Goal: Transaction & Acquisition: Download file/media

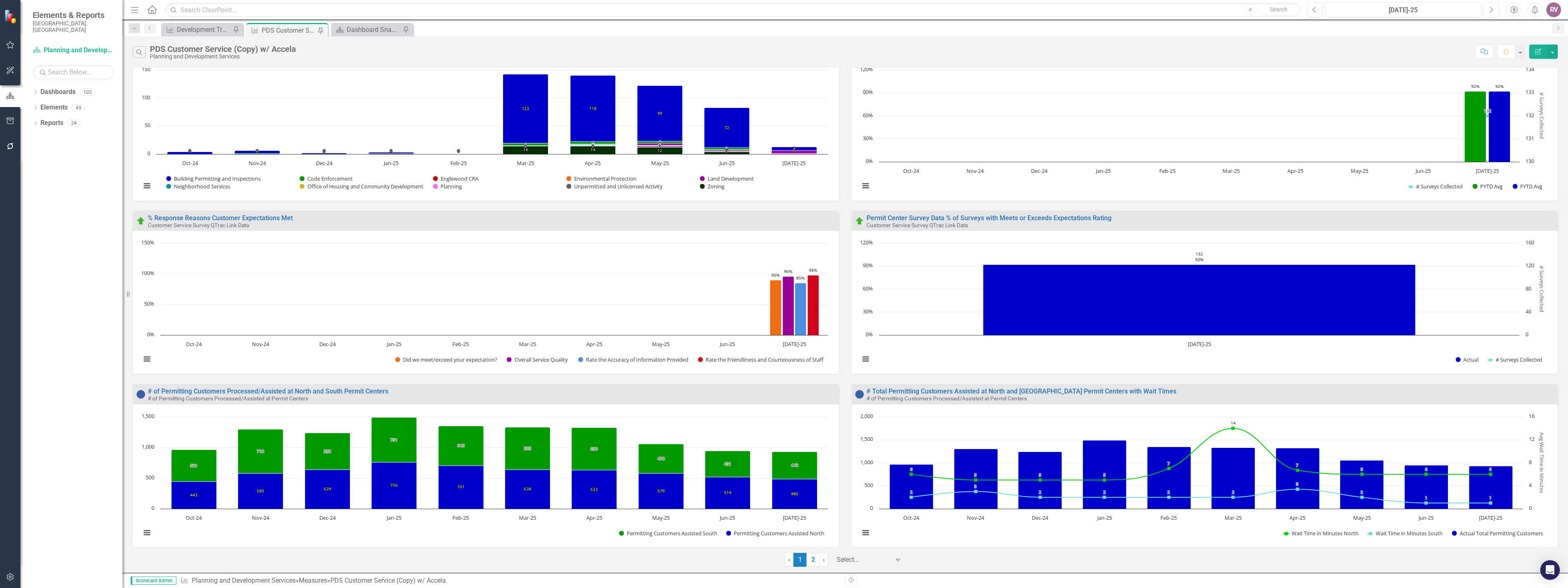
scroll to position [562, 0]
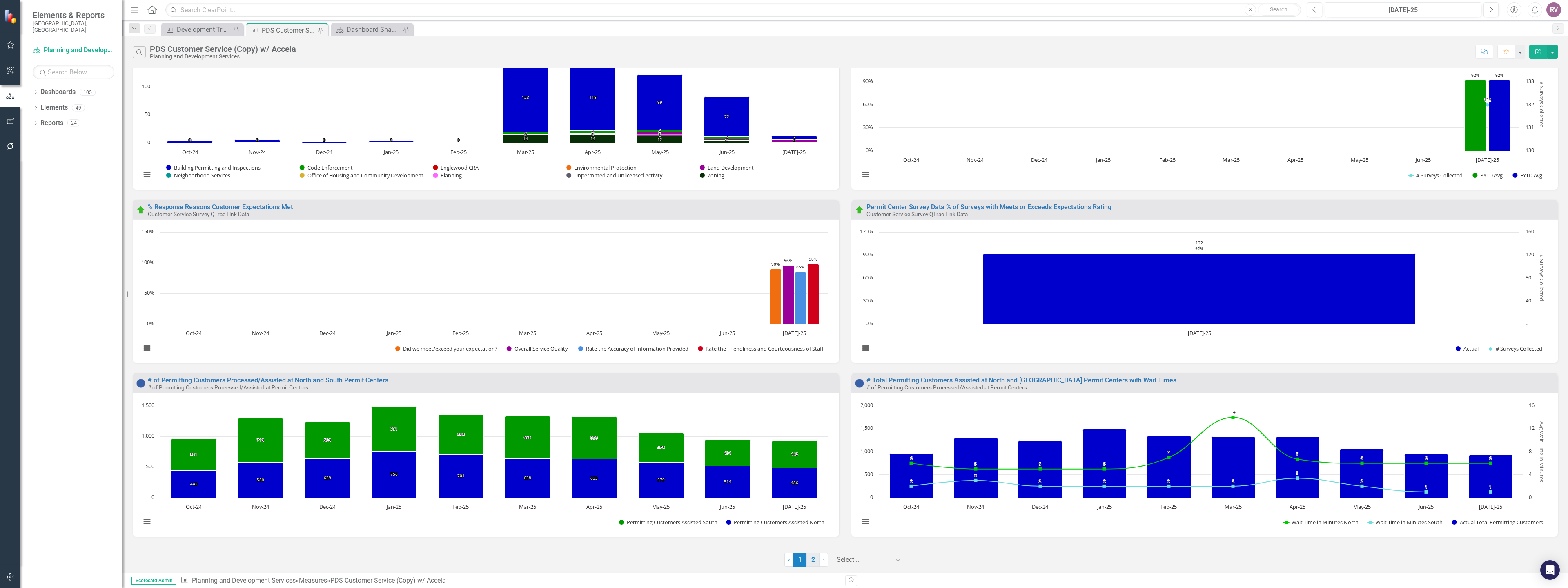
click at [817, 555] on link "2" at bounding box center [813, 560] width 13 height 14
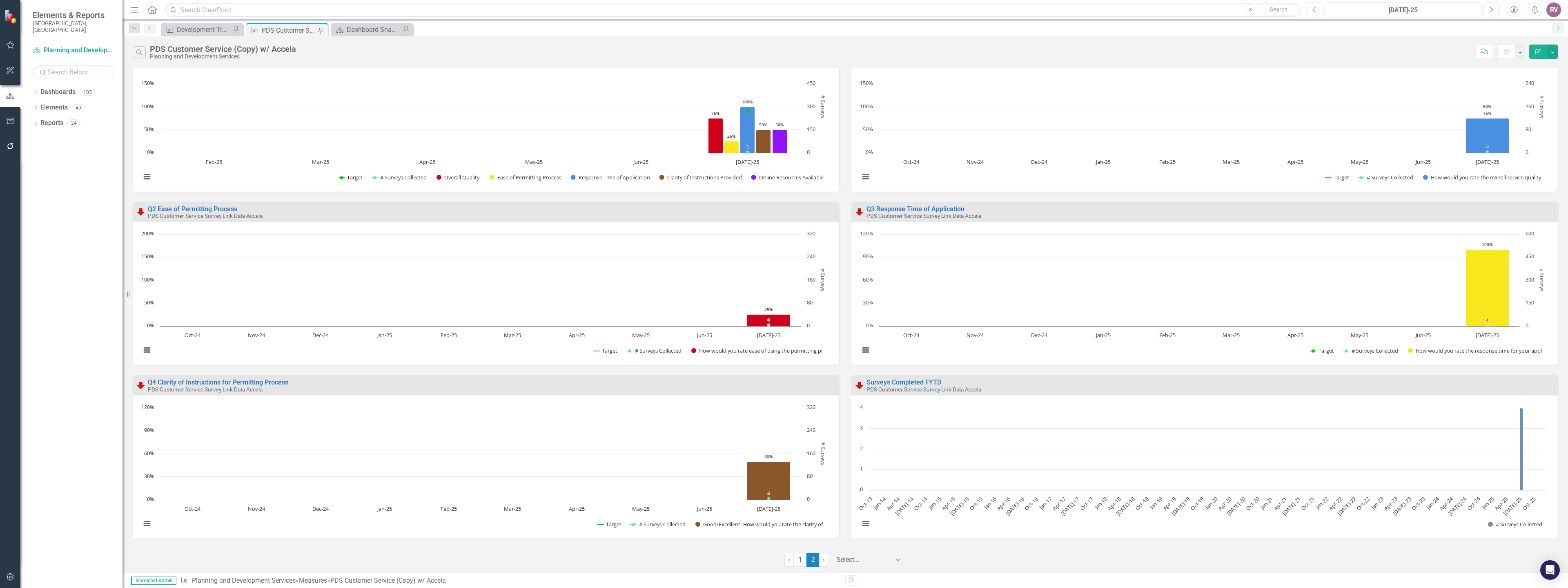
scroll to position [215, 0]
click at [1520, 432] on icon "Jul-25, 4. # Surveys Collected." at bounding box center [1521, 447] width 3 height 82
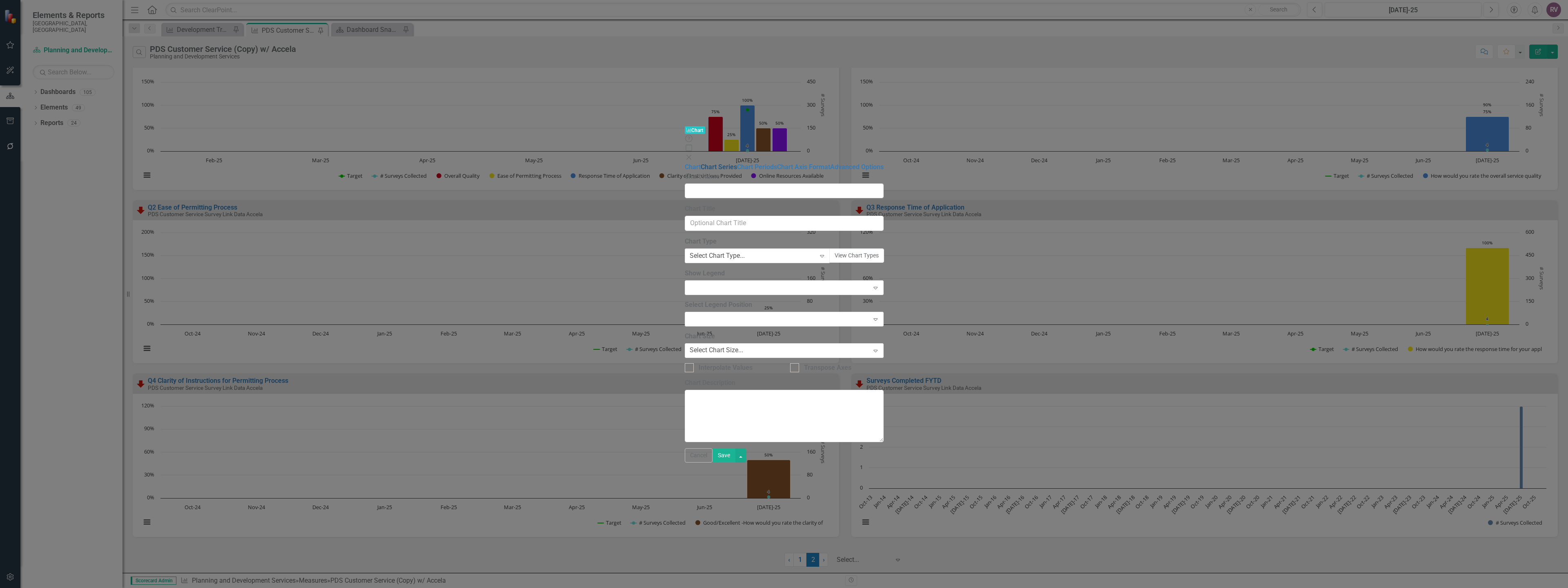
type input "Surveys Completed FYTD"
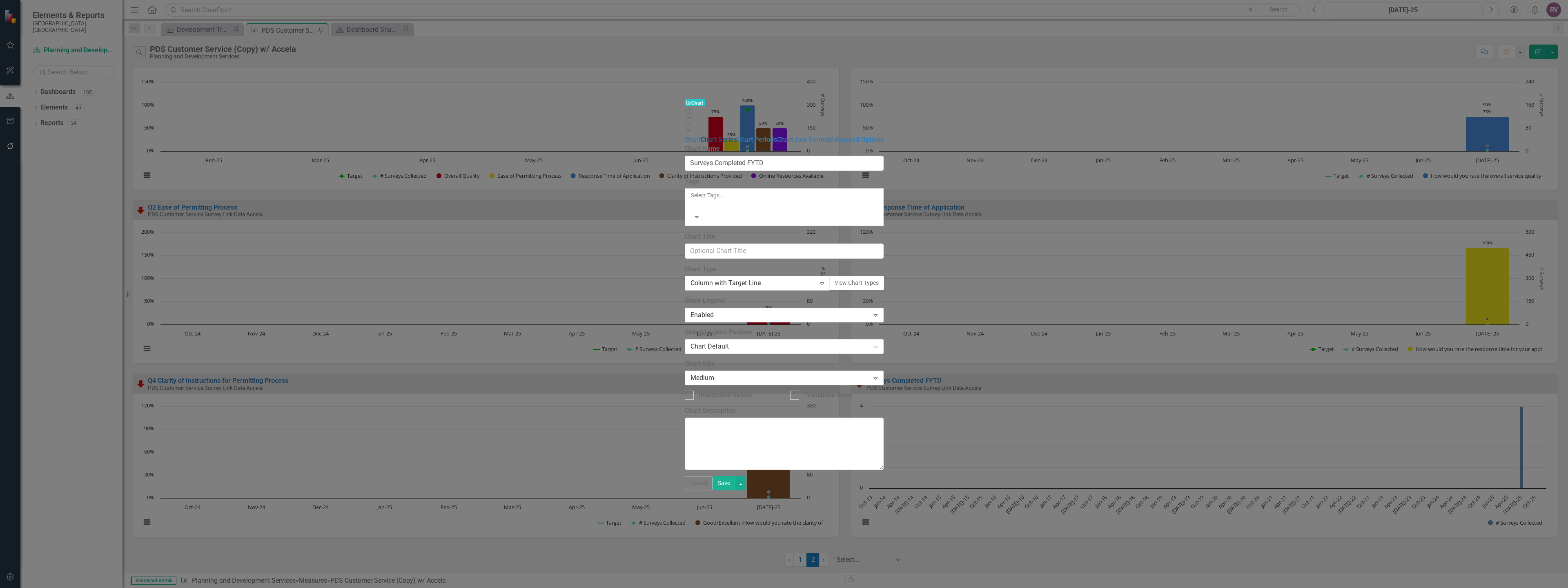
click at [701, 135] on link "Chart Series" at bounding box center [719, 139] width 36 height 8
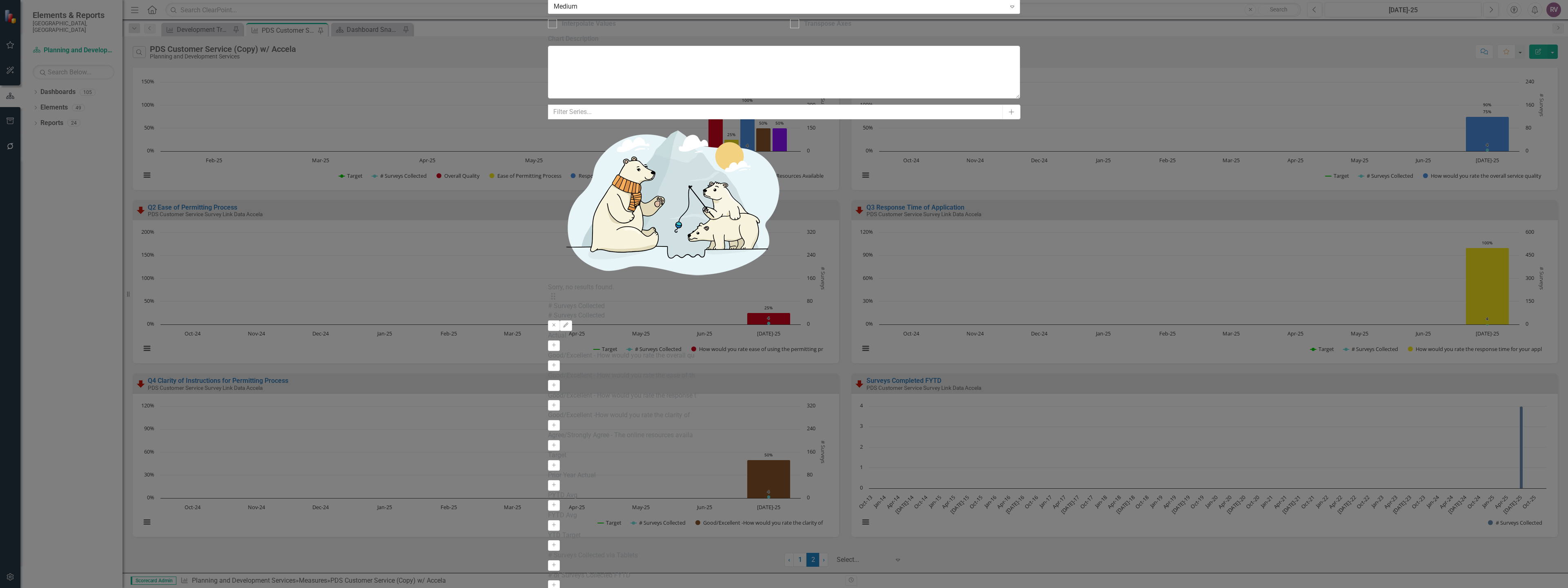
click at [569, 323] on icon "Edit" at bounding box center [565, 325] width 6 height 5
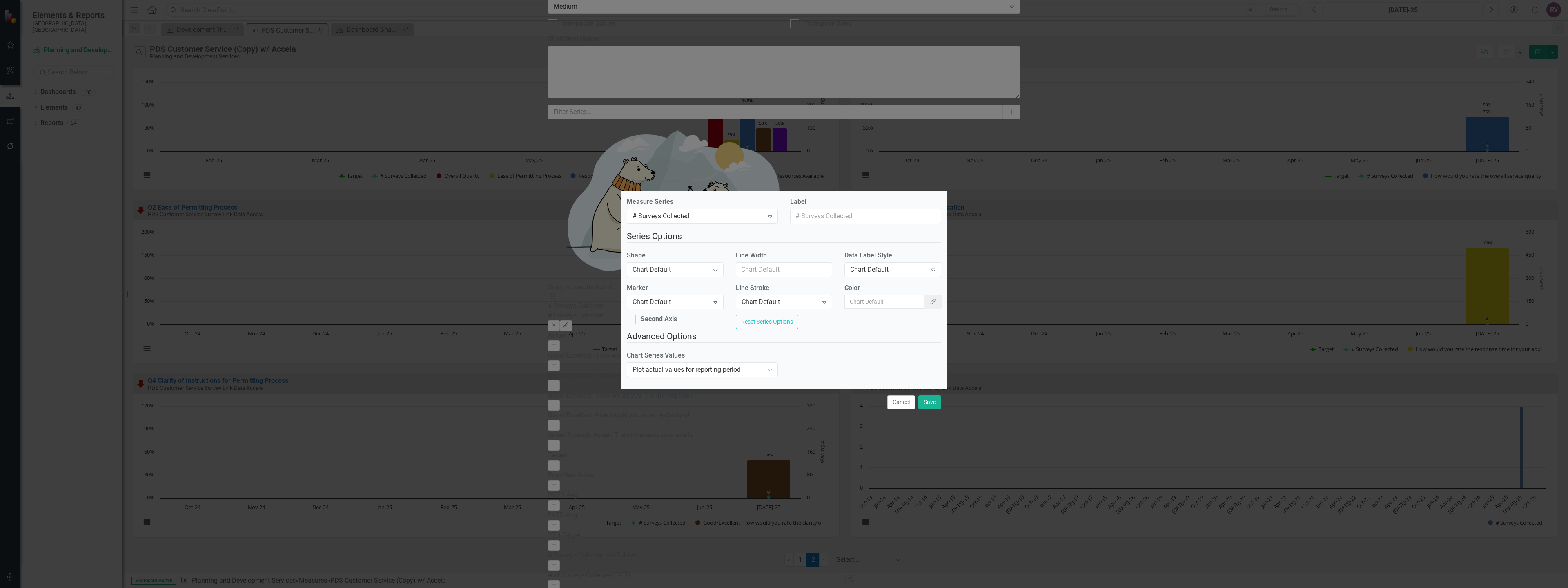
click at [901, 276] on div "Data Label Style Chart Default Expand" at bounding box center [893, 266] width 109 height 31
click at [897, 272] on div "Chart Default Expand" at bounding box center [892, 269] width 97 height 15
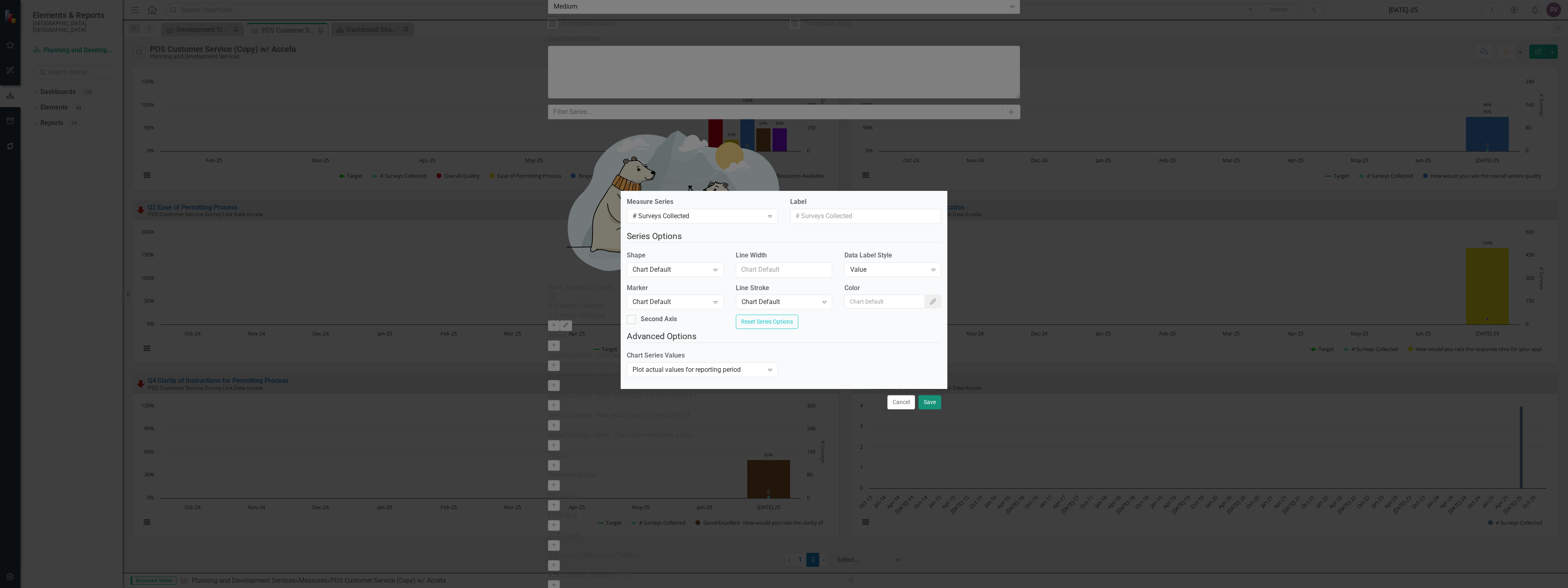
click at [934, 405] on button "Save" at bounding box center [929, 402] width 23 height 15
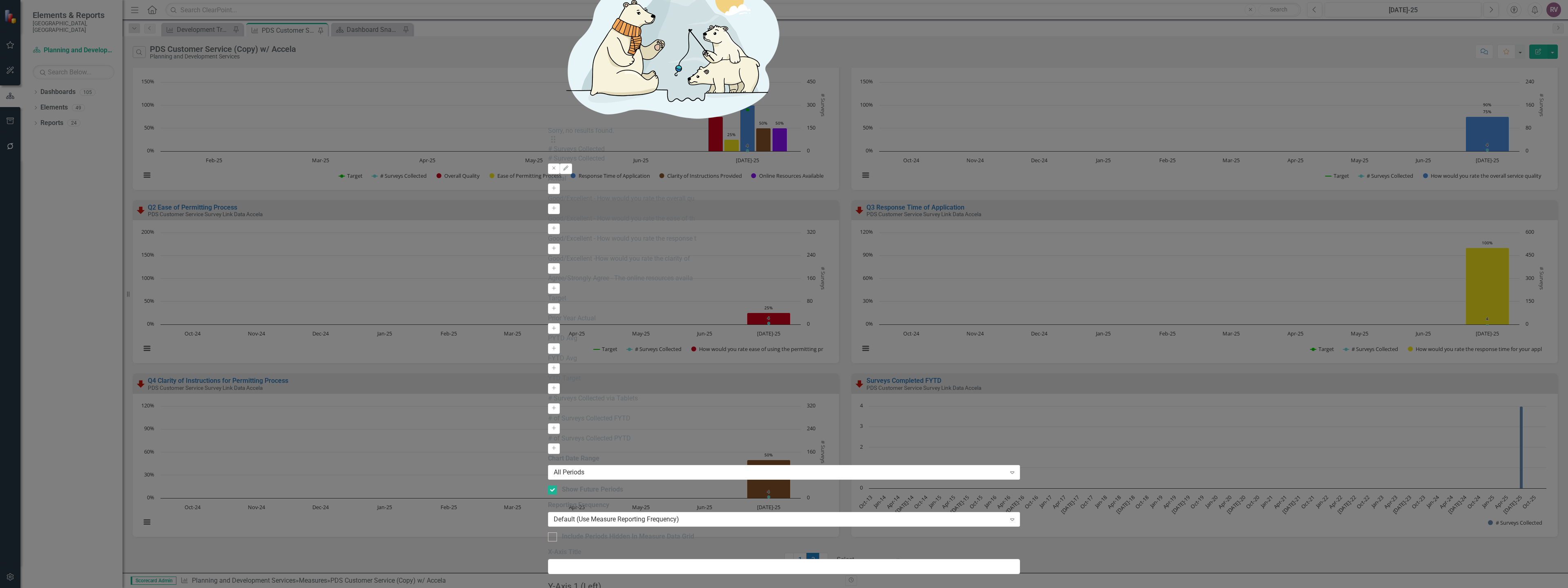
type input "10"
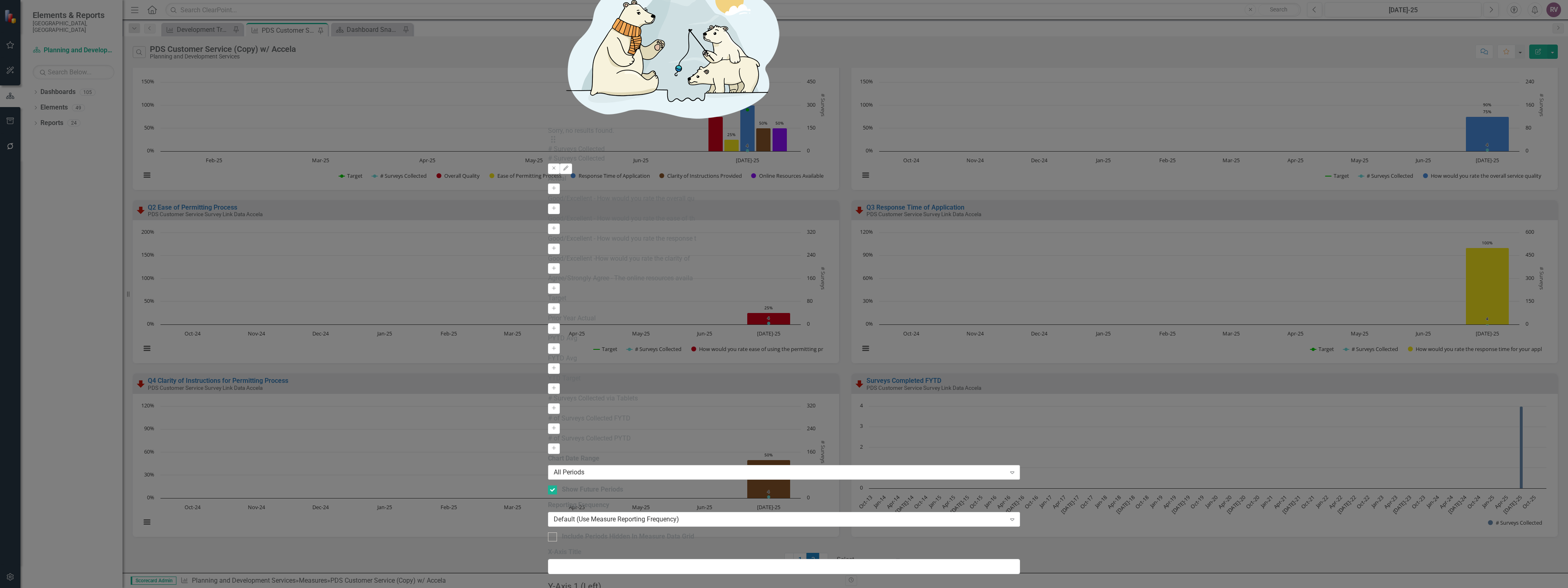
click at [610, 468] on div "All Periods" at bounding box center [779, 472] width 452 height 9
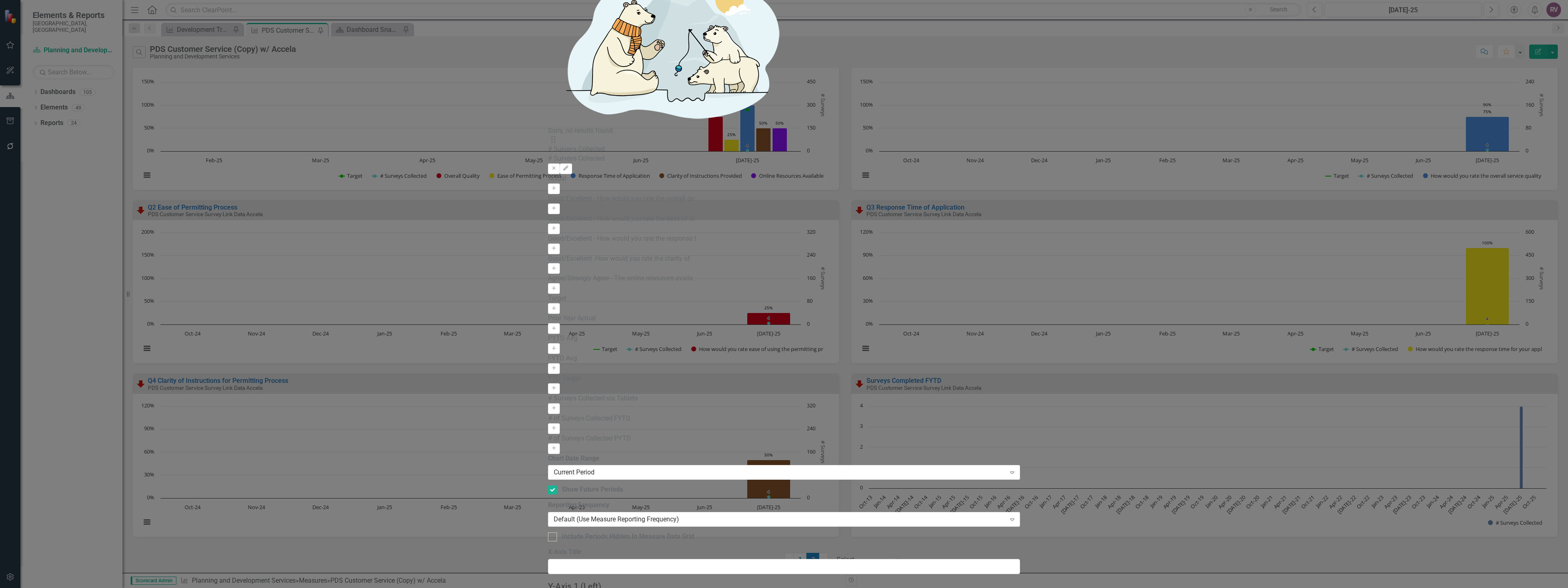
click at [657, 465] on div "Current Period Expand" at bounding box center [784, 472] width 472 height 15
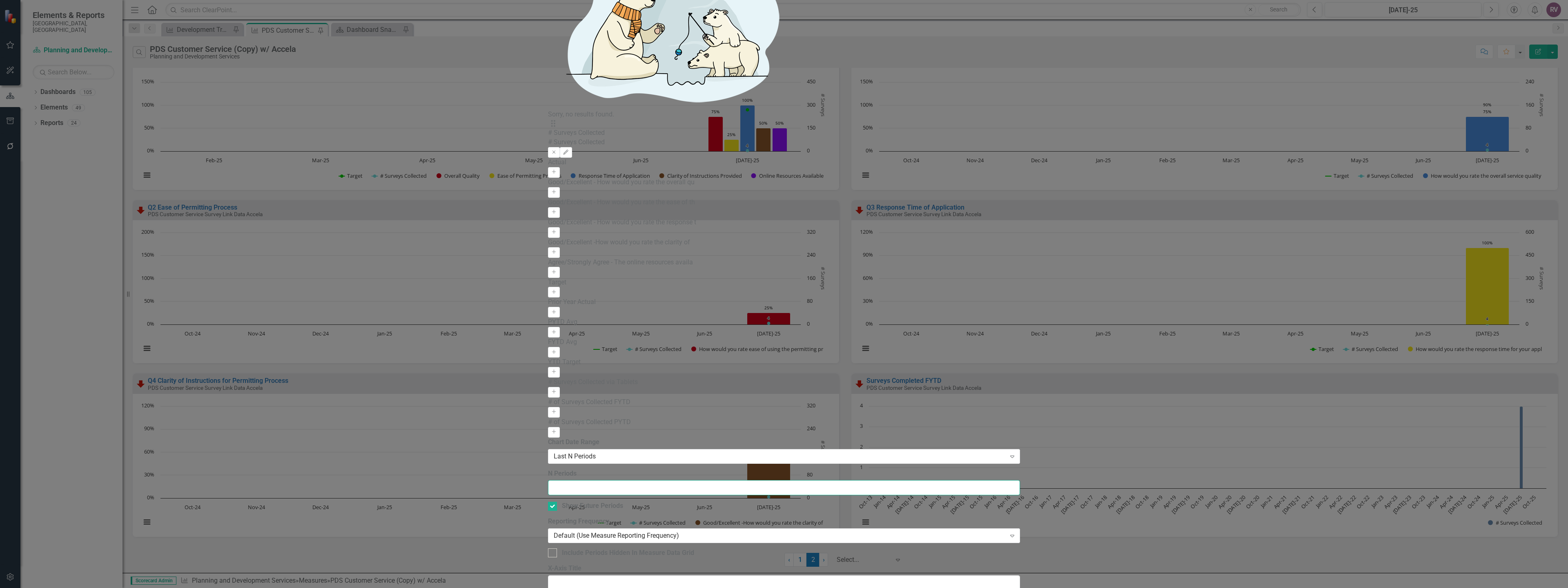
click at [609, 480] on input "N Periods" at bounding box center [784, 488] width 472 height 15
type input "5"
click at [606, 480] on input "5" at bounding box center [784, 488] width 472 height 15
click at [596, 528] on div "Default (Use Measure Reporting Frequency) Expand" at bounding box center [784, 535] width 472 height 15
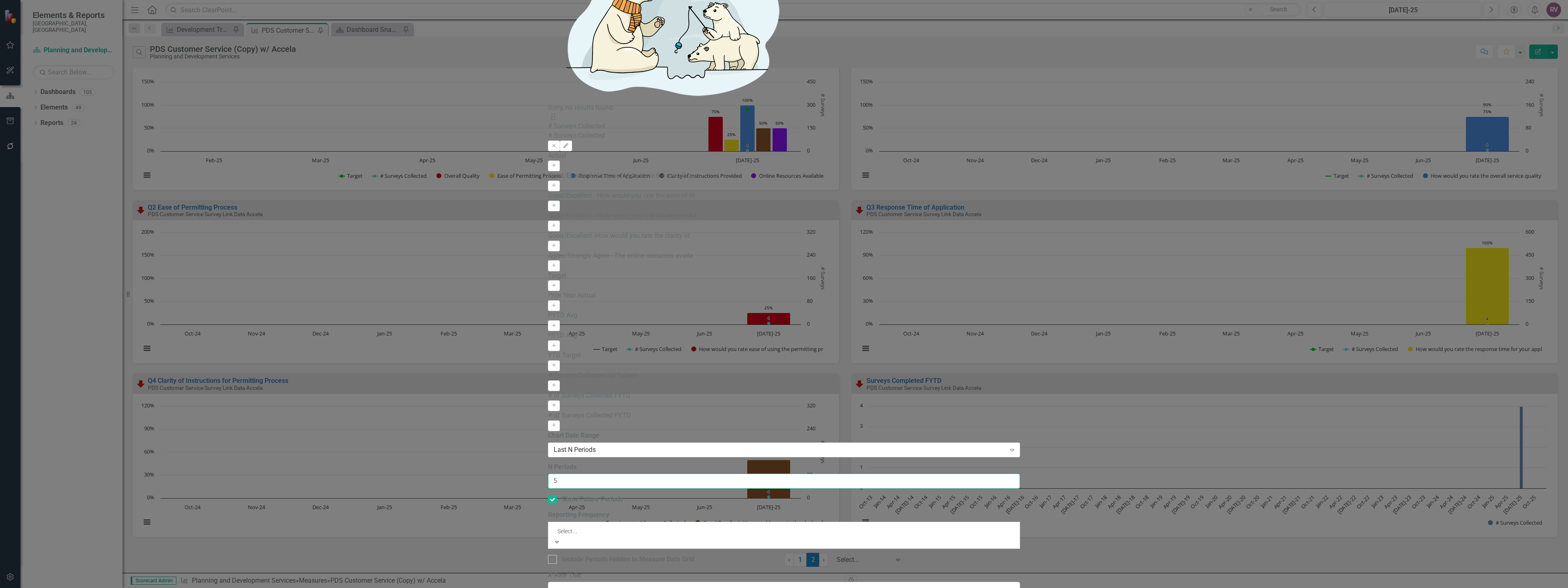
click at [602, 474] on input "5" at bounding box center [784, 481] width 472 height 15
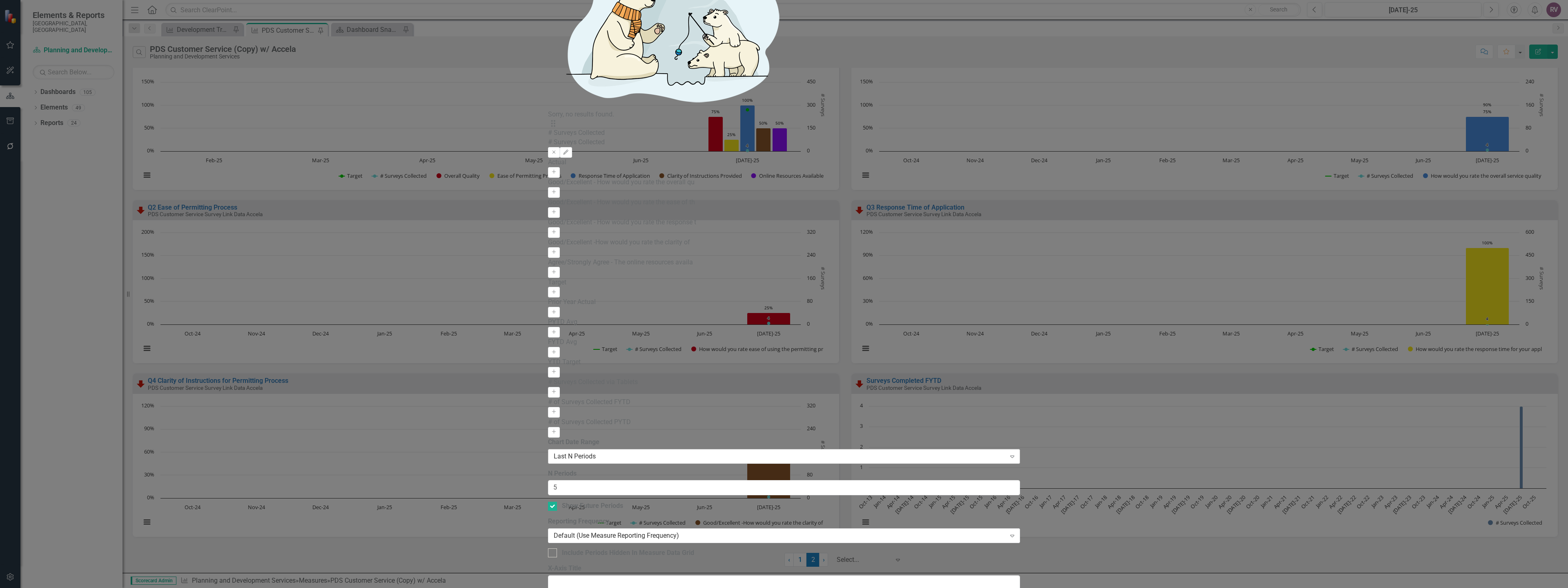
click at [604, 451] on div "Last N Periods" at bounding box center [779, 455] width 452 height 9
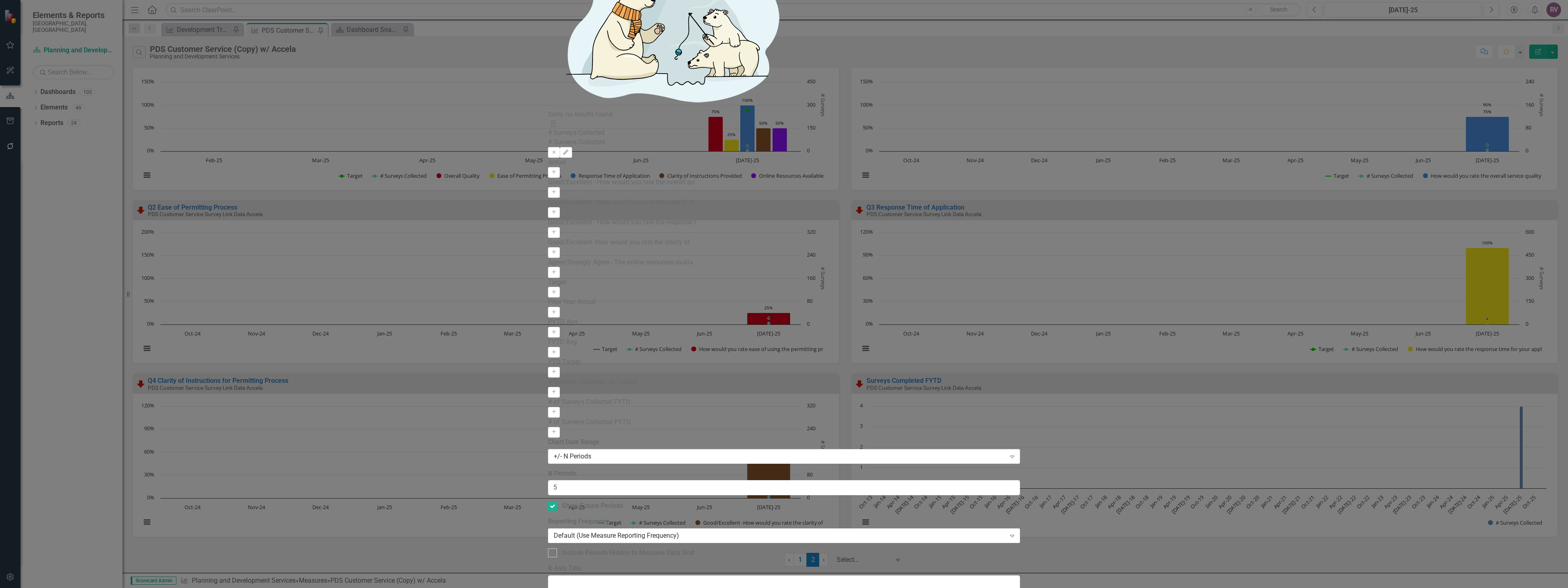
click at [590, 502] on div "Show Future Periods" at bounding box center [593, 506] width 61 height 9
click at [554, 502] on input "Show Future Periods" at bounding box center [551, 504] width 6 height 6
checkbox input "false"
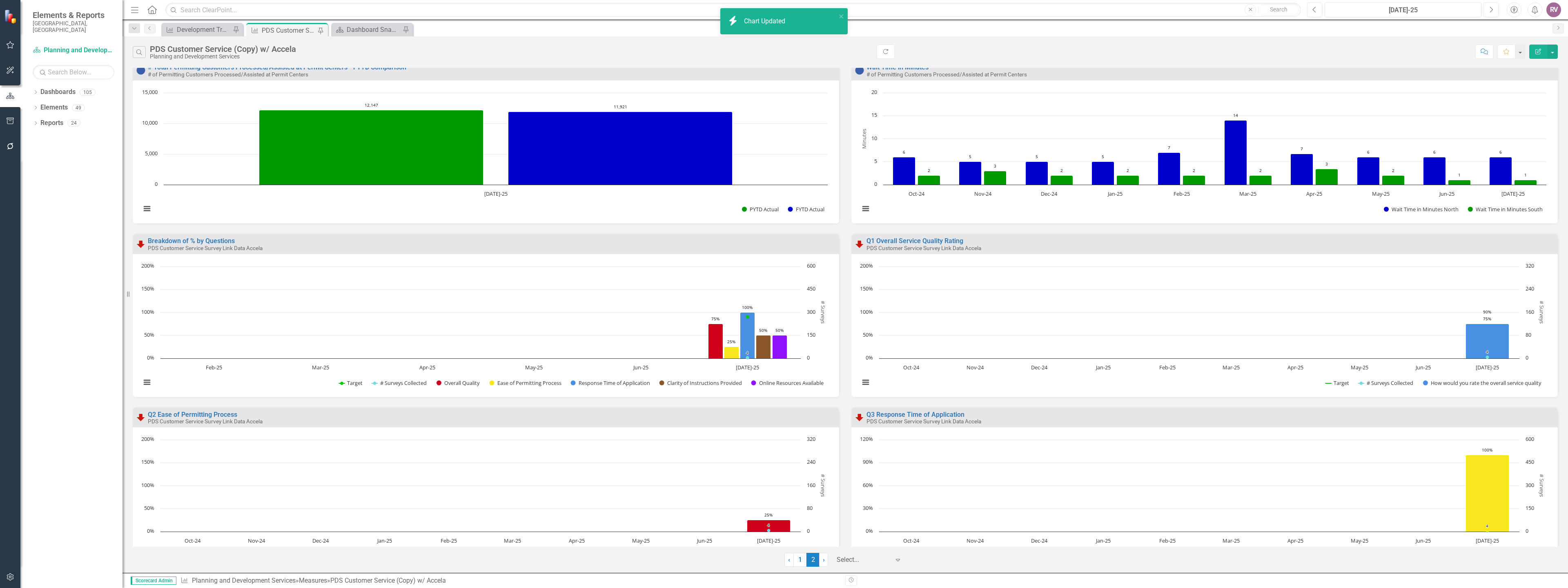
scroll to position [0, 0]
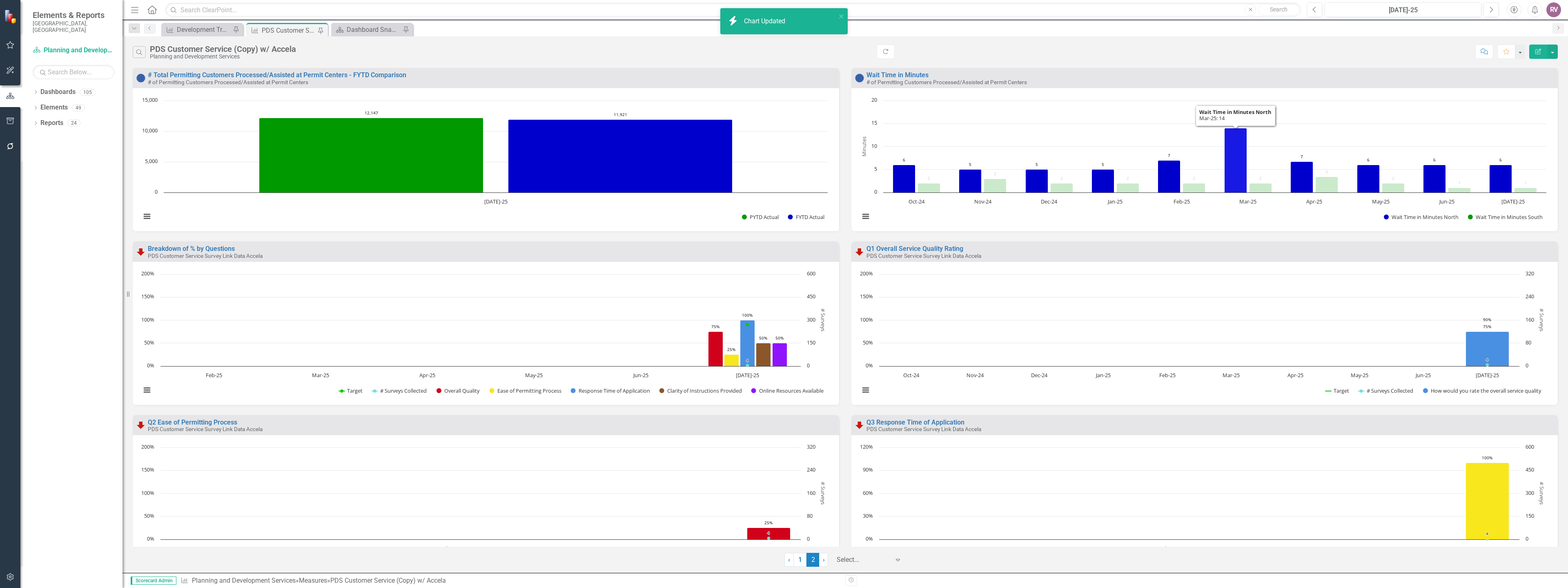
click at [1227, 156] on icon "Mar-25, 14. Wait Time in Minutes North." at bounding box center [1236, 160] width 22 height 65
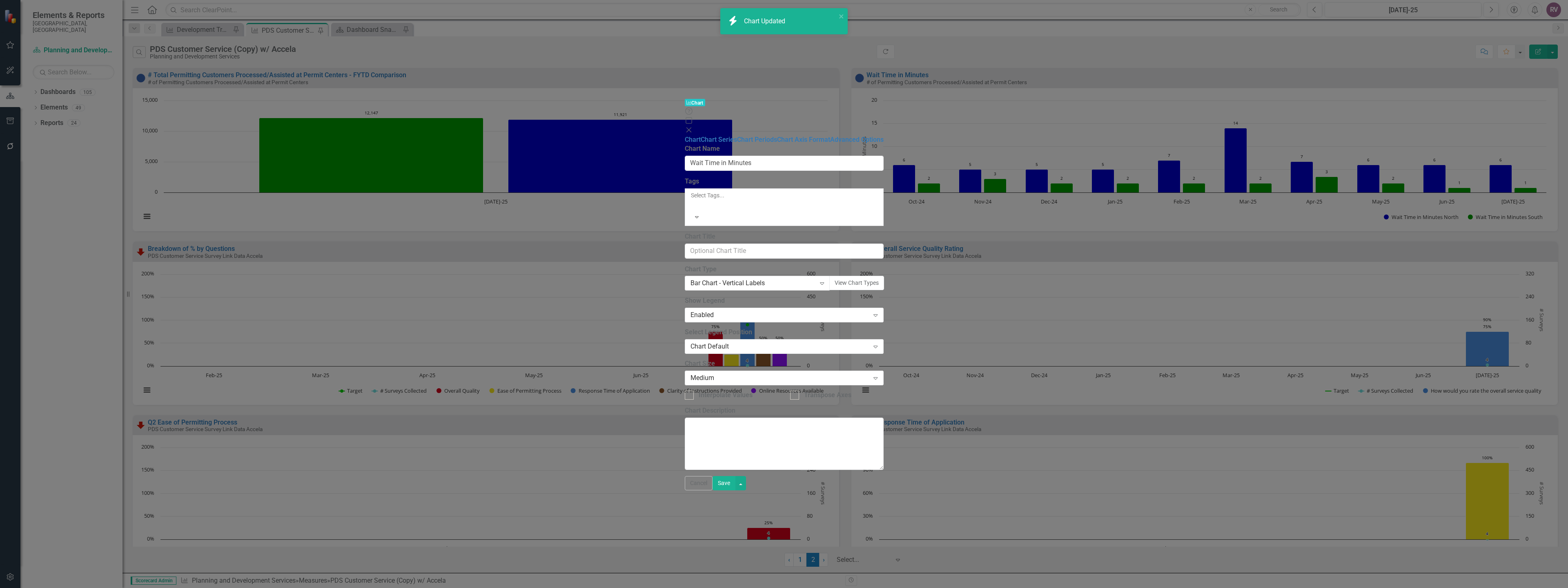
type input "Wait Time in Minutes"
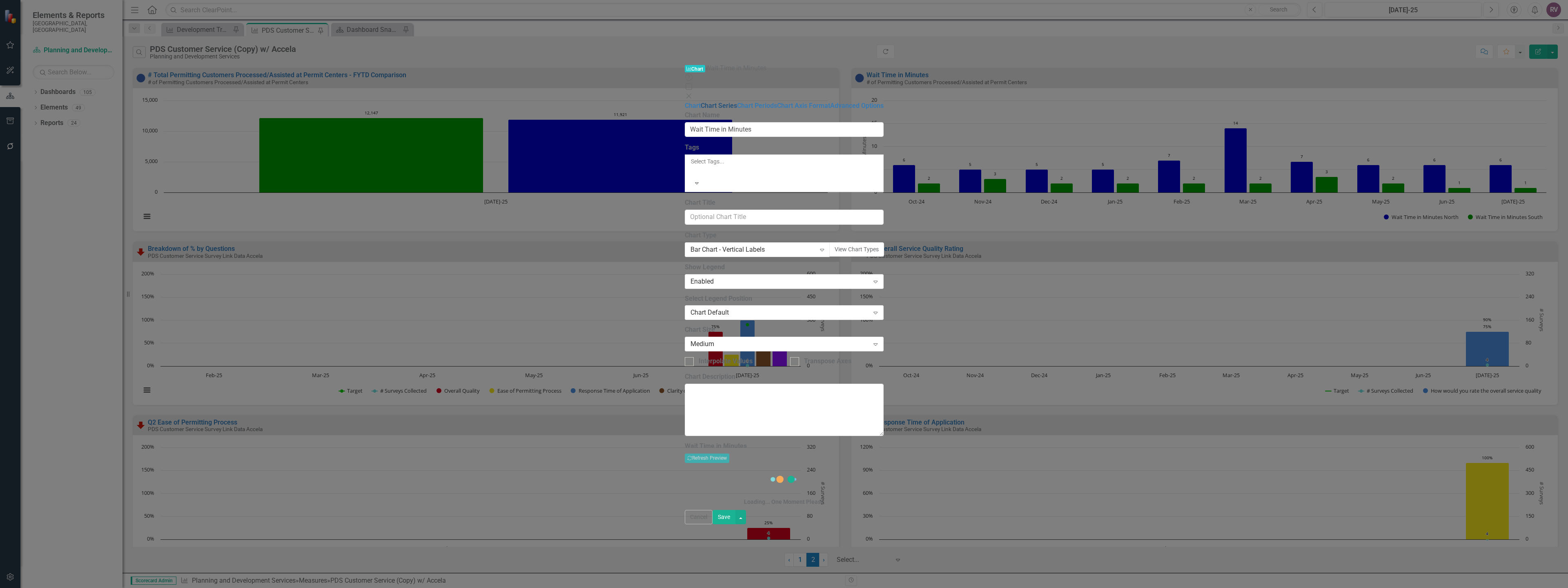
click at [701, 102] on link "Chart Series" at bounding box center [719, 105] width 36 height 8
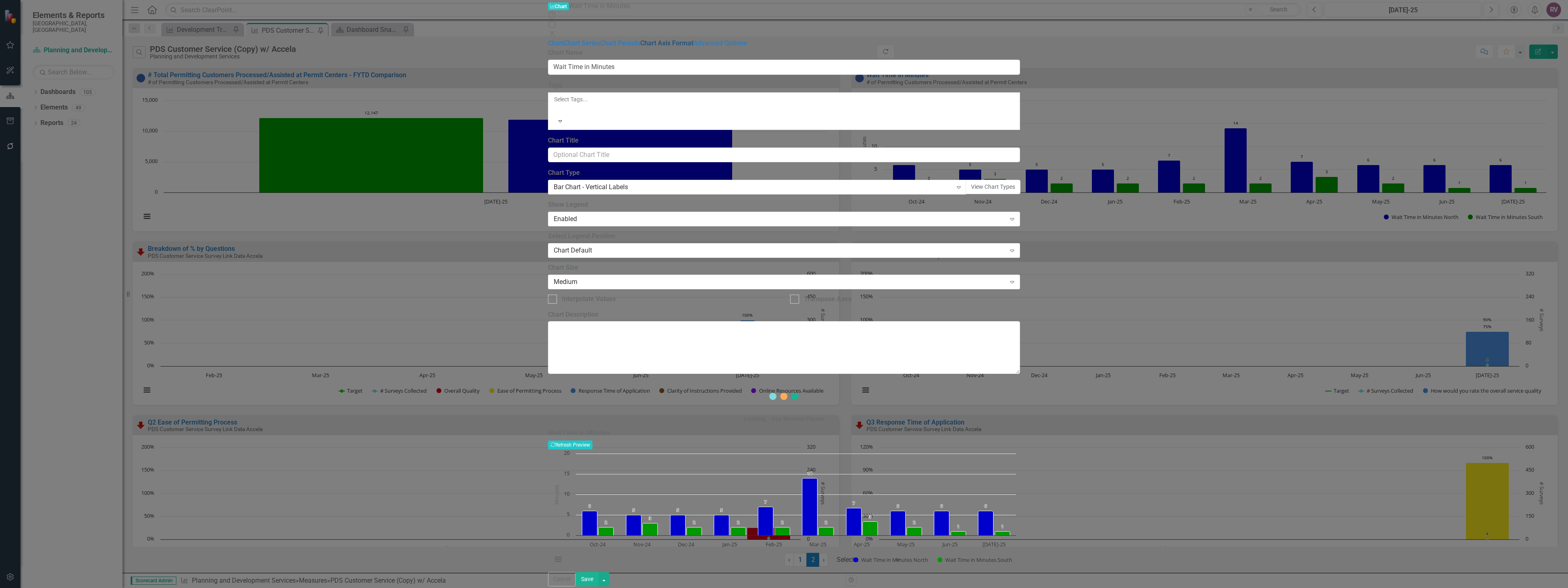
click at [641, 47] on link "Chart Axis Format" at bounding box center [667, 43] width 53 height 8
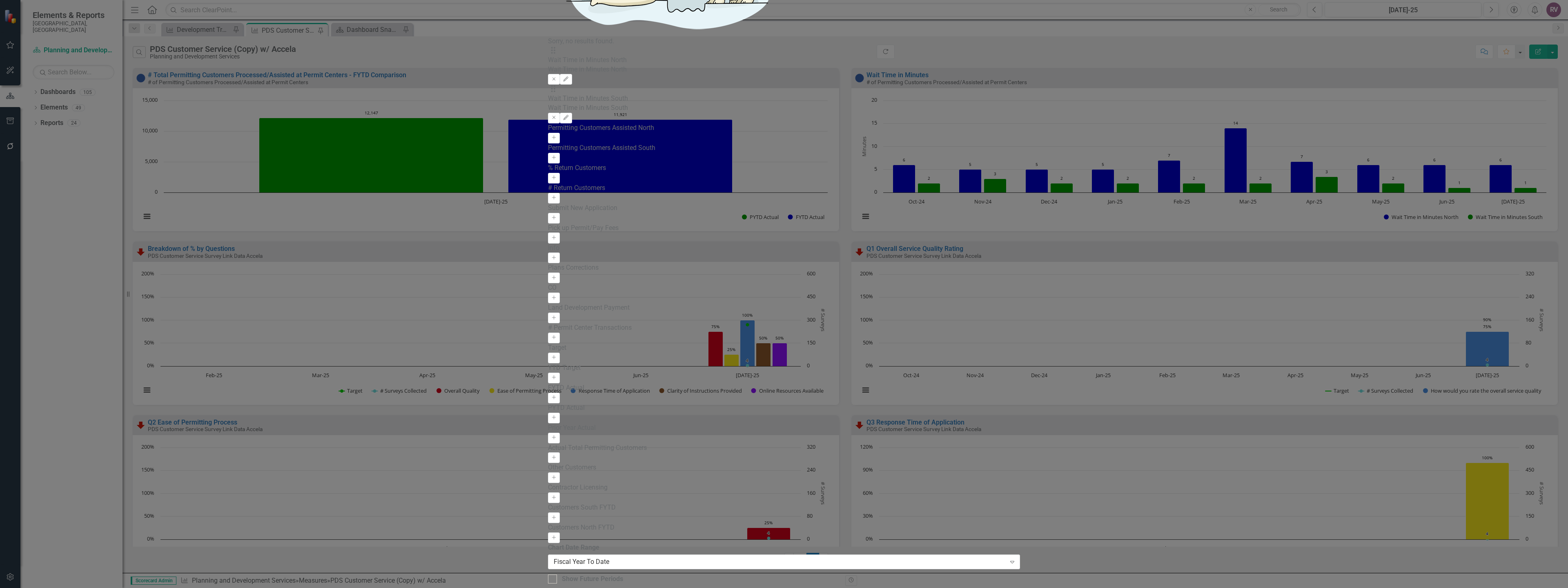
click at [569, 77] on icon "Edit" at bounding box center [565, 79] width 6 height 5
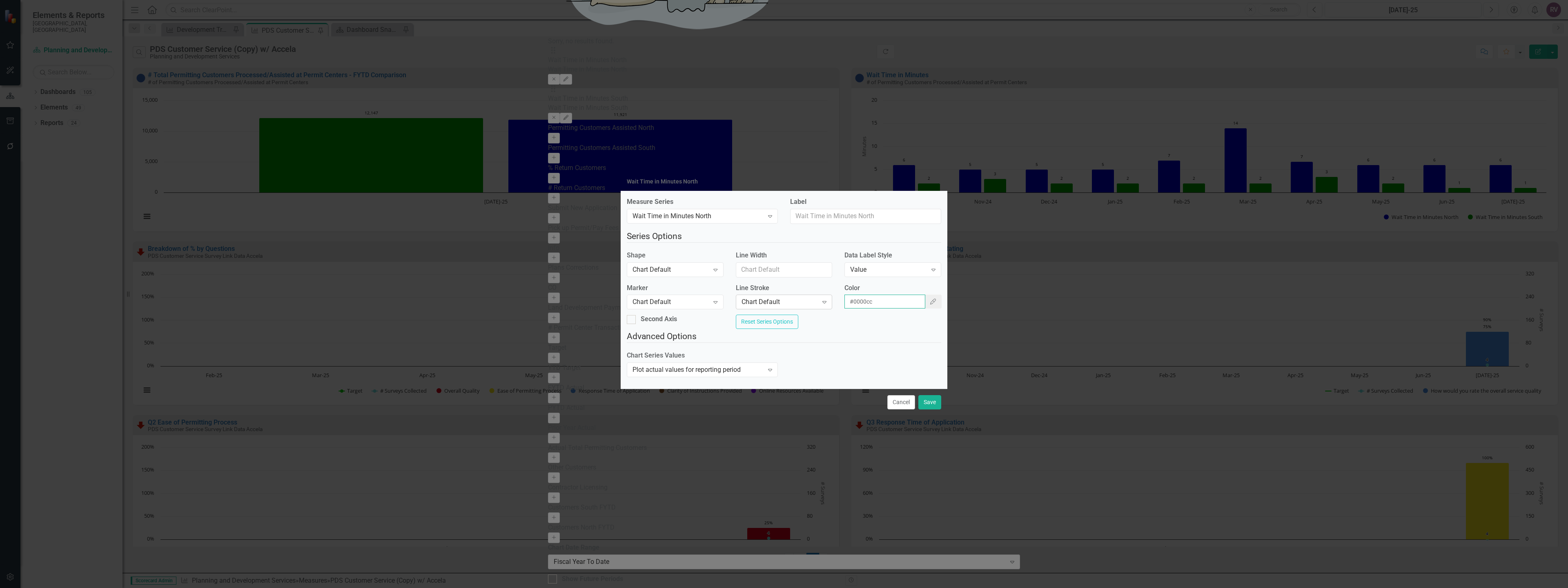
drag, startPoint x: 886, startPoint y: 296, endPoint x: 826, endPoint y: 297, distance: 60.0
click at [826, 297] on div "Marker Chart Default Expand Line Stroke Chart Default Expand Color #0000cc Colo…" at bounding box center [784, 299] width 327 height 31
click at [929, 403] on button "Save" at bounding box center [929, 402] width 23 height 15
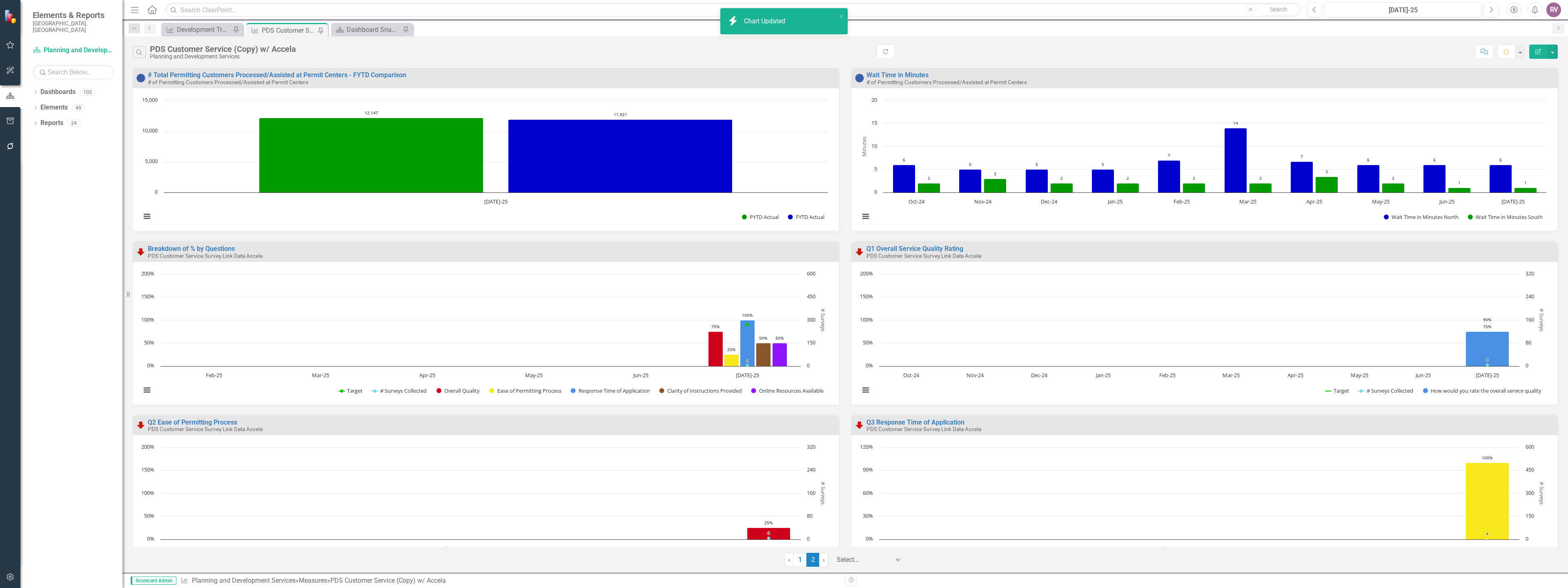
scroll to position [215, 0]
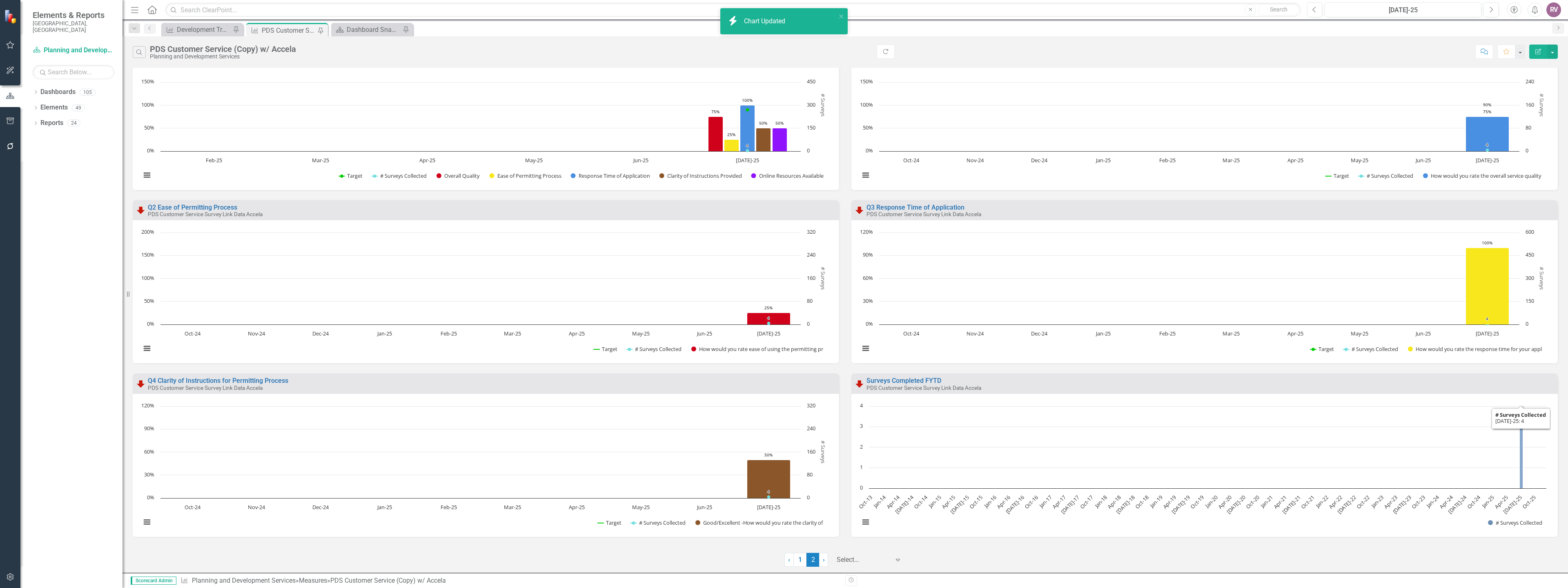
click at [1520, 453] on icon "Jul-25, 4. # Surveys Collected." at bounding box center [1521, 447] width 3 height 82
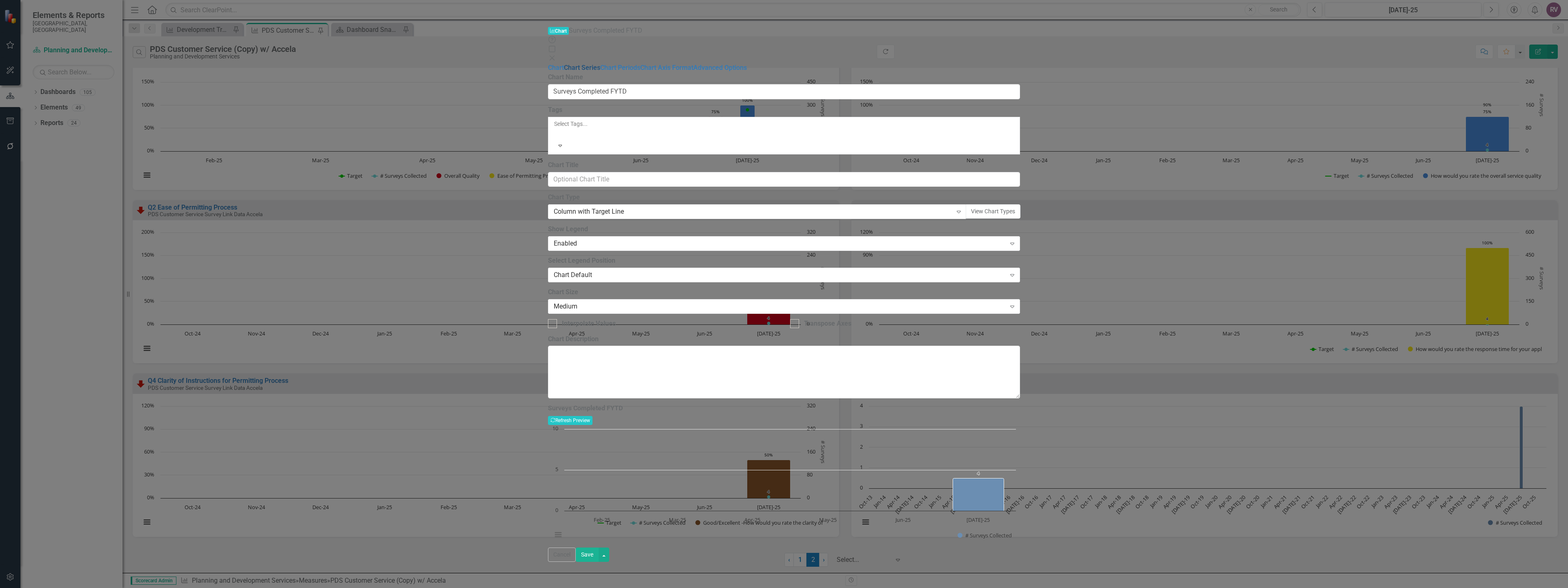
click at [564, 63] on link "Chart Series" at bounding box center [582, 67] width 36 height 8
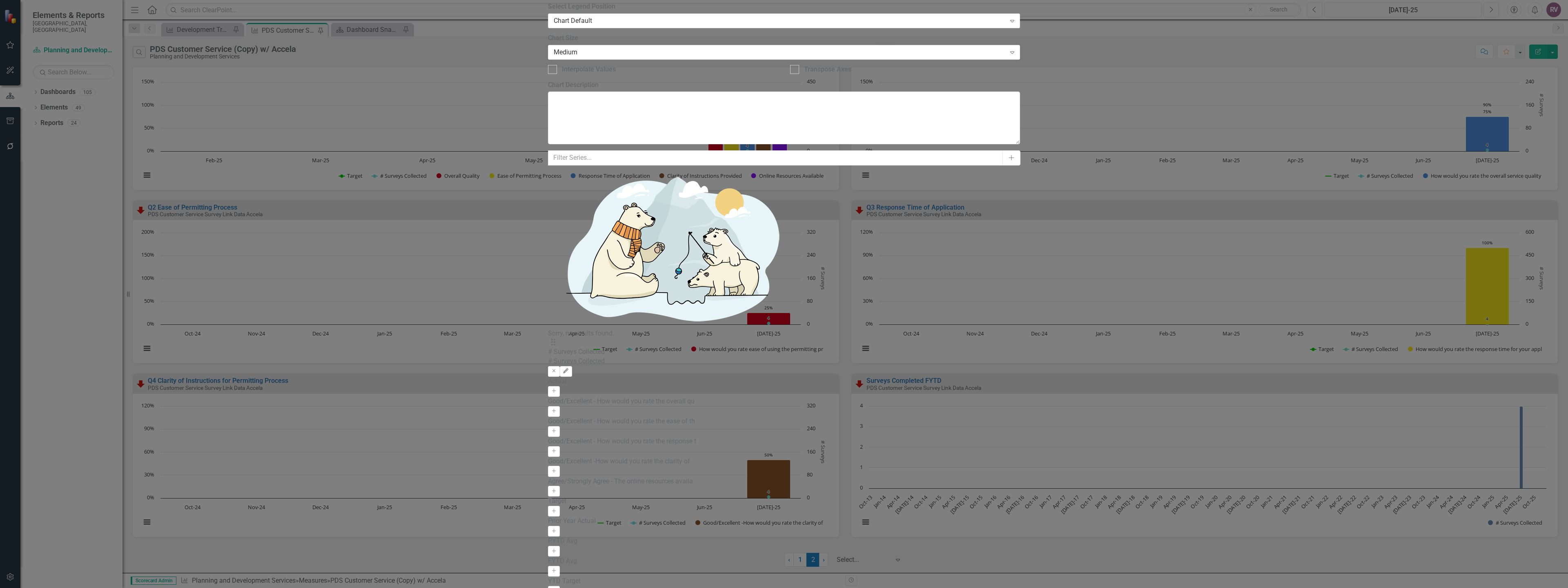
click at [569, 368] on icon "Edit" at bounding box center [565, 370] width 6 height 5
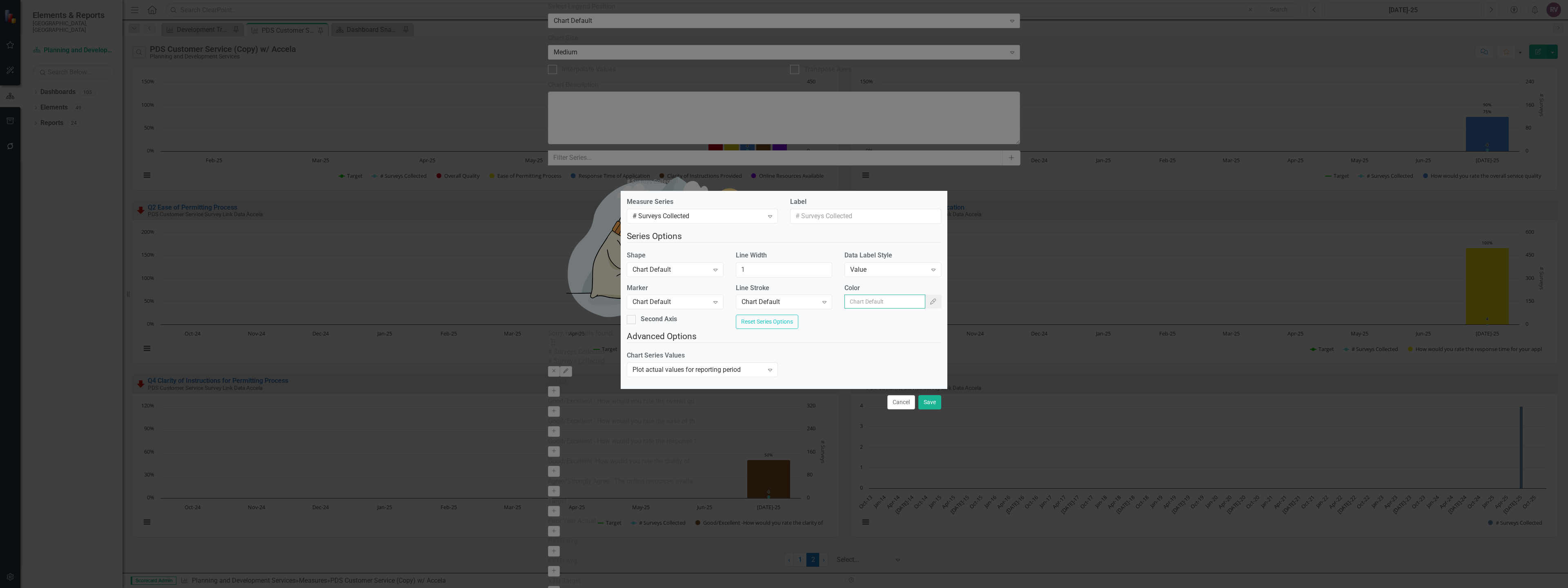
click at [889, 297] on input "Color" at bounding box center [885, 301] width 81 height 14
paste input "#0000cc"
type input "#0000cc"
click at [931, 409] on button "Save" at bounding box center [929, 402] width 23 height 15
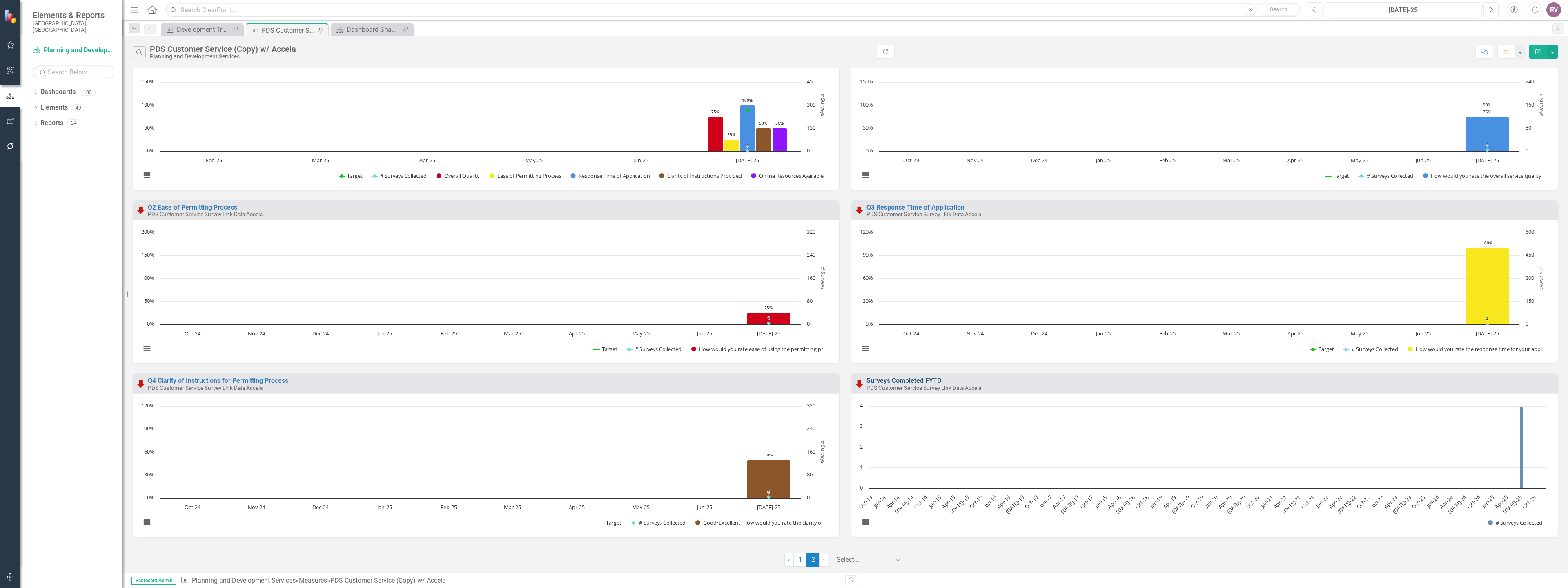
click at [913, 380] on link "Surveys Completed FYTD" at bounding box center [904, 380] width 75 height 8
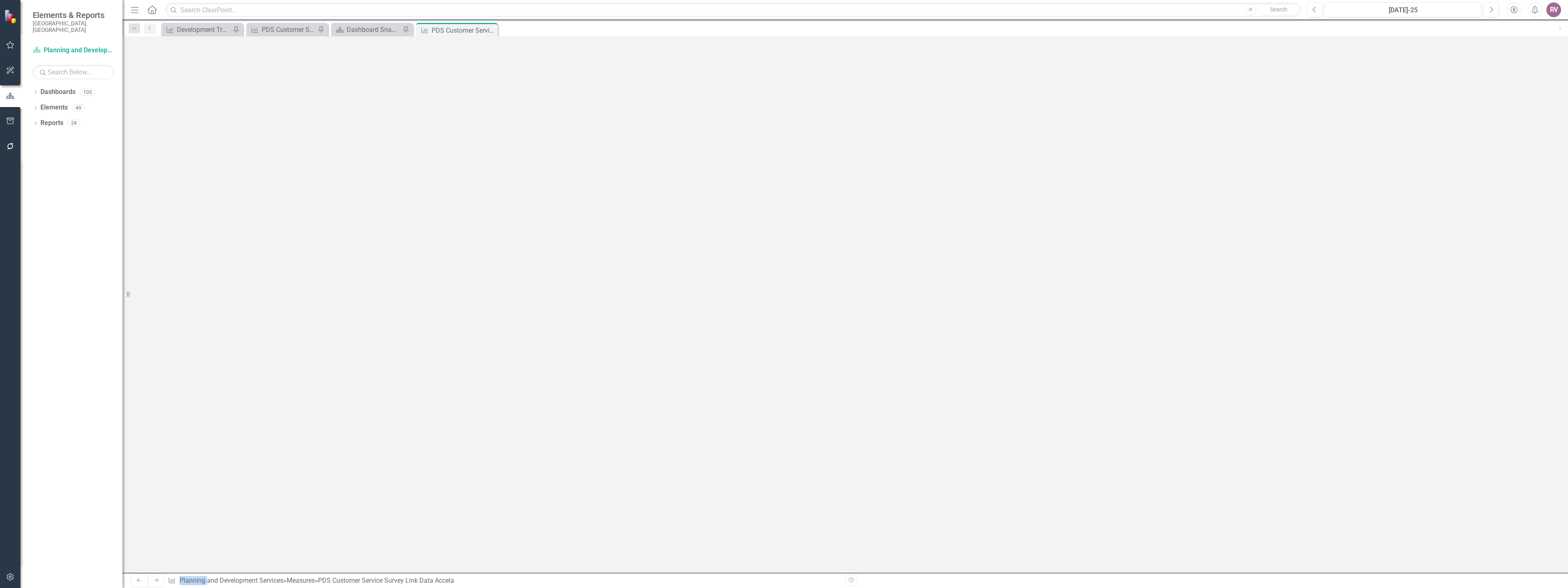
click at [135, 50] on img at bounding box center [129, 43] width 13 height 13
click at [147, 48] on div "Below Plan" at bounding box center [171, 51] width 68 height 21
click at [989, 56] on button "Save" at bounding box center [980, 63] width 18 height 15
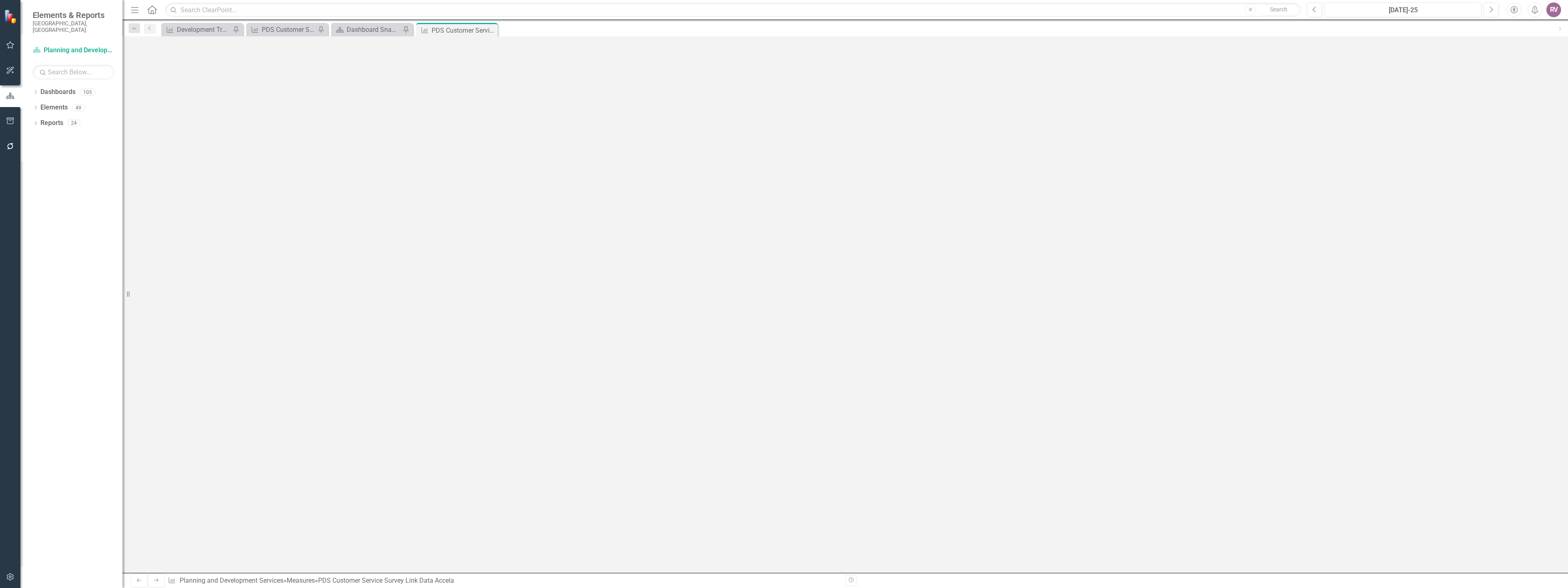
click at [317, 176] on strong "Type of Service Interaction Q2 Survey Link" at bounding box center [262, 179] width 110 height 6
drag, startPoint x: 288, startPoint y: 107, endPoint x: 301, endPoint y: 107, distance: 13.0
click at [301, 107] on span "Ratings based on new Survey Link at [DOMAIN_NAME] and in PDS staff email signat…" at bounding box center [303, 105] width 227 height 6
drag, startPoint x: 285, startPoint y: 108, endPoint x: 309, endPoint y: 108, distance: 24.0
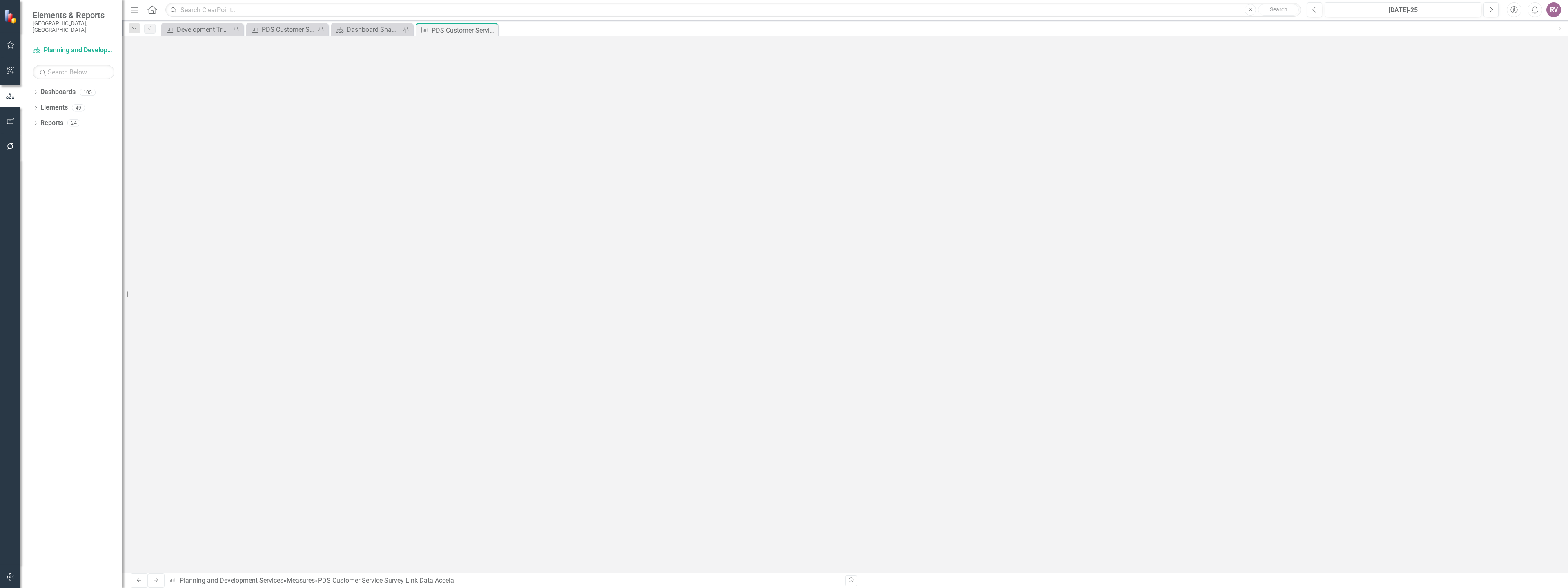
click at [309, 108] on span "Ratings based on new Survey Link at [DOMAIN_NAME] and in PDS staff email signat…" at bounding box center [303, 105] width 227 height 6
click at [208, 121] on span "Chart 1: Did We Meet or Exceed Your Expectations? Q1 Survey Link. Response to S…" at bounding box center [455, 126] width 531 height 16
click at [215, 124] on strong "Did We Meet or Exceed Your Expectations? Q1 Survey Link." at bounding box center [291, 121] width 162 height 6
click at [212, 123] on strong "Did We Meet or Exceed Your Expectations? Q1 Survey Link." at bounding box center [291, 121] width 162 height 6
click at [211, 122] on span "Chart 1: Did We Meet or Exceed Your Expectations? Q1 Survey Link. Response to S…" at bounding box center [455, 126] width 531 height 16
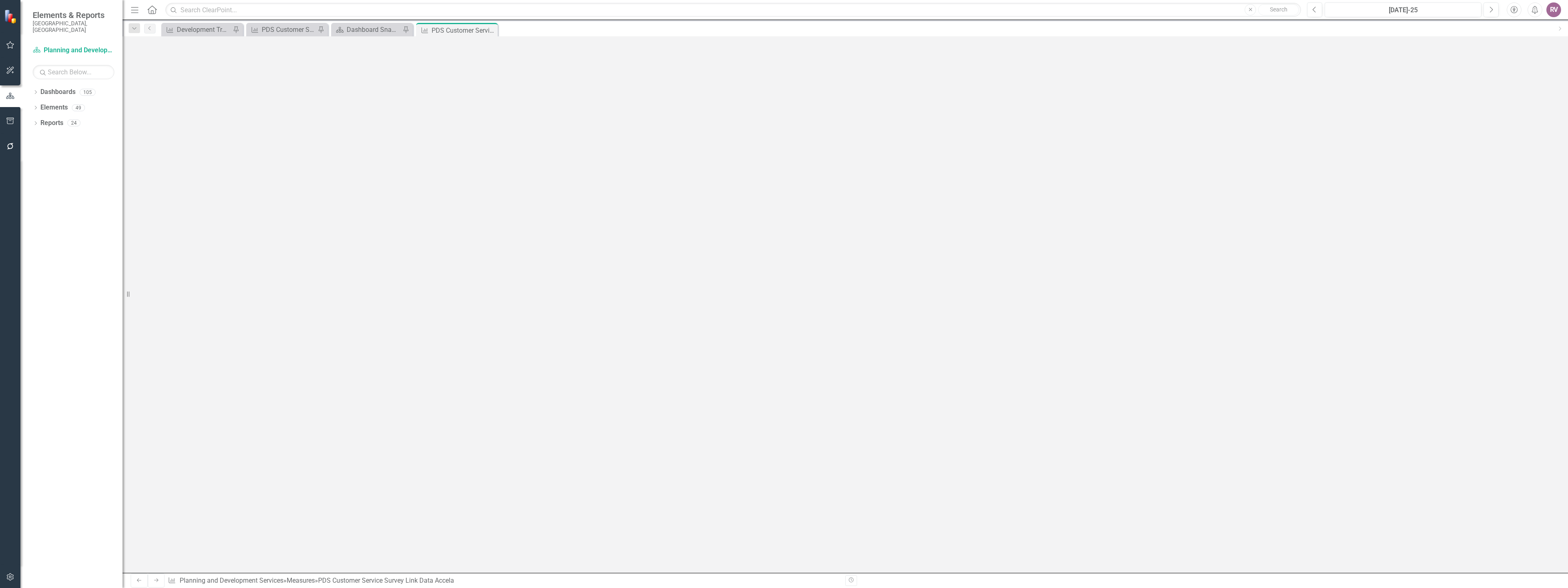
click at [217, 121] on p "Chart 1:" at bounding box center [464, 122] width 548 height 10
drag, startPoint x: 212, startPoint y: 121, endPoint x: 342, endPoint y: 118, distance: 130.0
click at [342, 118] on p "Chart 1: Breakdown of satisfaction among all questions." at bounding box center [464, 122] width 548 height 10
click at [336, 133] on body "Ratings based on new Survey Link at when an Accela Record has been completed or…" at bounding box center [463, 179] width 551 height 161
drag, startPoint x: 215, startPoint y: 170, endPoint x: 224, endPoint y: 170, distance: 9.0
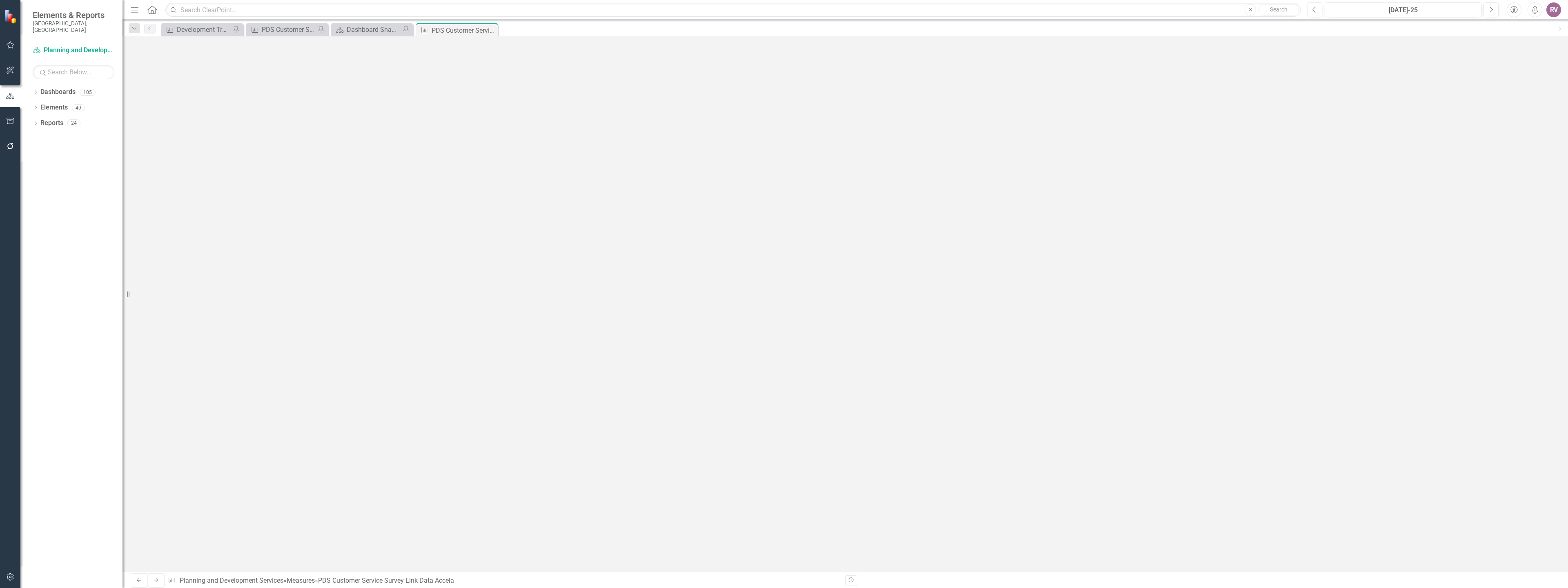
click at [224, 177] on strong "Type of Service Interaction Q2 Survey Link" at bounding box center [268, 180] width 116 height 6
click at [212, 177] on strong "Type of Service Interaction Q2 Survey Link" at bounding box center [268, 180] width 116 height 6
drag, startPoint x: 214, startPoint y: 171, endPoint x: 213, endPoint y: 166, distance: 5.1
click at [213, 176] on p "Chart 2: Type of Service Interaction Q2 Survey Link . Response to Survey Link Q…" at bounding box center [464, 181] width 548 height 10
drag, startPoint x: 188, startPoint y: 155, endPoint x: 577, endPoint y: 211, distance: 393.0
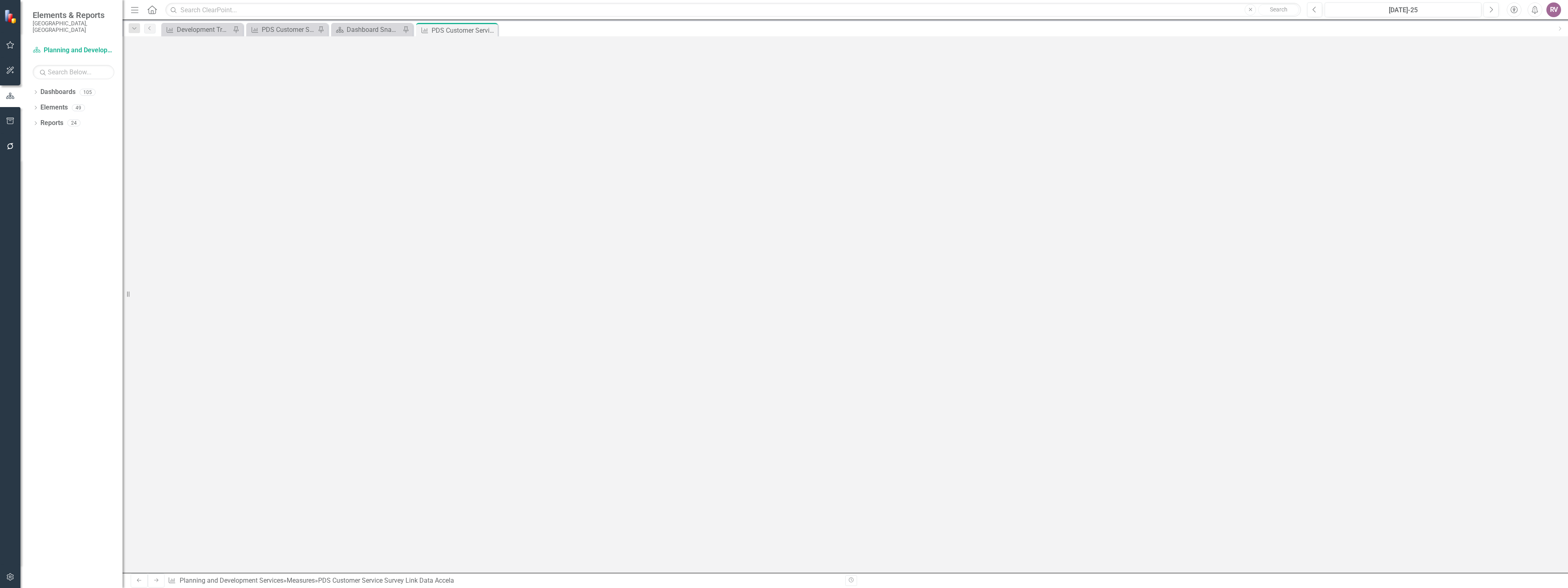
click at [577, 211] on body "Ratings based on new Survey Link at when an Accela Record has been completed or…" at bounding box center [463, 179] width 551 height 161
click at [402, 127] on body "Ratings based on new Survey Link at when an Accela Record has been completed or…" at bounding box center [463, 160] width 551 height 123
click at [224, 402] on h3 "Q1 Overall Service Quality Rating" at bounding box center [177, 405] width 97 height 8
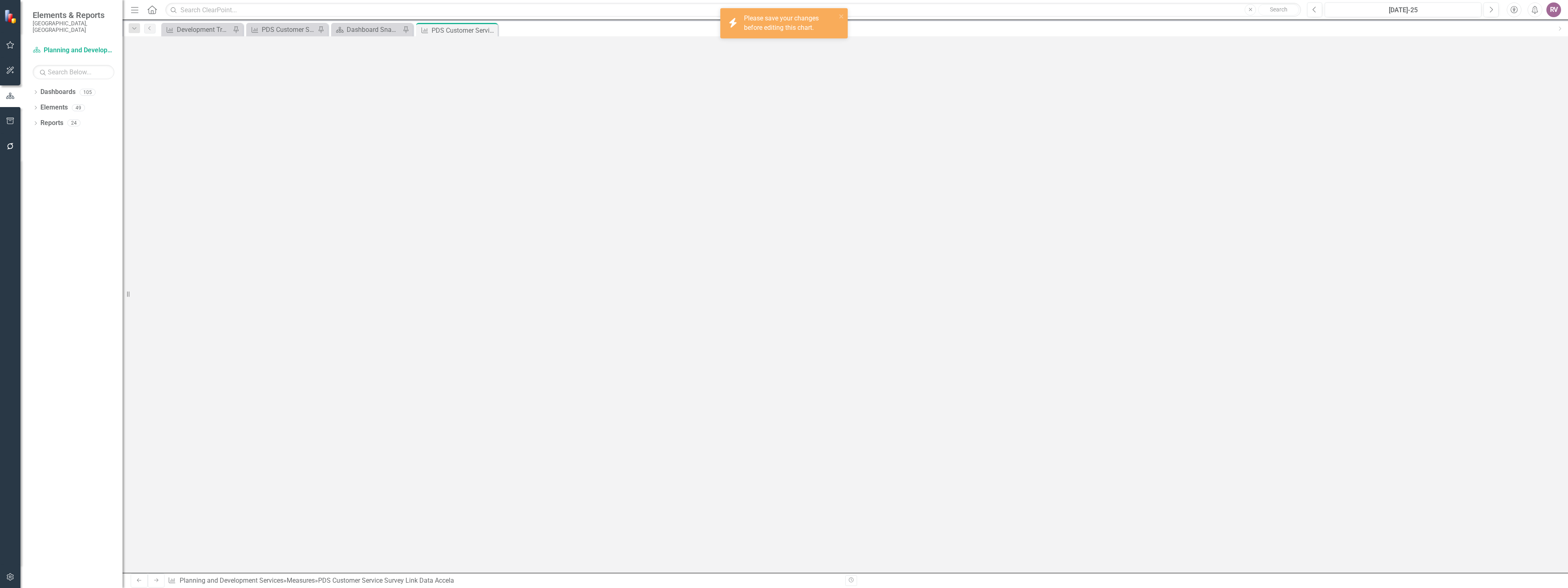
click at [989, 43] on button "Save" at bounding box center [980, 50] width 18 height 15
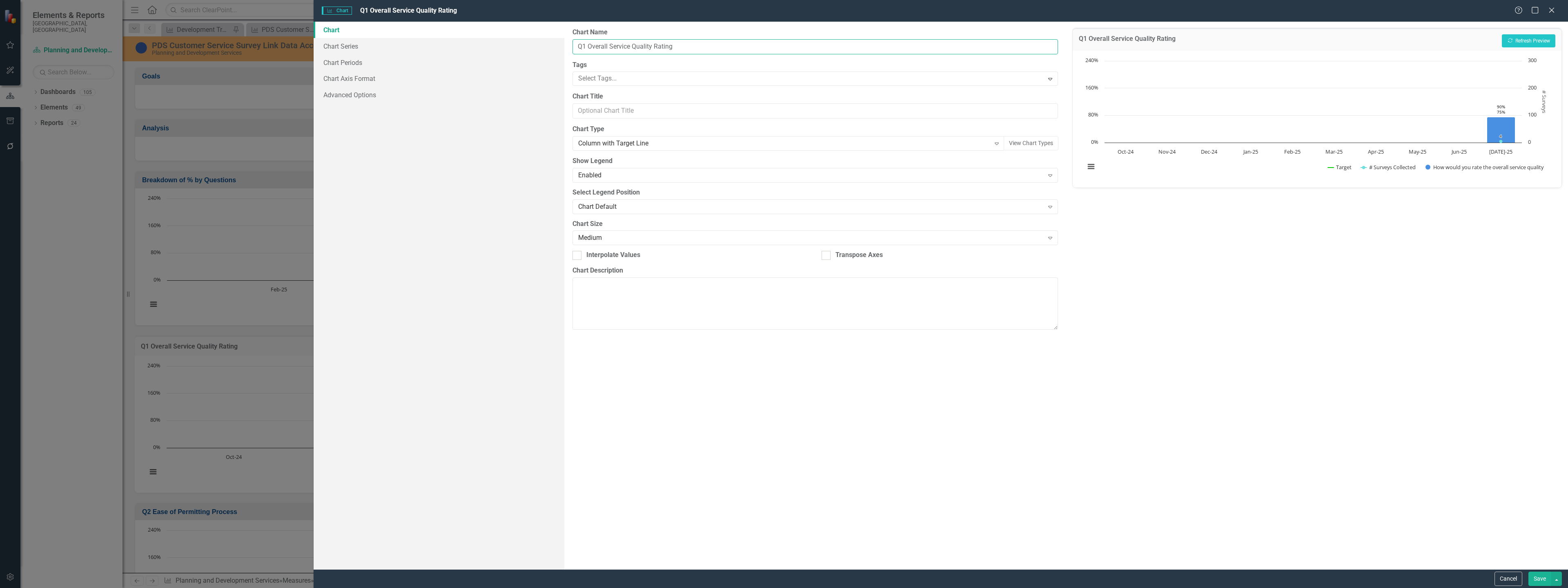
click at [585, 47] on input "Q1 Overall Service Quality Rating" at bounding box center [815, 47] width 485 height 15
type input "Q2 Overall Service Quality Rating"
click at [1545, 580] on button "Save" at bounding box center [1540, 579] width 23 height 15
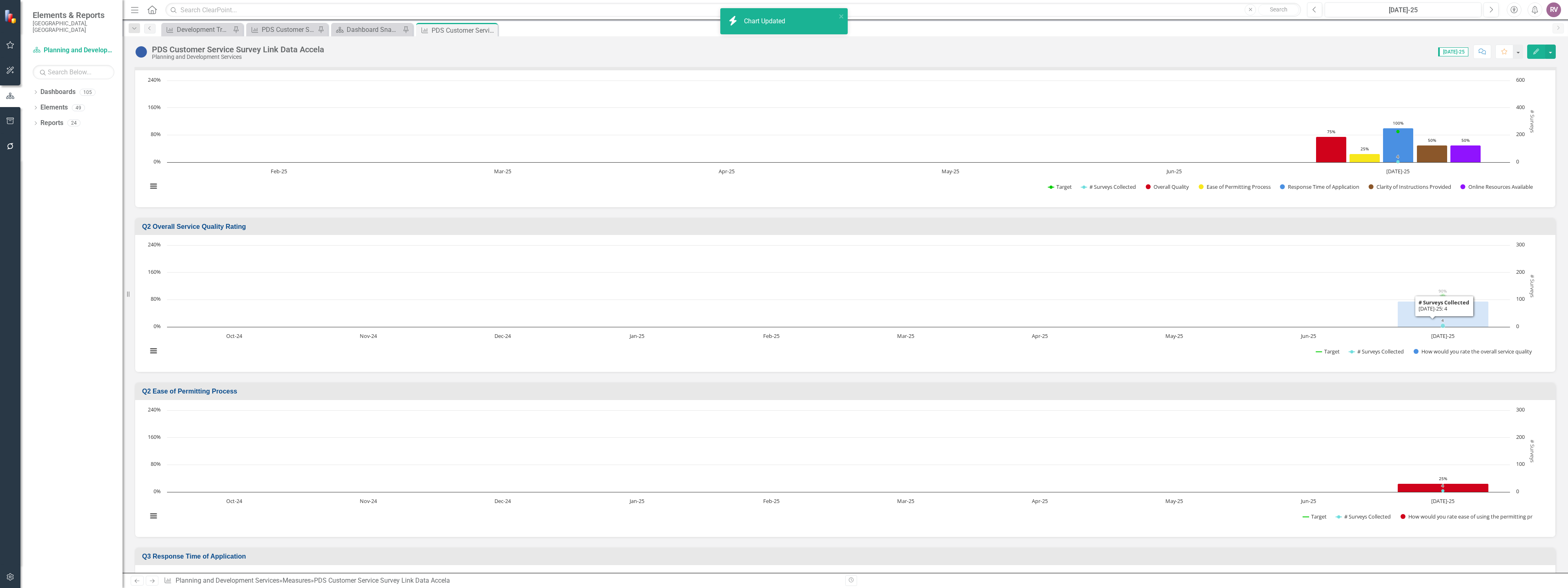
scroll to position [123, 0]
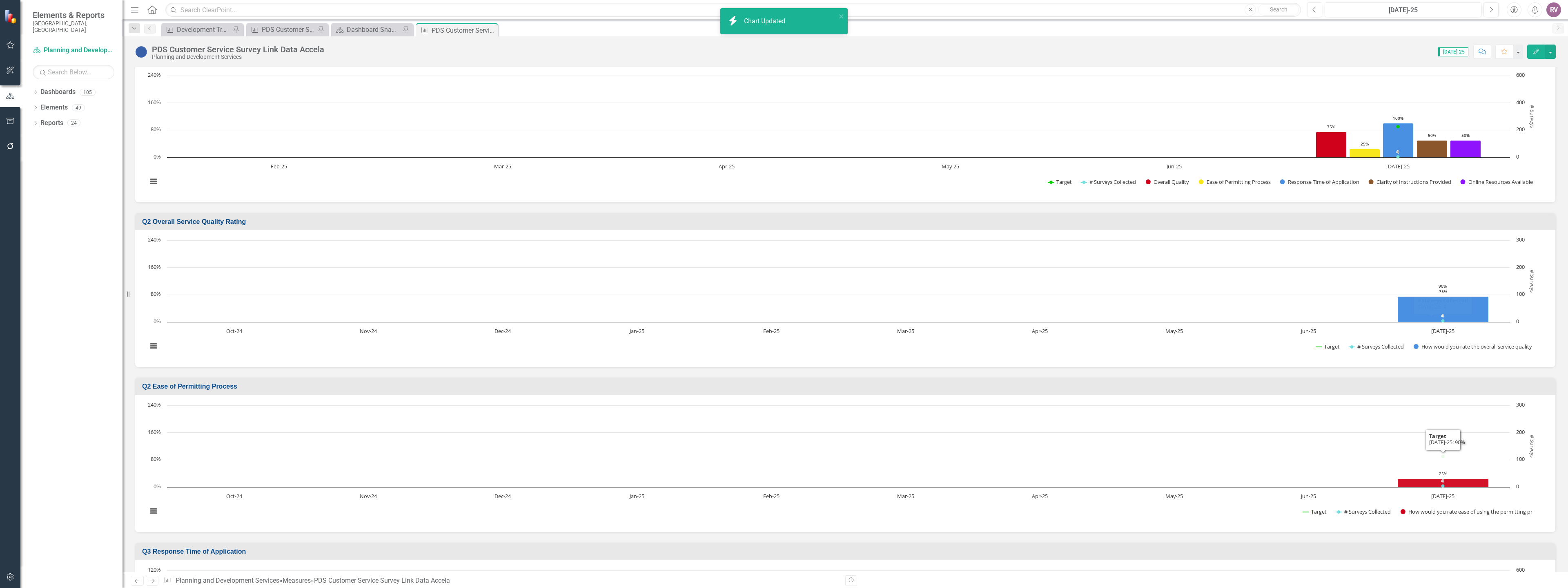
click at [201, 384] on h3 "Q2 Ease of Permitting Process" at bounding box center [847, 386] width 1410 height 8
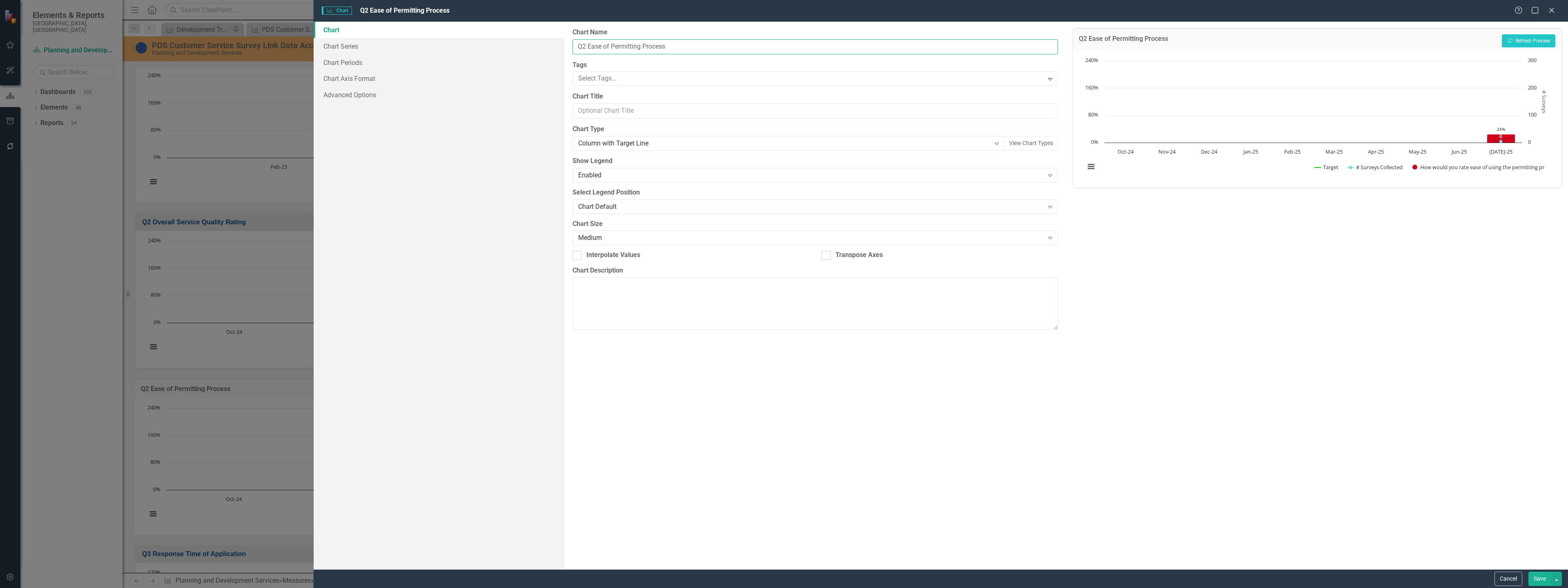
click at [584, 47] on input "Q2 Ease of Permitting Process" at bounding box center [815, 47] width 485 height 15
type input "Q3 Ease of Permitting Process"
click at [1535, 584] on button "Save" at bounding box center [1540, 579] width 23 height 15
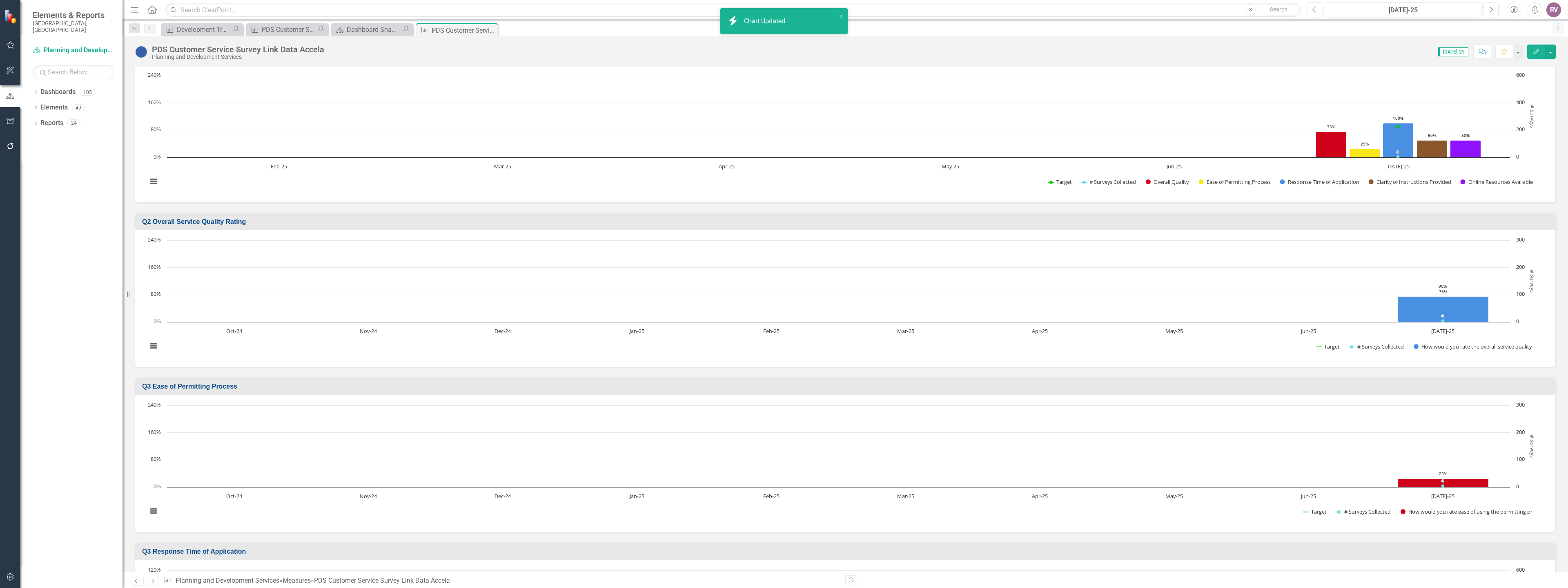
scroll to position [0, 0]
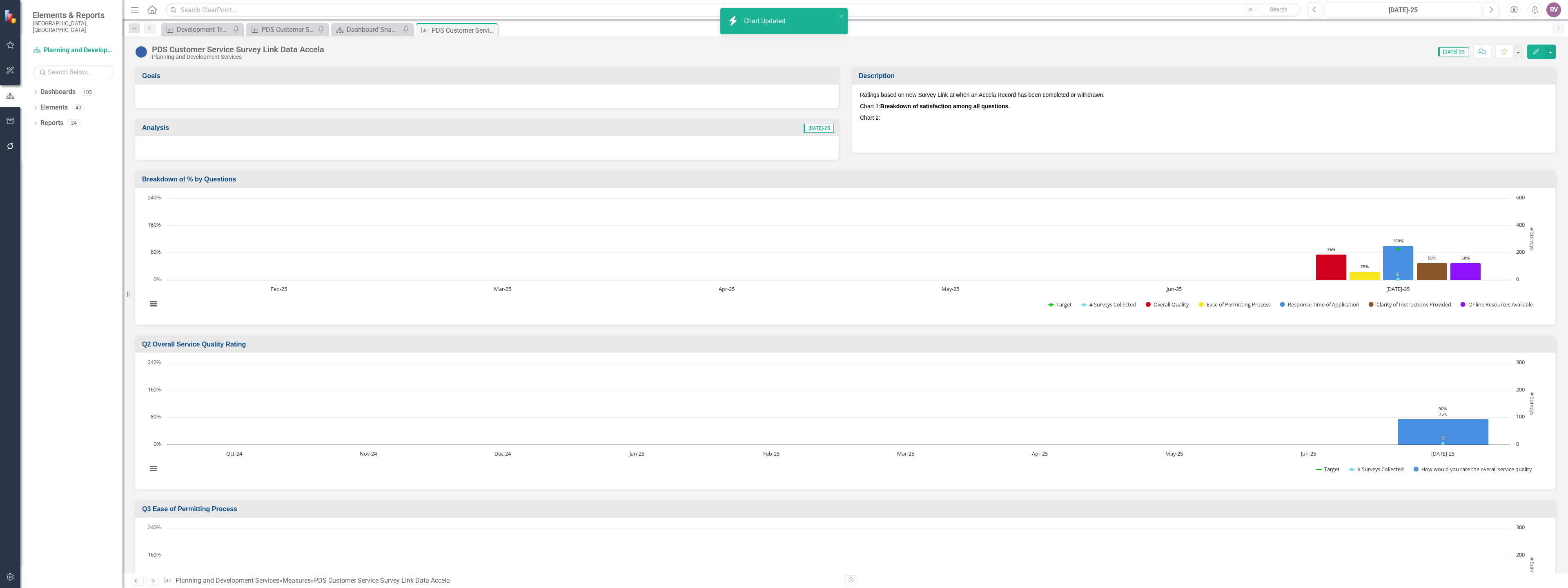
click at [951, 118] on p "Chart 2:" at bounding box center [1204, 118] width 687 height 11
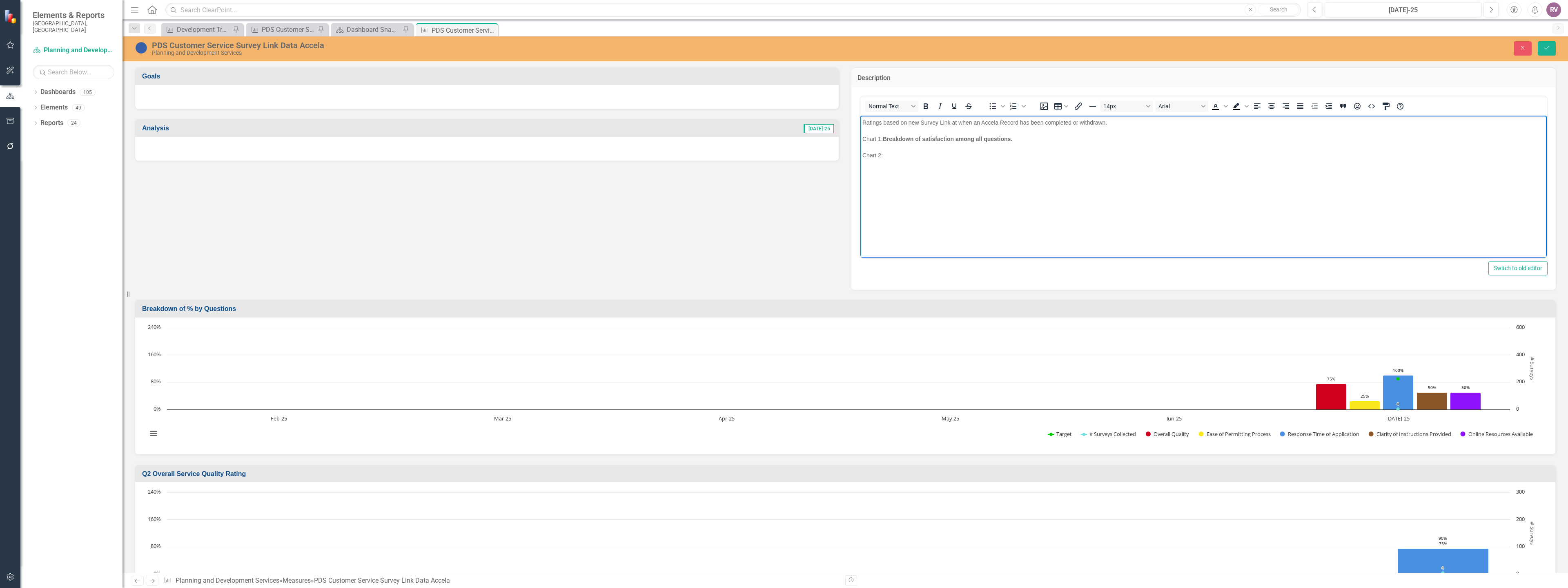
click at [899, 154] on p "Chart 2:" at bounding box center [1203, 155] width 683 height 10
drag, startPoint x: 920, startPoint y: 154, endPoint x: 927, endPoint y: 156, distance: 7.3
click at [922, 154] on strong "﻿Question 2 - How would you rate the overall quality of the permitting services…" at bounding box center [1007, 154] width 250 height 6
click at [920, 159] on p "Chart 2: ﻿Question 2 - How would you rate the overall quality of the permitting…" at bounding box center [1203, 155] width 683 height 10
click at [1150, 156] on p "Chart 2: ﻿Question 2 - "How would you rate the overall quality of the permittin…" at bounding box center [1203, 155] width 683 height 10
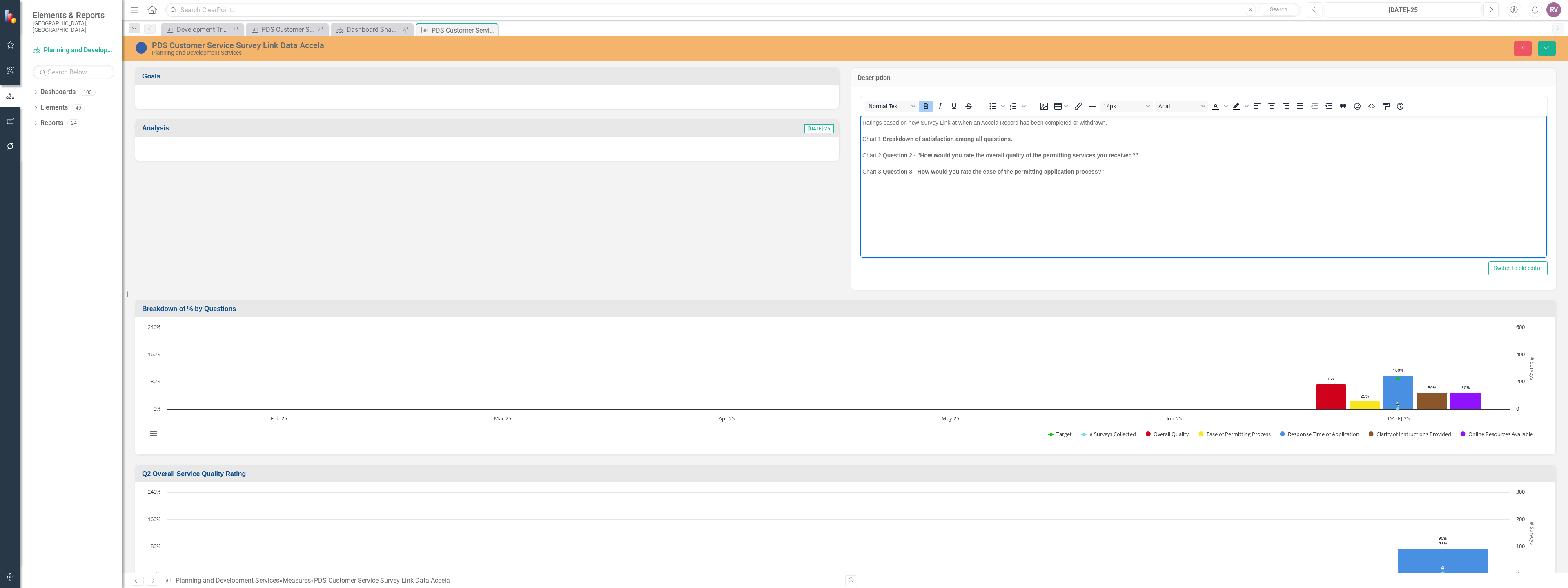
click at [920, 173] on strong "﻿Question 3 - How would you rate the ease of the permitting application process…" at bounding box center [993, 171] width 221 height 6
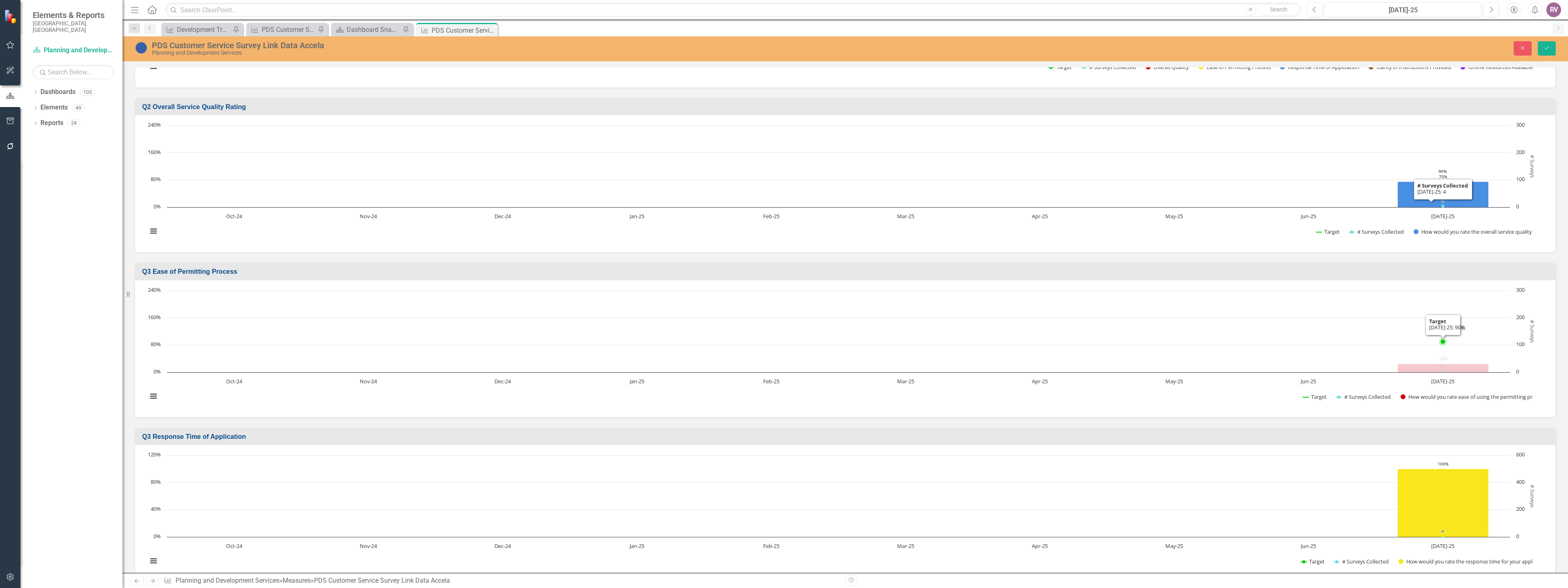
scroll to position [368, 0]
click at [187, 437] on h3 "Q3 Response Time of Application" at bounding box center [847, 436] width 1410 height 8
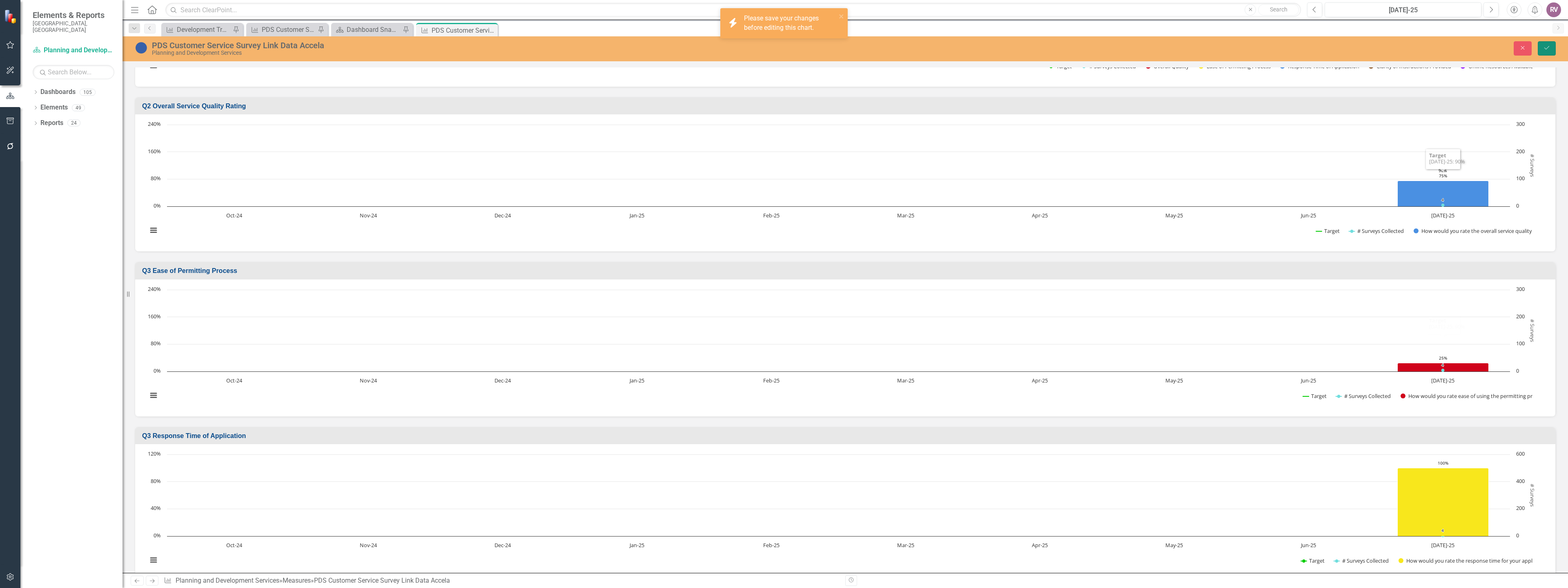
click at [1540, 52] on button "Save" at bounding box center [1547, 48] width 18 height 15
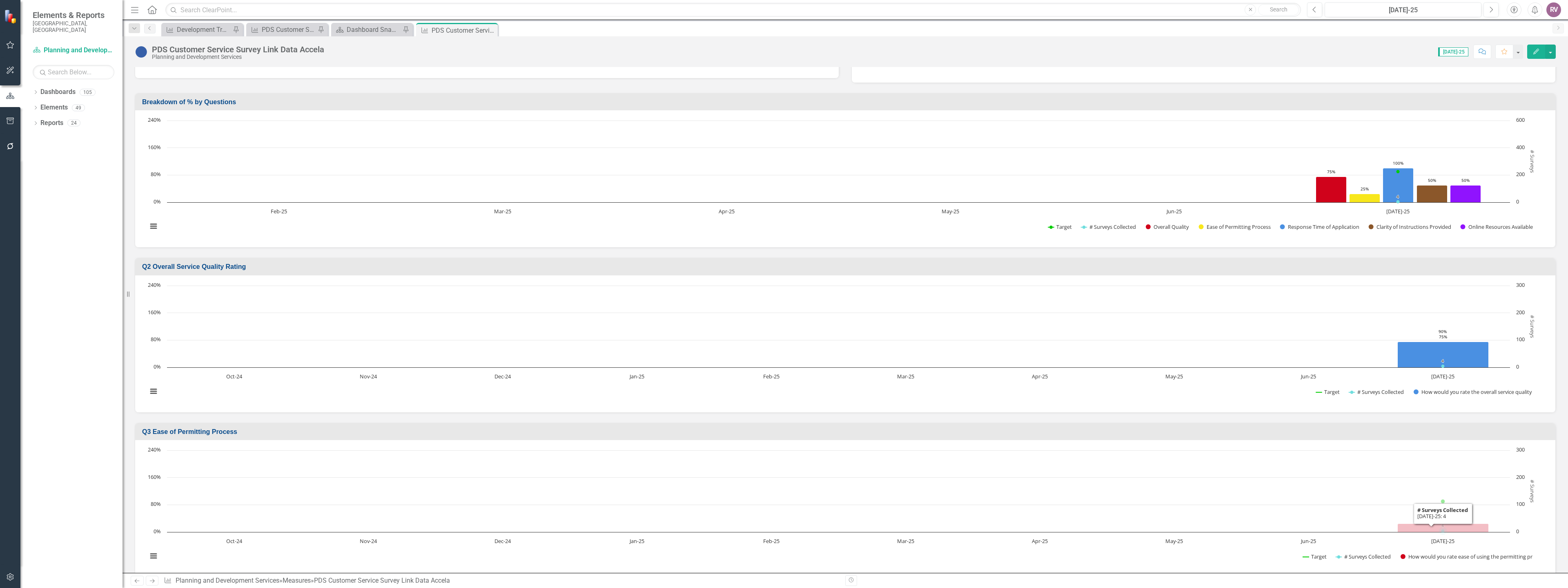
scroll to position [245, 0]
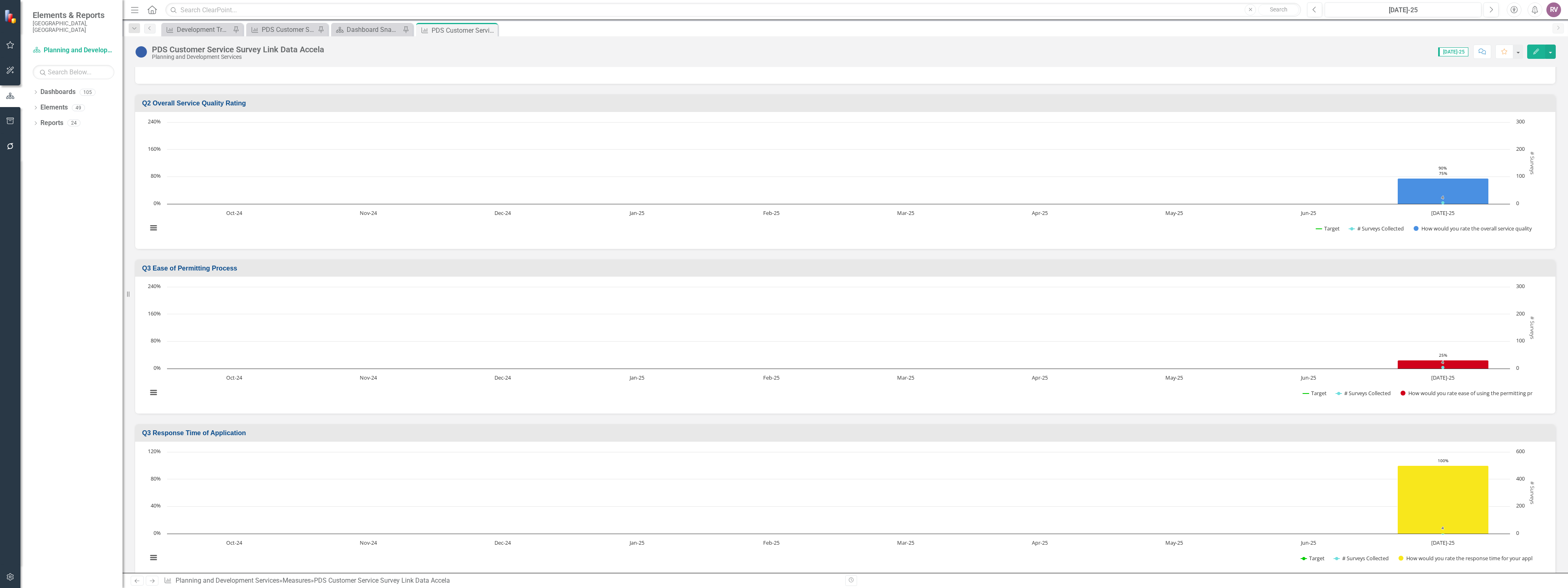
click at [174, 437] on h3 "Q3 Response Time of Application" at bounding box center [847, 433] width 1410 height 8
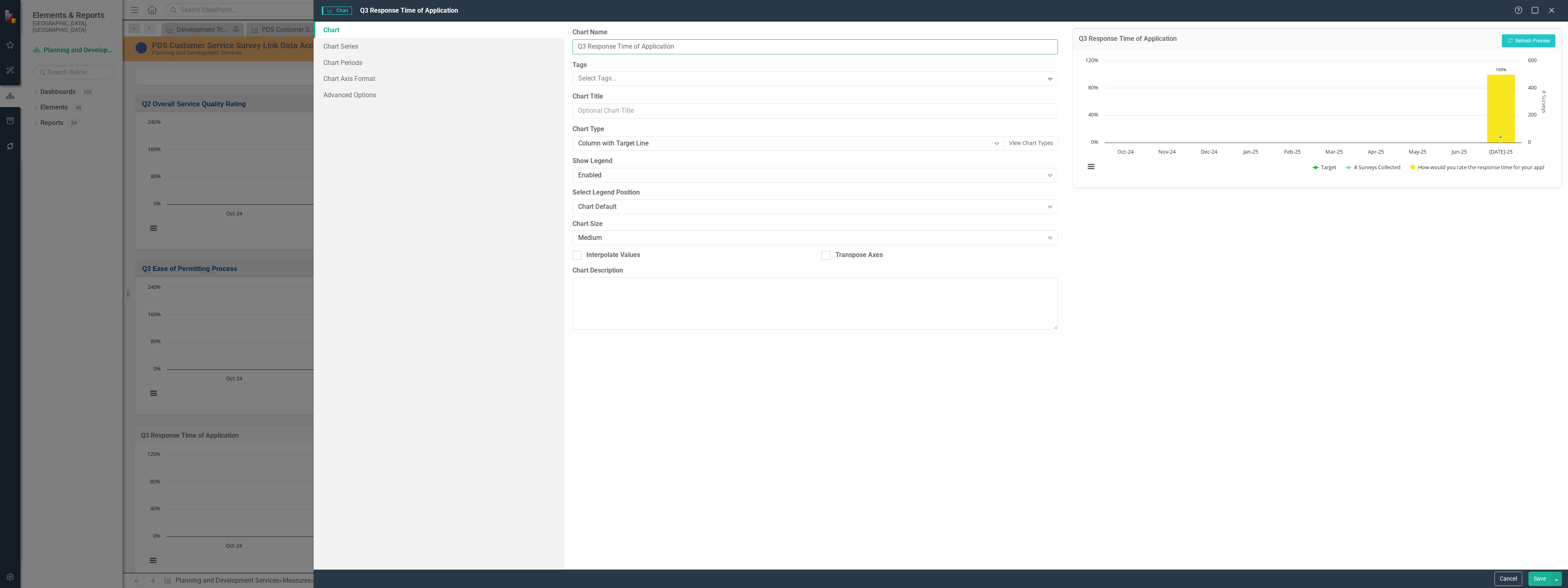
click at [585, 46] on input "Q3 Response Time of Application" at bounding box center [815, 47] width 485 height 15
type input "Q4 Response Time of Application"
click at [1542, 580] on button "Save" at bounding box center [1540, 579] width 23 height 15
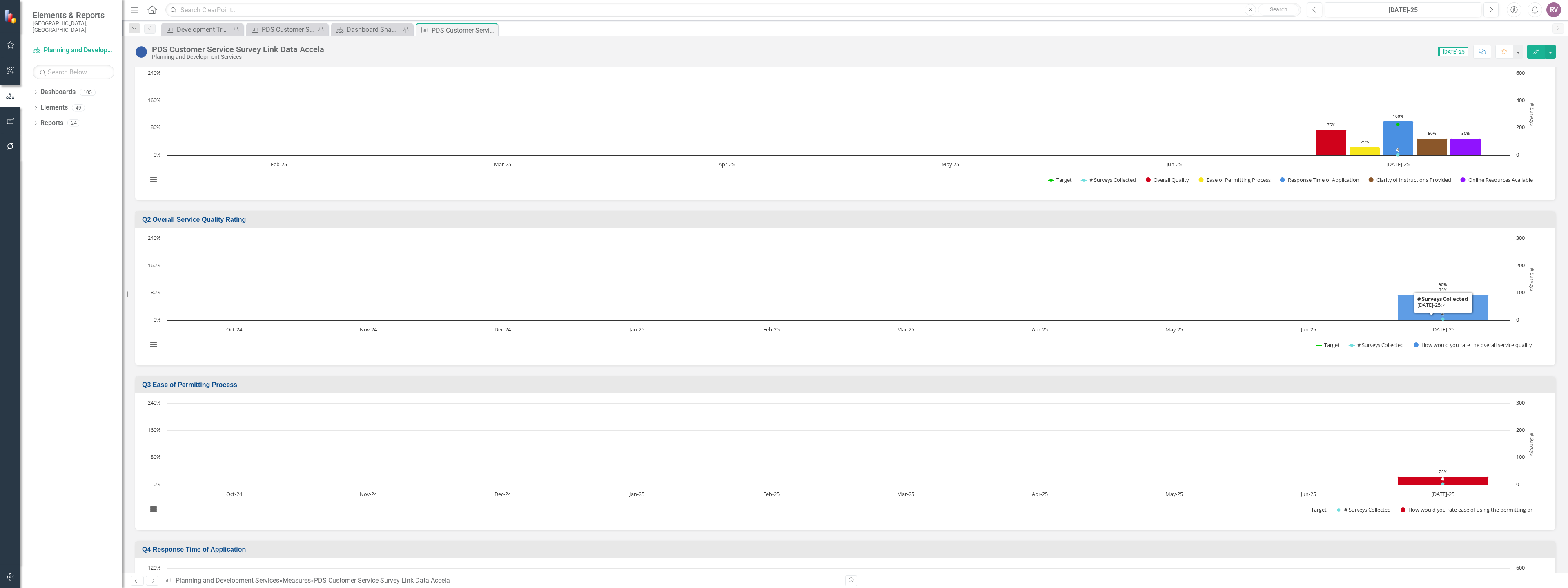
scroll to position [0, 0]
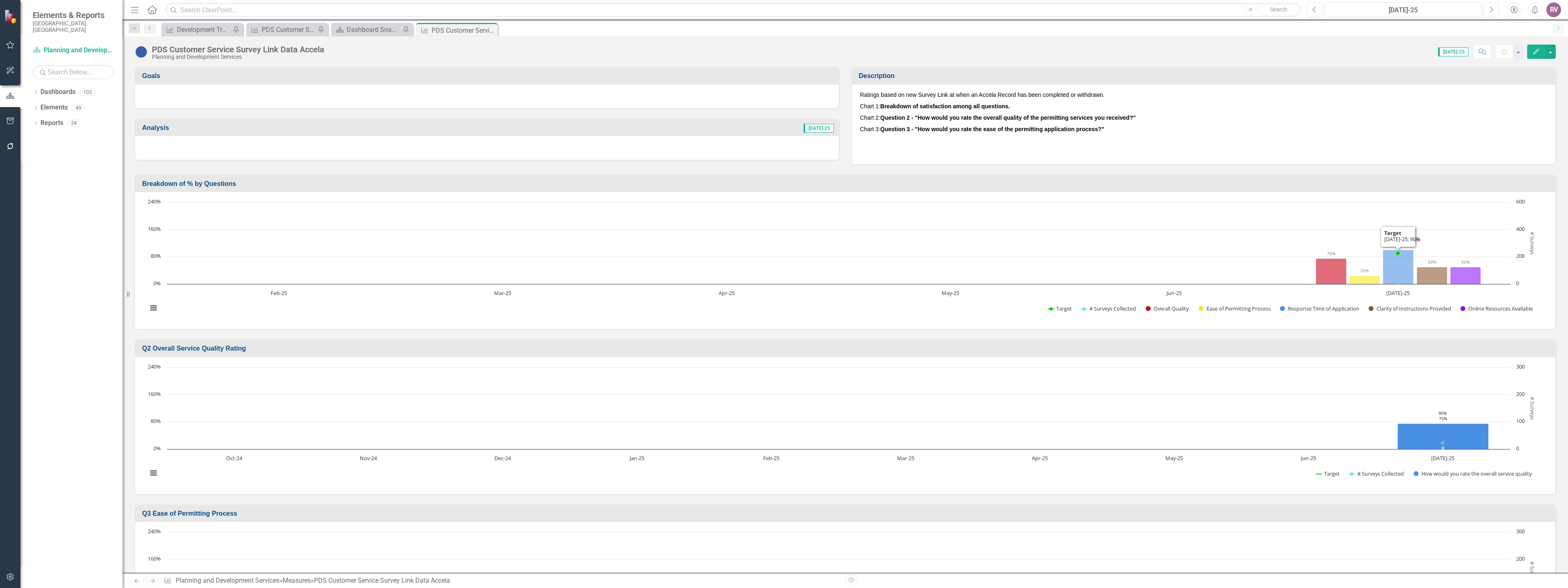
click at [1035, 135] on p at bounding box center [1204, 140] width 687 height 11
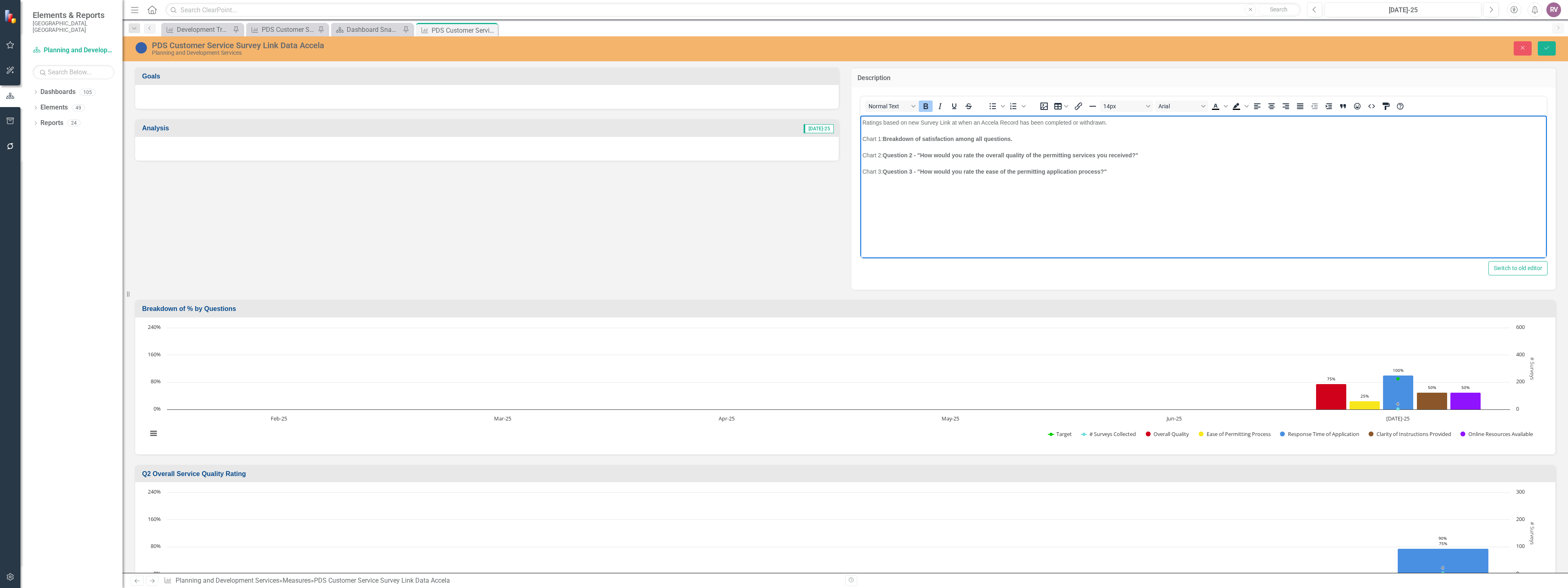
drag, startPoint x: 1122, startPoint y: 161, endPoint x: 1124, endPoint y: 165, distance: 4.5
click at [1122, 161] on body "Ratings based on new Survey Link at when an Accela Record has been completed or…" at bounding box center [1203, 176] width 687 height 123
click at [878, 188] on span "Chart 4: Question 4 - "How would you rate the response time of your application…" at bounding box center [973, 187] width 221 height 6
drag, startPoint x: 885, startPoint y: 204, endPoint x: 863, endPoint y: 204, distance: 22.0
click at [863, 204] on p "Chart 5:" at bounding box center [1203, 204] width 683 height 10
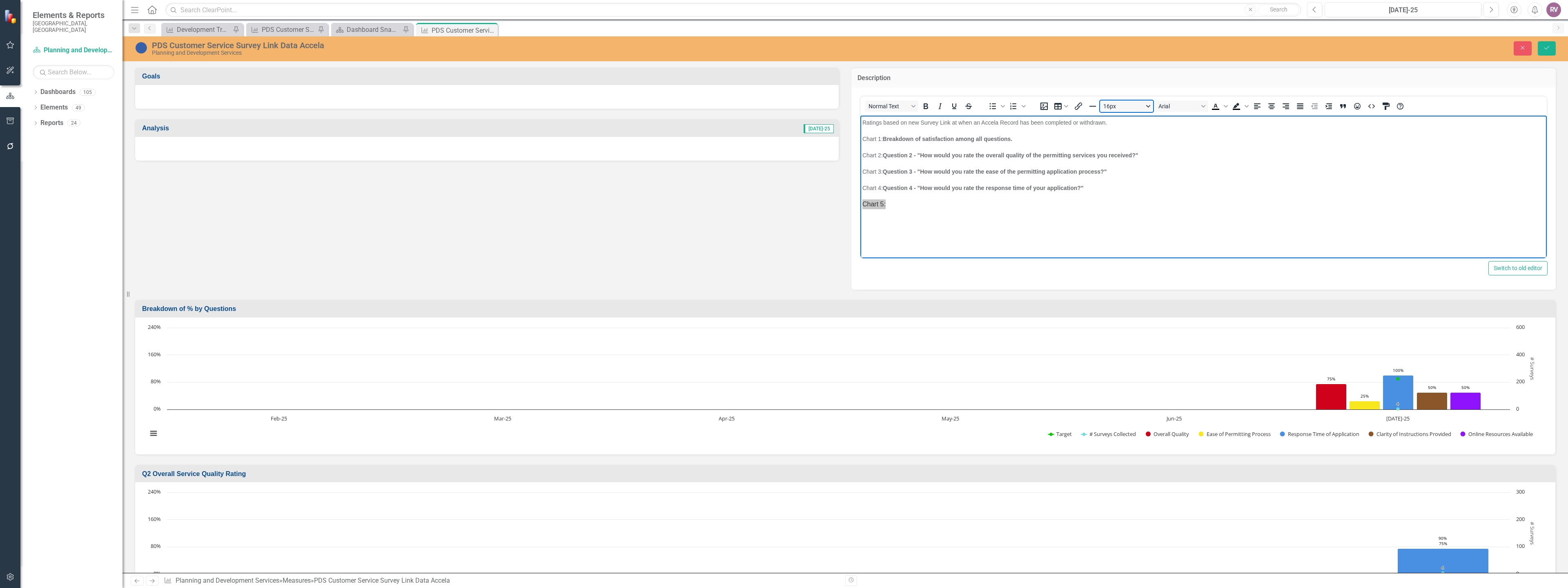
click at [1136, 104] on button "16px" at bounding box center [1127, 106] width 53 height 11
click at [1116, 160] on div "14px" at bounding box center [1120, 160] width 32 height 10
click at [967, 218] on p "Rich Text Area. Press ALT-0 for help." at bounding box center [1203, 220] width 683 height 10
click at [941, 206] on p "Chart 5:" at bounding box center [1203, 204] width 683 height 10
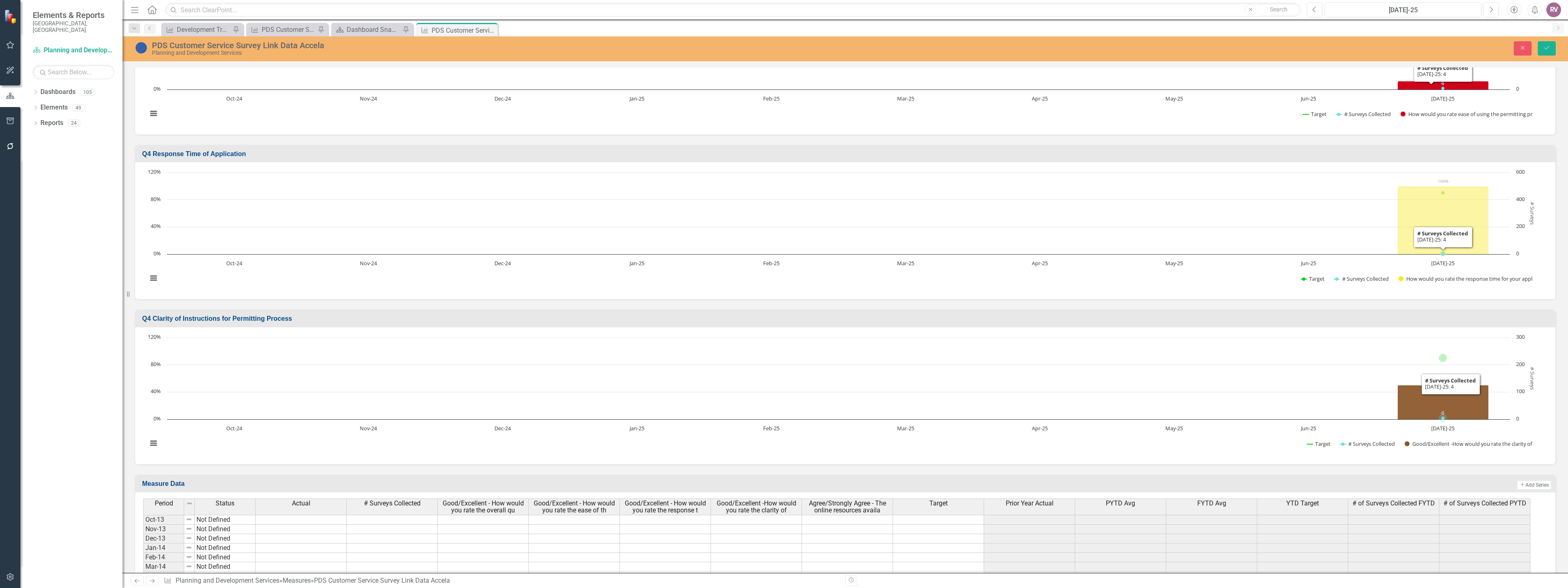
scroll to position [654, 0]
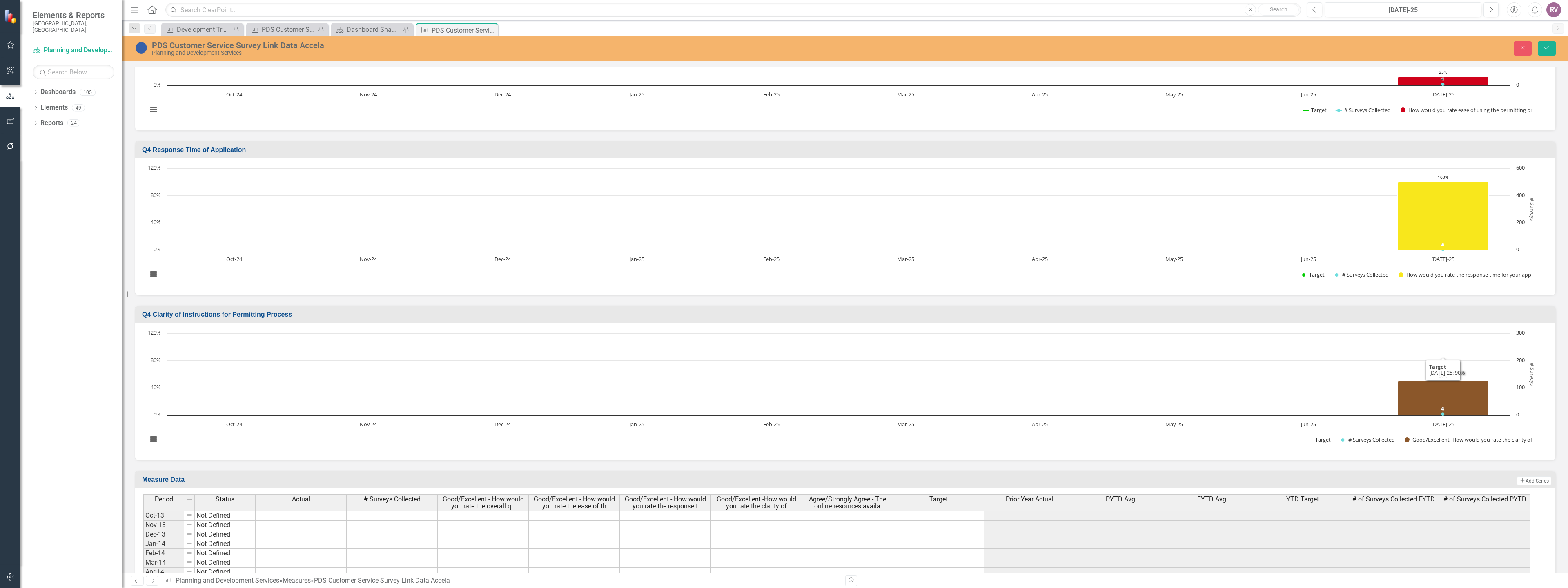
click at [192, 317] on h3 "Q4 Clarity of Instructions for Permitting Process" at bounding box center [847, 315] width 1410 height 8
click at [1544, 49] on icon "Save" at bounding box center [1547, 47] width 8 height 6
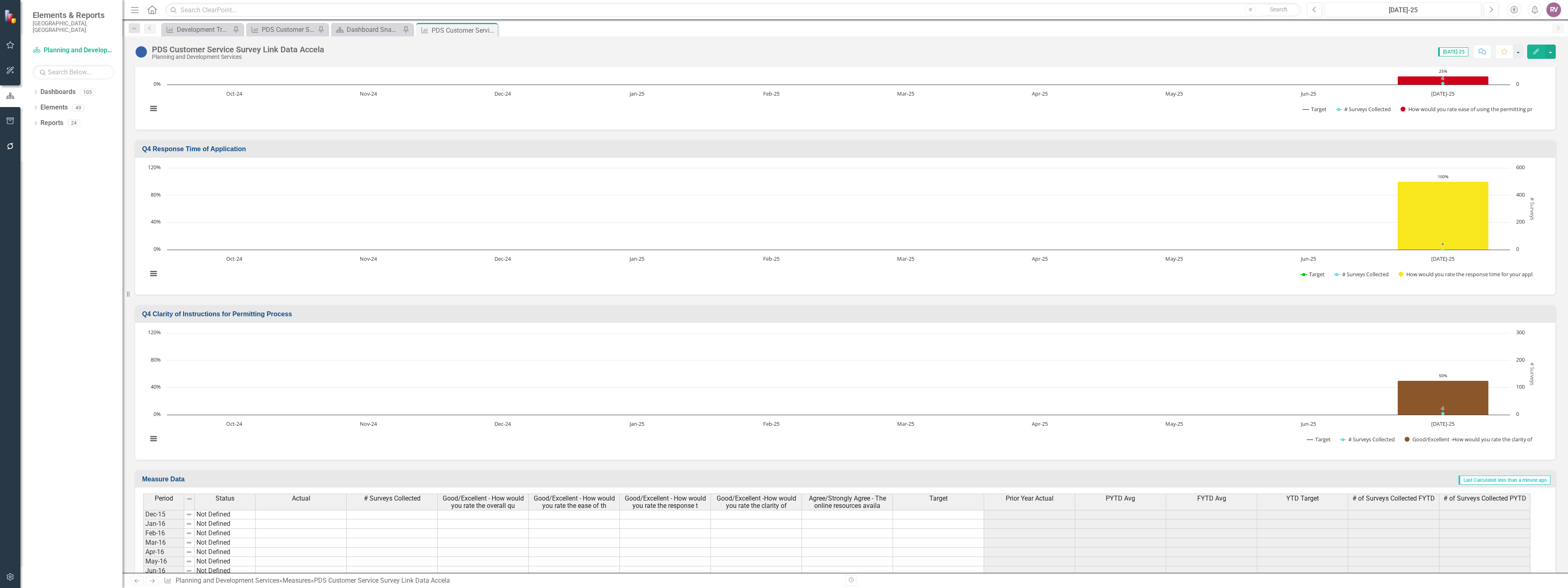
scroll to position [575, 0]
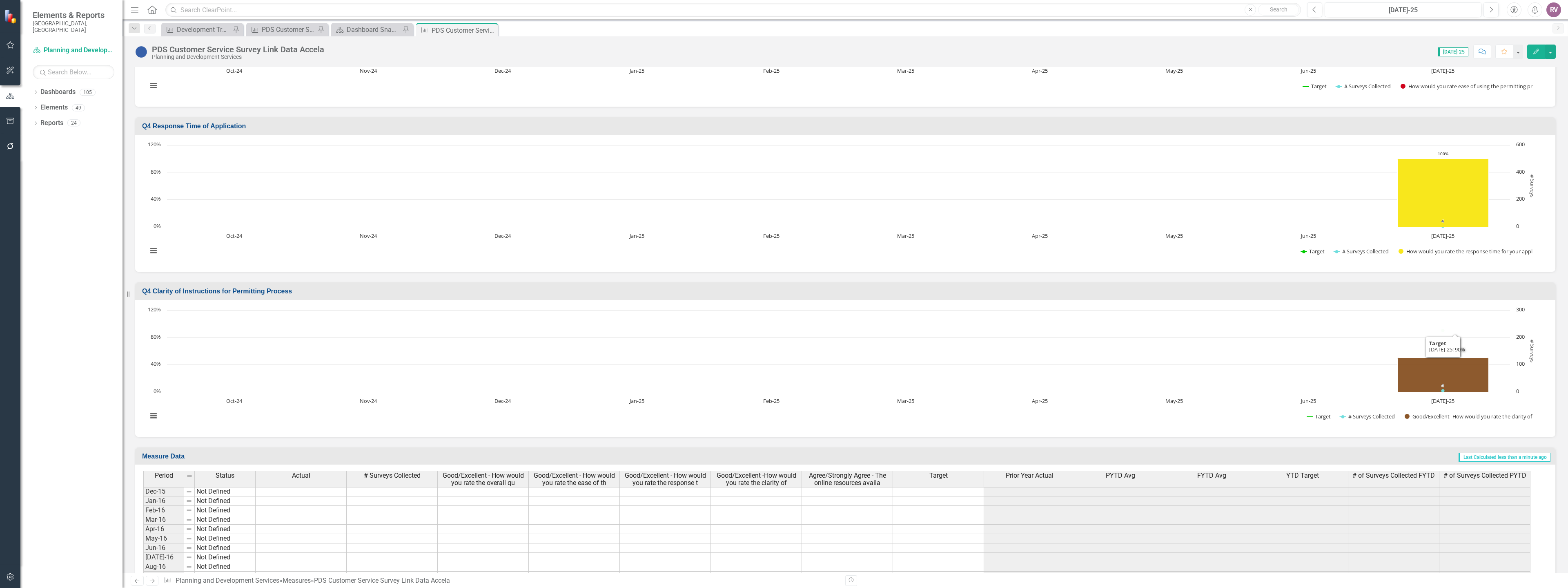
click at [199, 296] on td "Q4 Clarity of Instructions for Permitting Process" at bounding box center [847, 292] width 1410 height 13
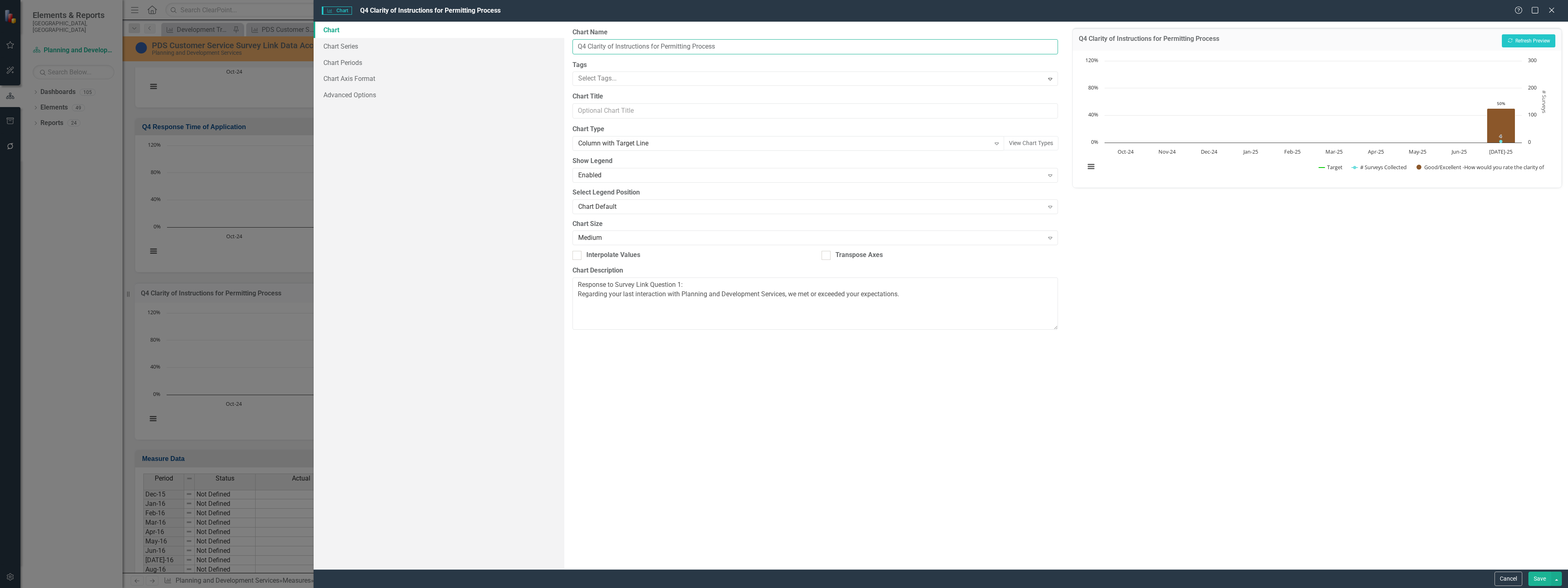
click at [587, 48] on input "Q4 Clarity of Instructions for Permitting Process" at bounding box center [815, 47] width 485 height 15
type input "Q5 Clarity of Instructions for Permitting Process"
click at [1541, 576] on button "Save" at bounding box center [1540, 579] width 23 height 15
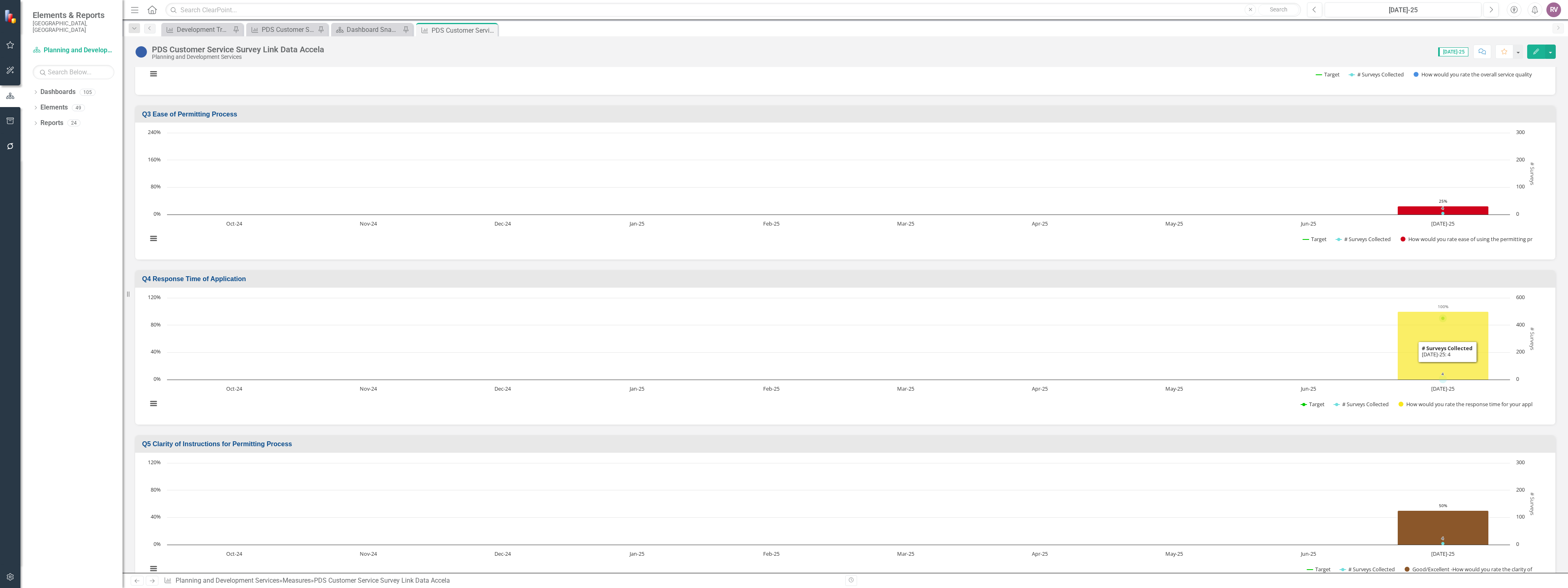
scroll to position [452, 0]
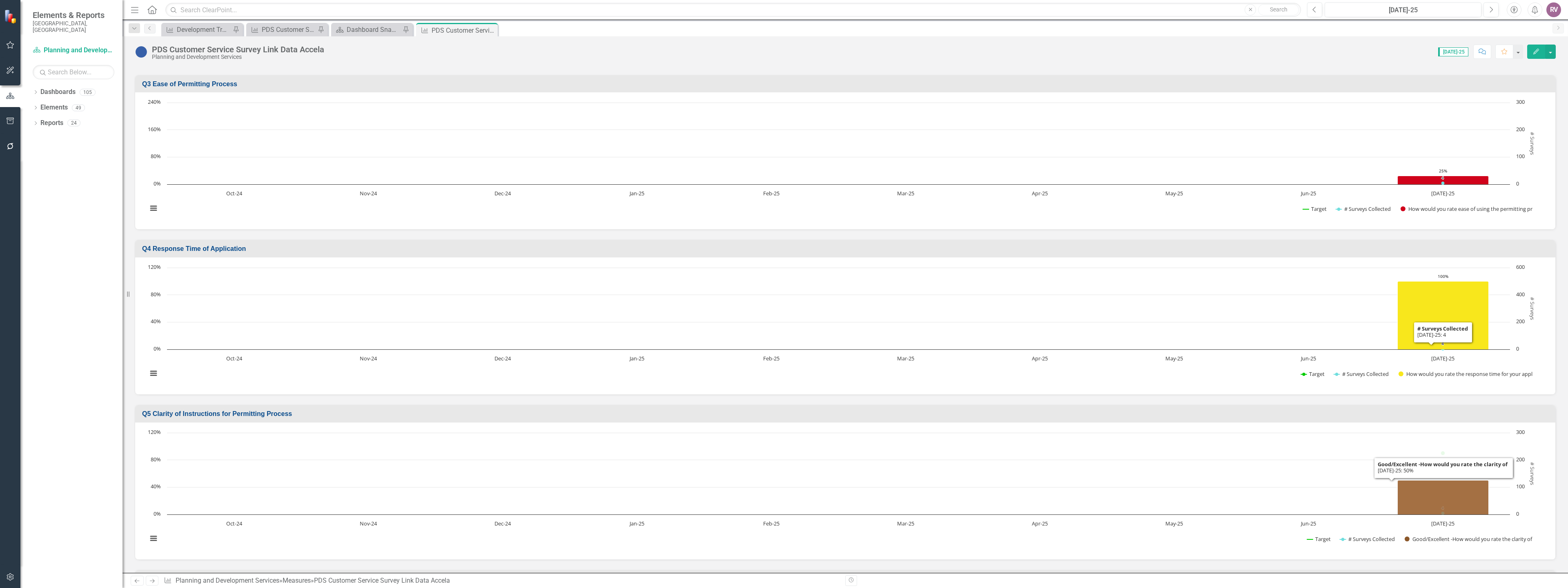
click at [1442, 500] on icon "Jul-25, 50. Good/Excellent -How would you rate the clarity of ." at bounding box center [1443, 497] width 91 height 34
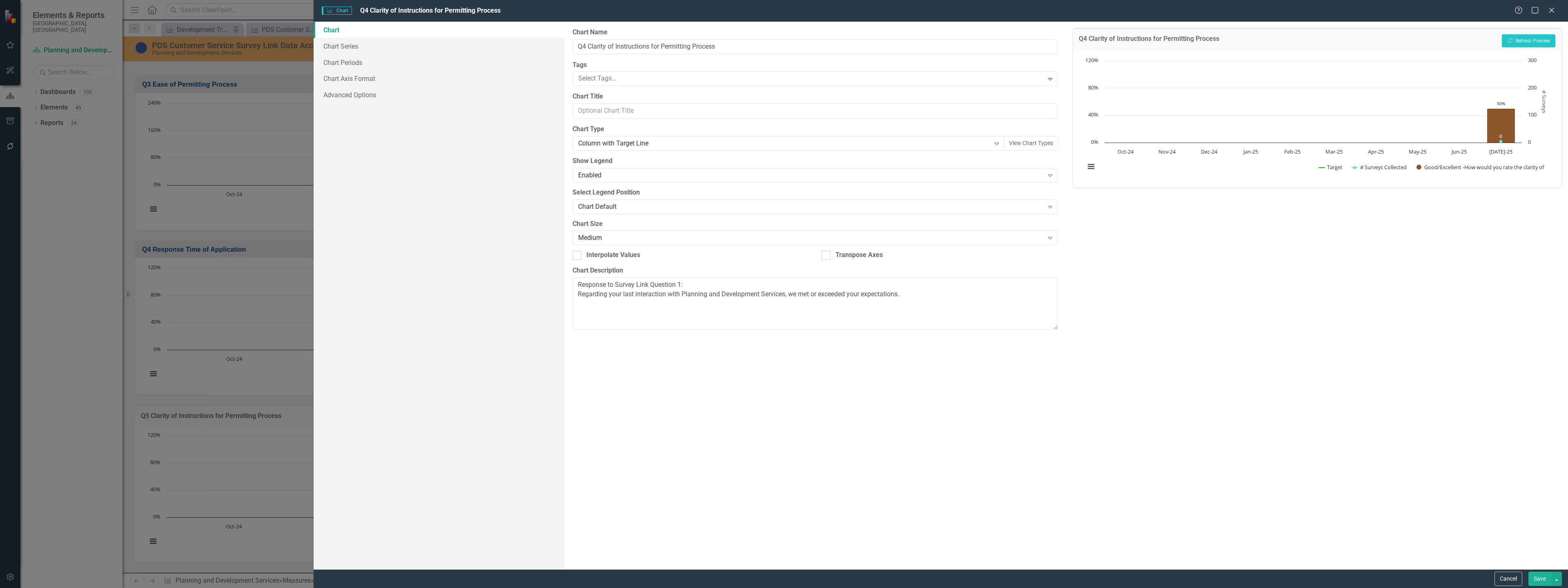
type input "Q5 Clarity of Instructions for Permitting Process"
click at [451, 40] on link "Chart Series" at bounding box center [439, 45] width 251 height 16
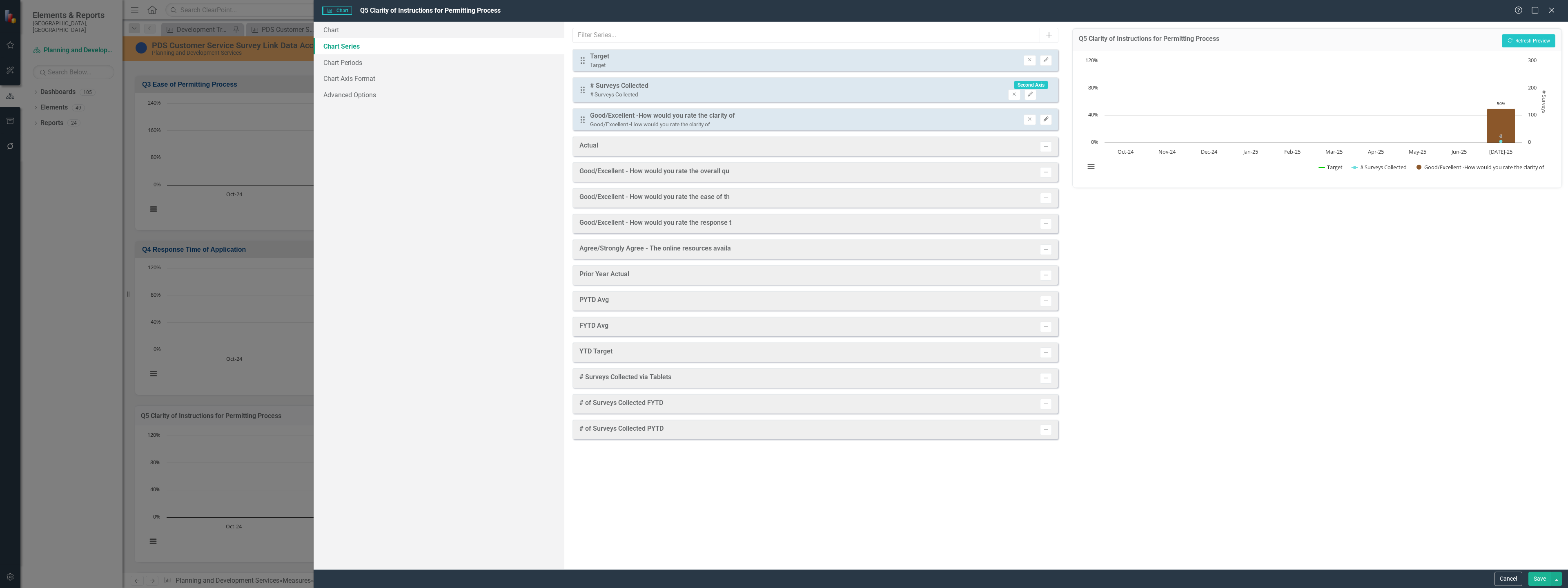
click at [1049, 119] on icon "Edit" at bounding box center [1046, 119] width 6 height 5
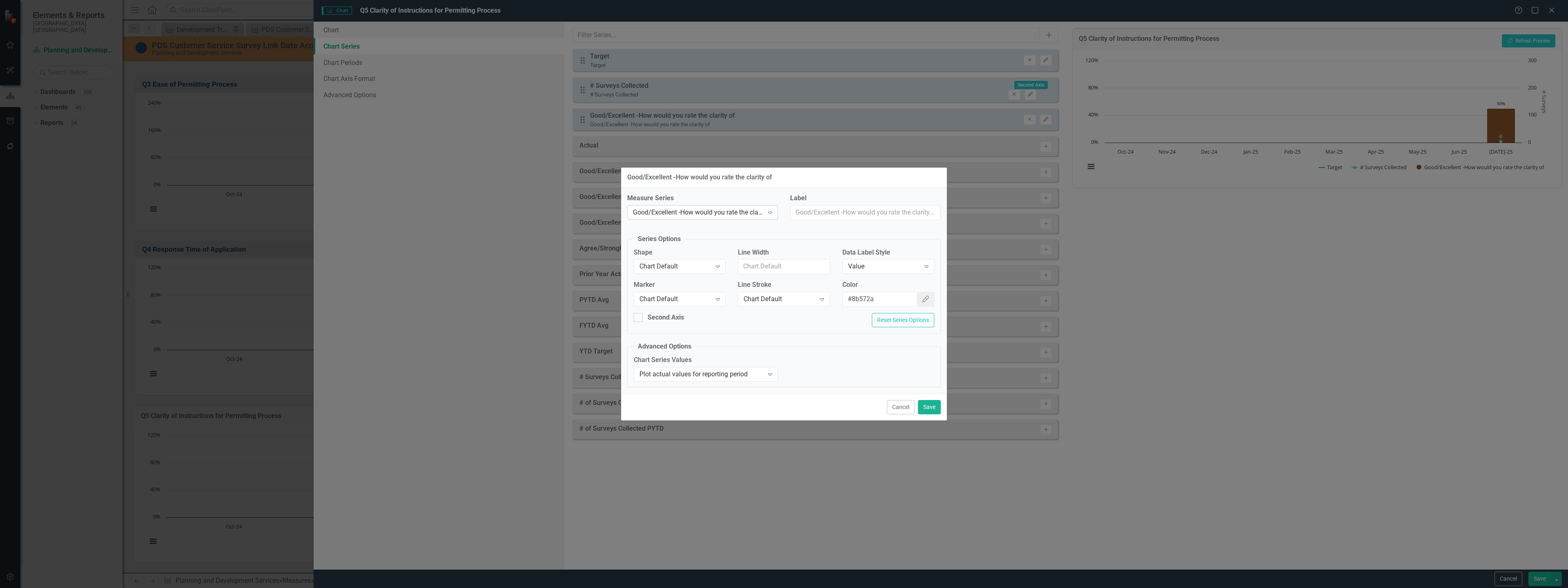
click at [690, 213] on div "Good/Excellent -How would you rate the clarity of" at bounding box center [698, 212] width 130 height 9
click at [836, 210] on input "Label" at bounding box center [865, 213] width 151 height 15
type input "How would you reate the clarity of"
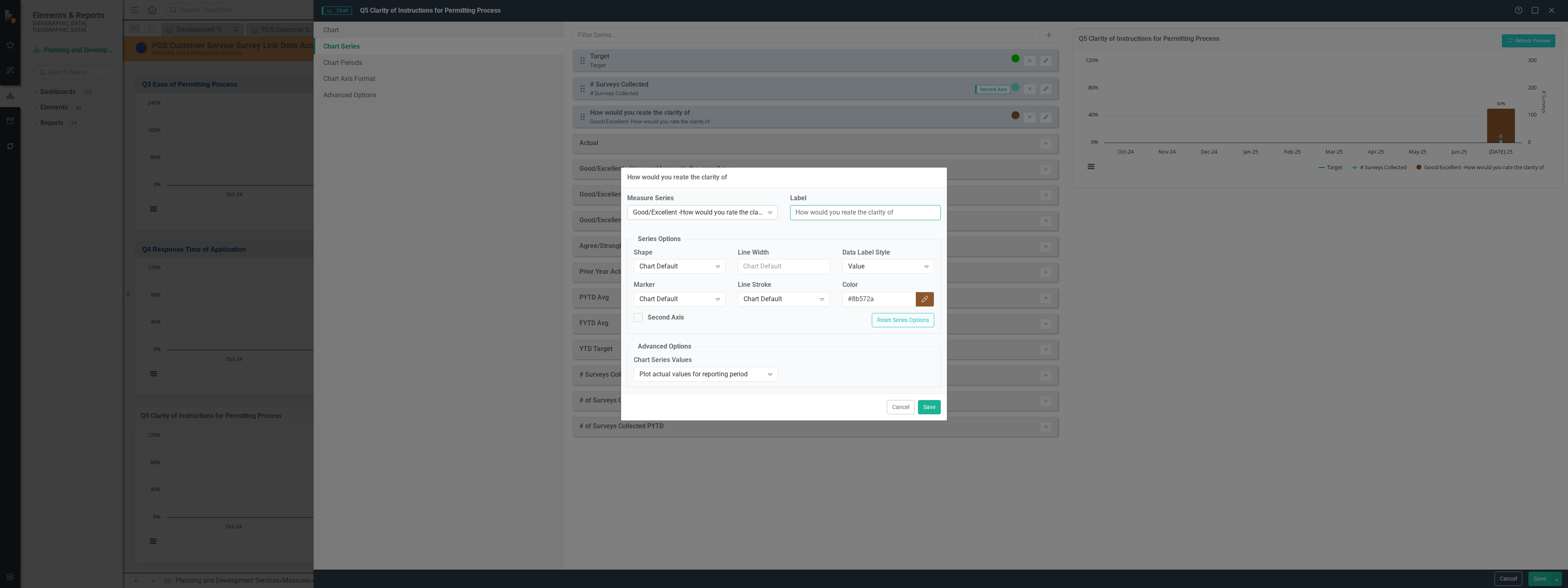
drag, startPoint x: 900, startPoint y: 212, endPoint x: 756, endPoint y: 209, distance: 144.0
click at [756, 209] on div "Measure Series Good/Excellent -How would you rate the clarity of Expand Label H…" at bounding box center [784, 210] width 326 height 33
paste input "ate the clarity of the instructions provided for the permitting process?"
type input "How would you rate the clarity of the instructions provided for the permitting …"
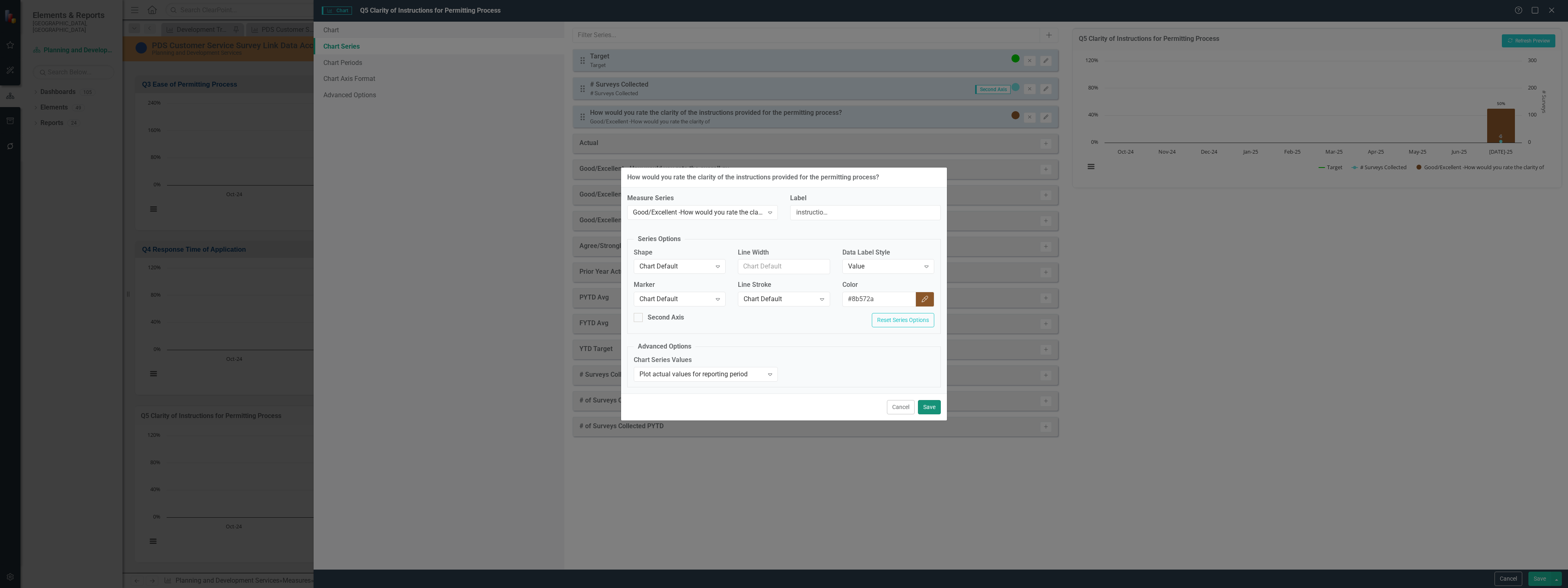
click at [927, 409] on button "Save" at bounding box center [929, 407] width 23 height 15
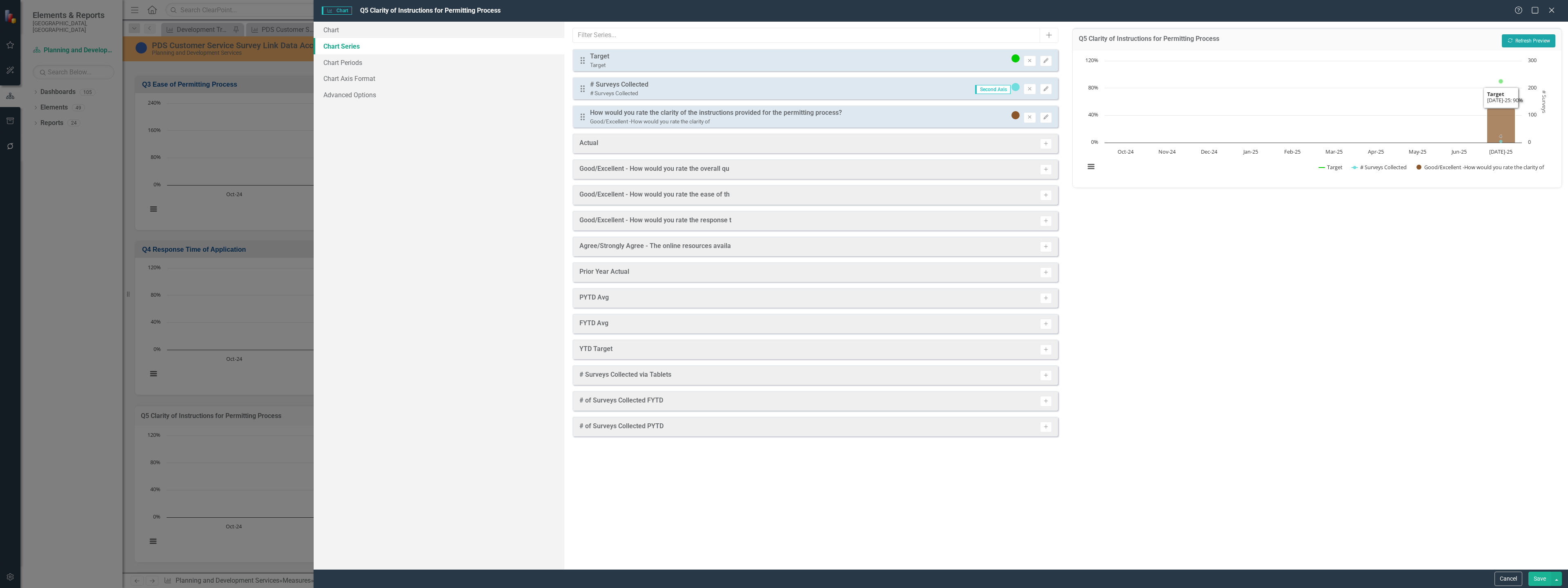
click at [1521, 36] on button "Recalculate Refresh Preview" at bounding box center [1529, 40] width 54 height 13
click at [1544, 573] on button "Save" at bounding box center [1540, 579] width 23 height 15
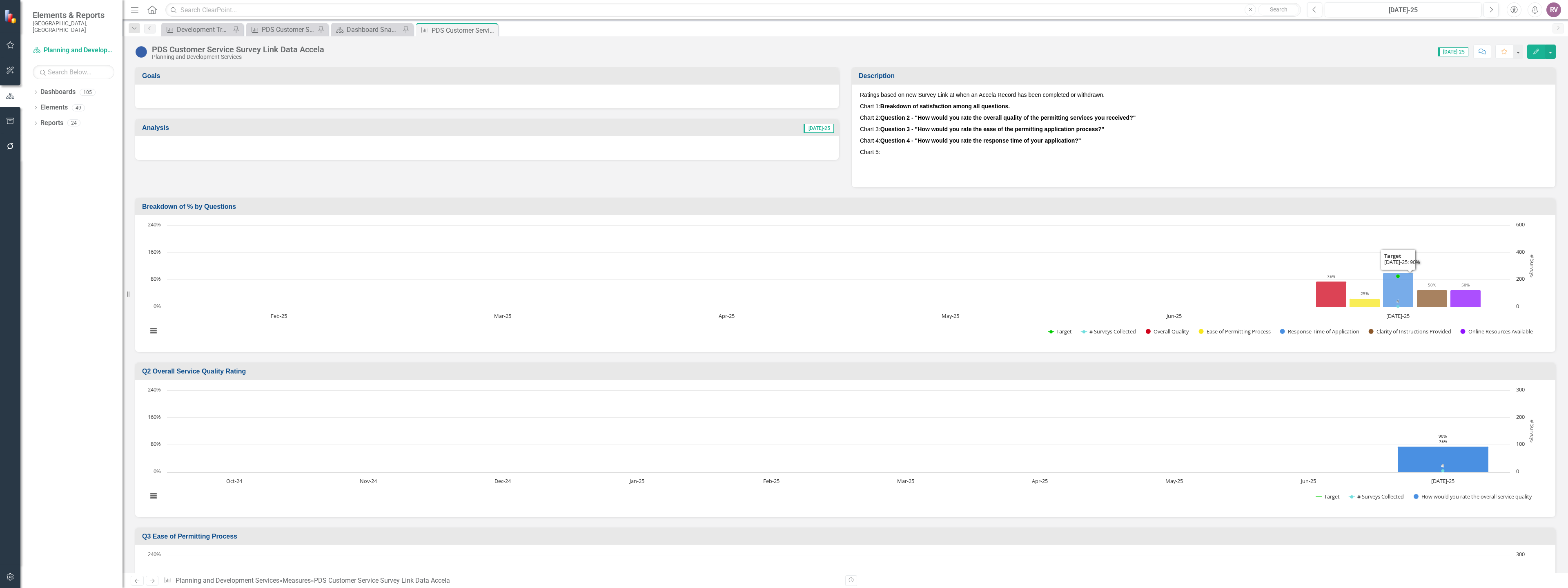
click at [891, 158] on p at bounding box center [1204, 163] width 687 height 11
click at [898, 149] on p "Chart 5:" at bounding box center [1204, 152] width 687 height 11
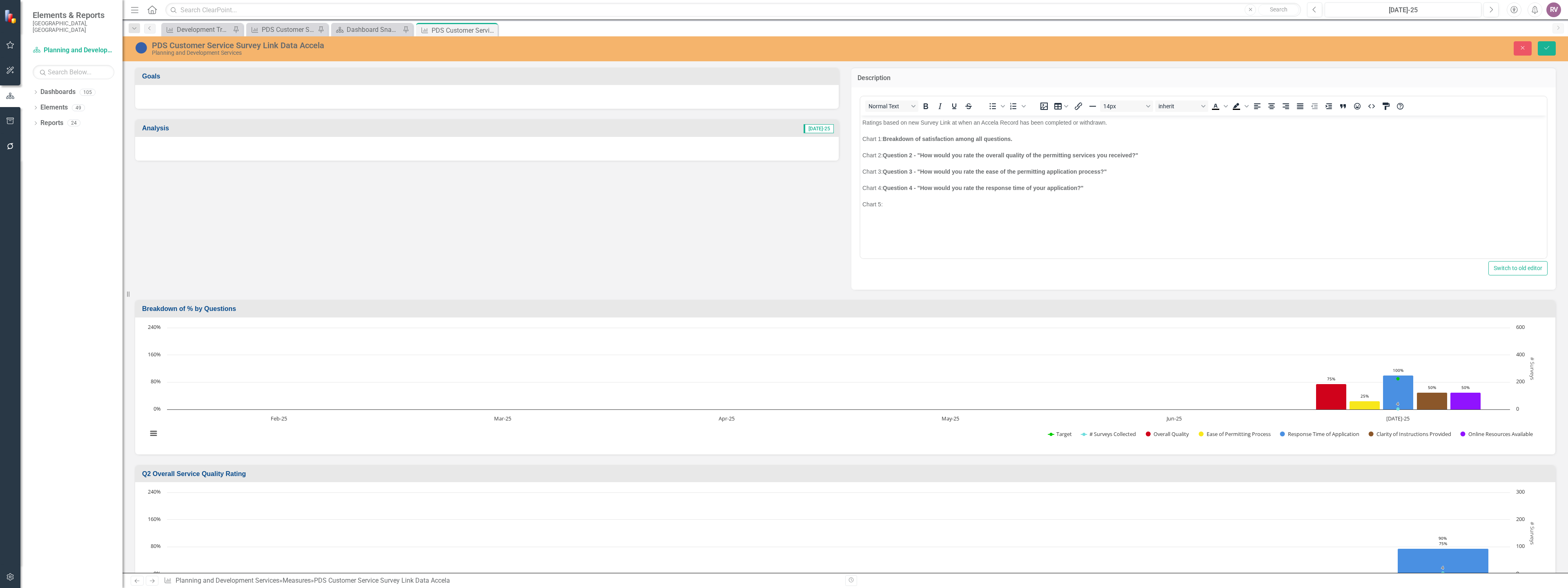
click at [899, 208] on p "Chart 5:" at bounding box center [1203, 204] width 683 height 10
drag, startPoint x: 1991, startPoint y: 229, endPoint x: 1134, endPoint y: 114, distance: 864.7
click at [1134, 115] on html "Ratings based on new Survey Link at when an Accela Record has been completed or…" at bounding box center [1203, 182] width 687 height 135
click at [1132, 105] on button "14px" at bounding box center [1127, 106] width 53 height 11
click at [1010, 204] on p "Chart 5:" at bounding box center [1203, 204] width 683 height 10
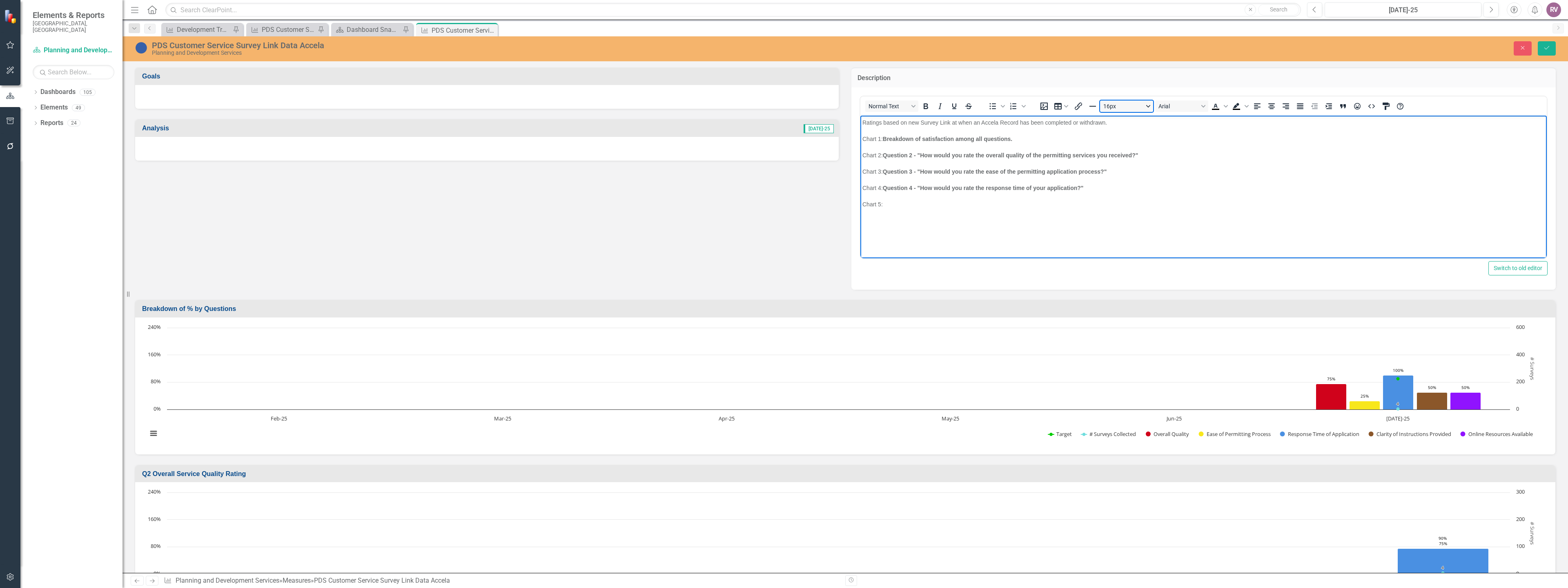
click at [1105, 109] on button "16px" at bounding box center [1127, 106] width 53 height 11
click at [1125, 163] on div "14px" at bounding box center [1120, 160] width 32 height 10
drag, startPoint x: 1216, startPoint y: 210, endPoint x: 895, endPoint y: 206, distance: 321.0
click at [899, 208] on body "Ratings based on new Survey Link at when an Accela Record has been completed or…" at bounding box center [1203, 182] width 687 height 135
drag, startPoint x: 885, startPoint y: 206, endPoint x: 1202, endPoint y: 200, distance: 317.1
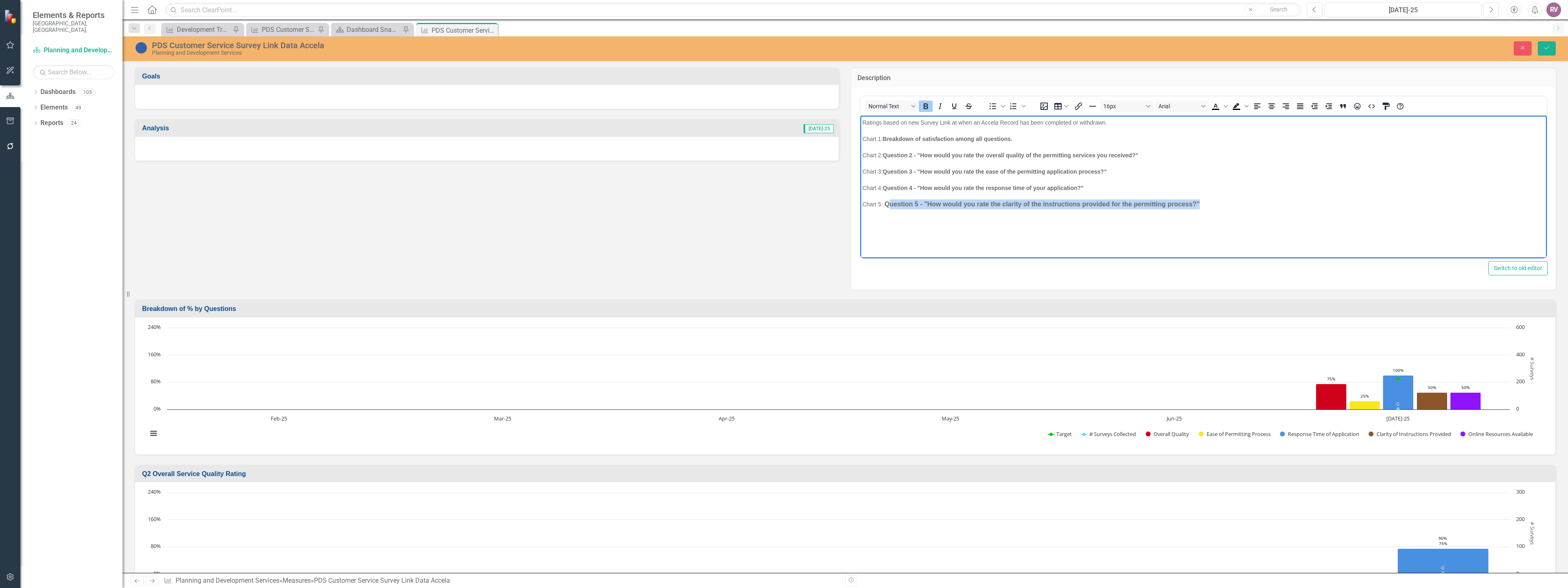
click at [1198, 206] on strong "﻿Question 5 - "How would you rate the clarity of the instructions provided for …" at bounding box center [1042, 204] width 315 height 7
click at [1118, 104] on button "16px" at bounding box center [1127, 106] width 53 height 11
click at [1118, 160] on div "14px" at bounding box center [1120, 160] width 32 height 10
click at [1169, 179] on body "Ratings based on new Survey Link at when an Accela Record has been completed or…" at bounding box center [1203, 182] width 687 height 135
click at [1546, 49] on icon "Save" at bounding box center [1547, 47] width 8 height 6
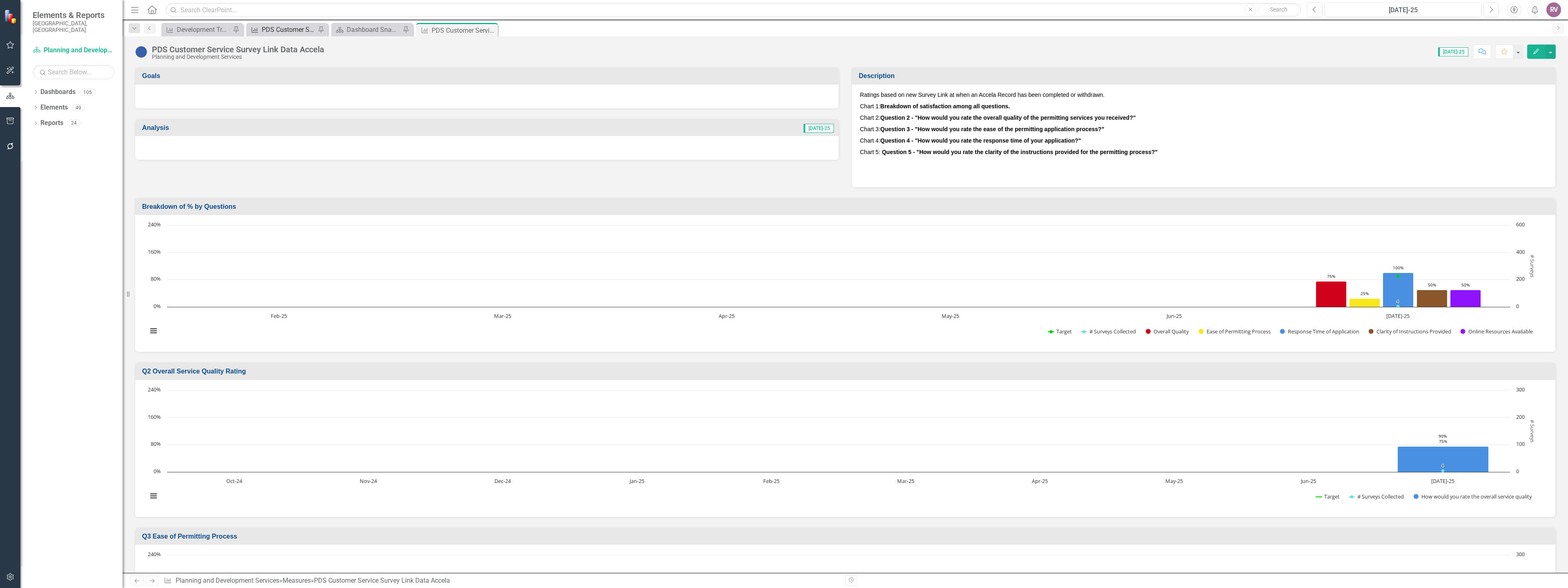
click at [294, 27] on div "PDS Customer Service (Copy) w/ Accela" at bounding box center [288, 29] width 54 height 10
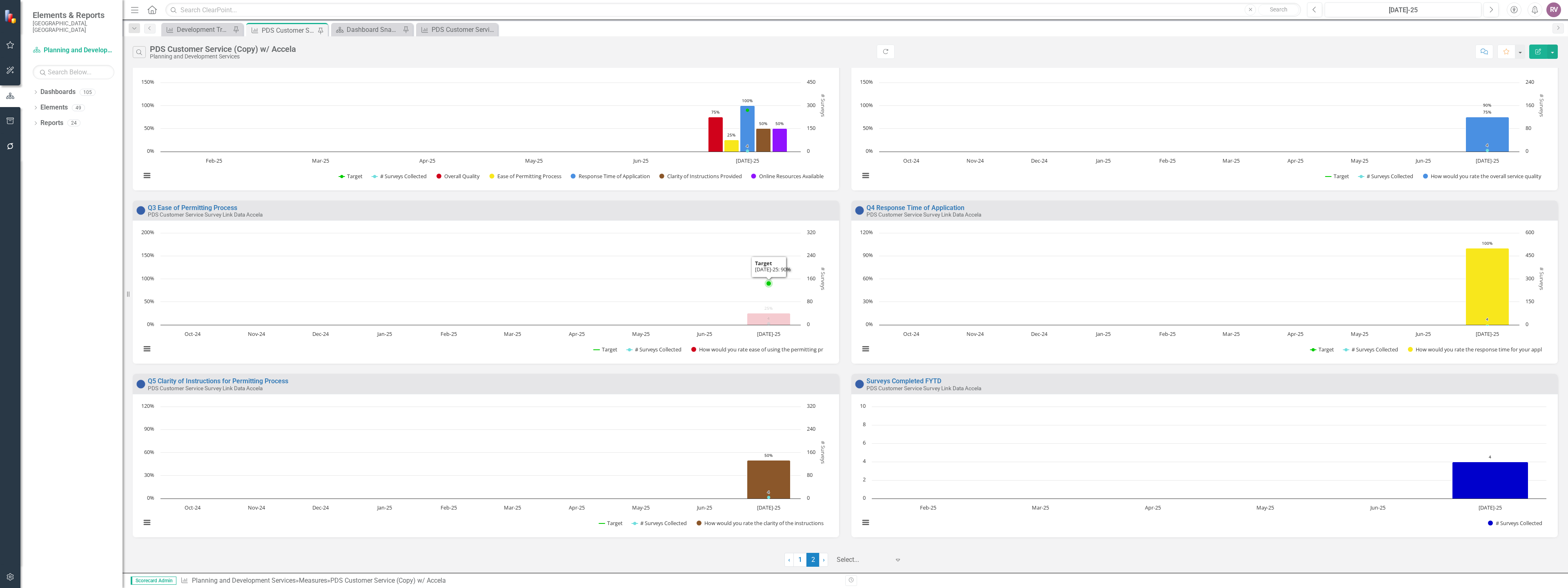
scroll to position [215, 0]
click at [801, 563] on link "1" at bounding box center [800, 560] width 13 height 14
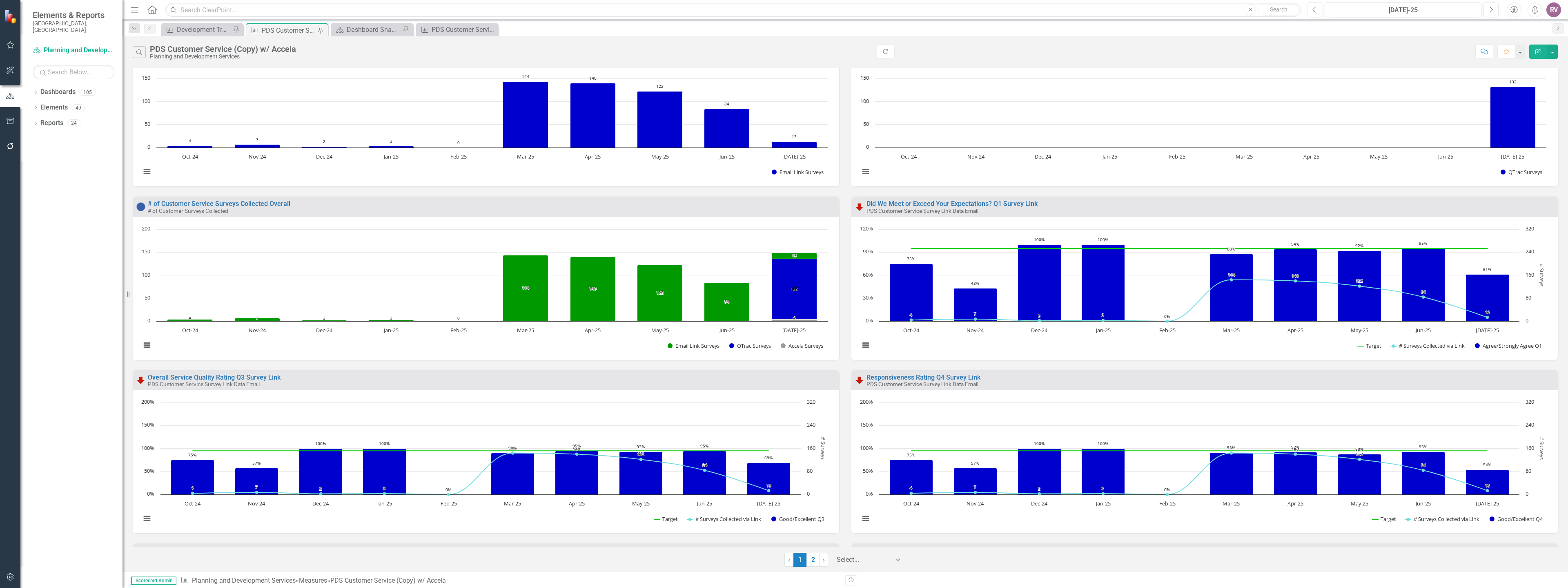
scroll to position [0, 0]
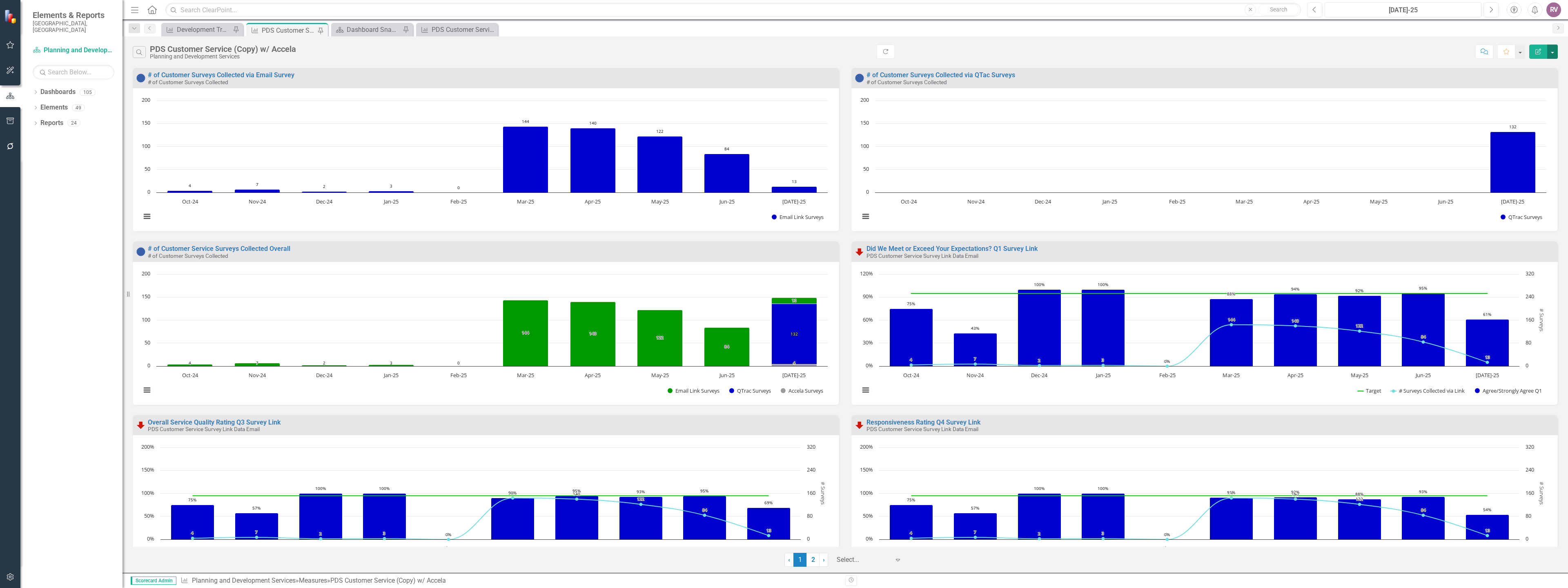
click at [1554, 55] on button "button" at bounding box center [1553, 52] width 10 height 15
click at [1528, 82] on link "PDF Export to PDF" at bounding box center [1517, 83] width 80 height 15
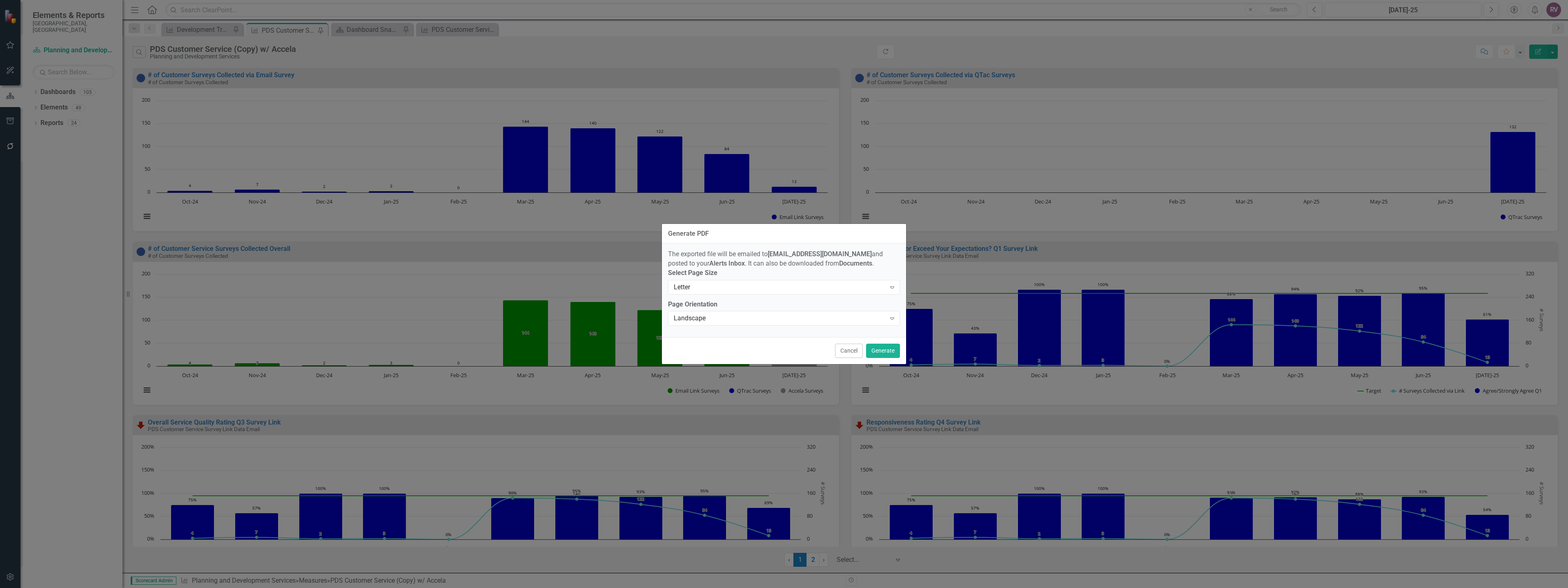
click at [844, 306] on label "Page Orientation" at bounding box center [784, 304] width 232 height 9
click at [843, 316] on div "Landscape" at bounding box center [780, 318] width 212 height 9
click at [883, 349] on button "Generate" at bounding box center [883, 351] width 34 height 15
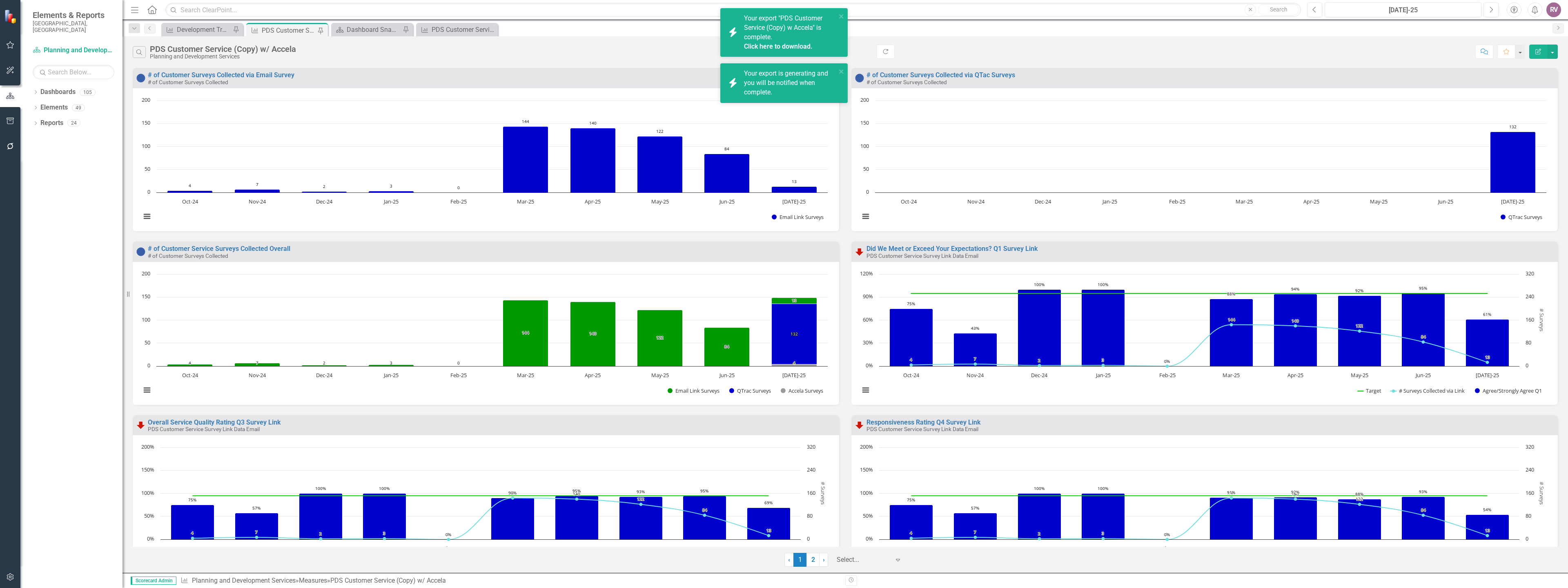
click at [789, 44] on link "Click here to download." at bounding box center [778, 46] width 68 height 8
